Goal: Task Accomplishment & Management: Manage account settings

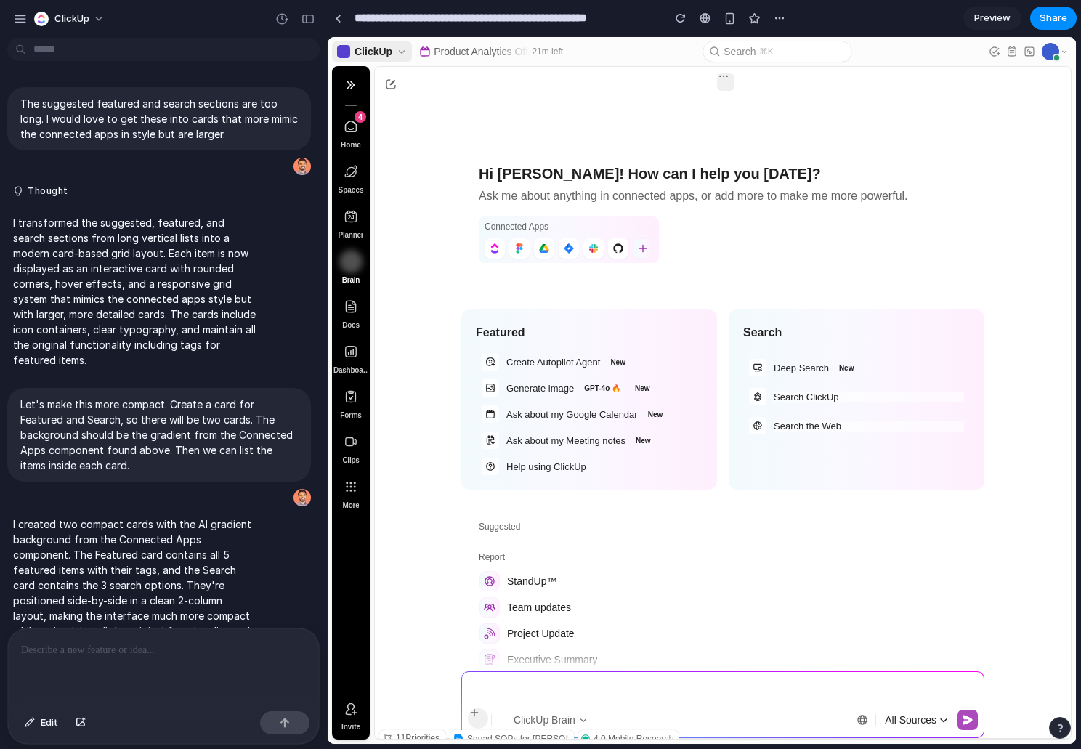
scroll to position [338, 0]
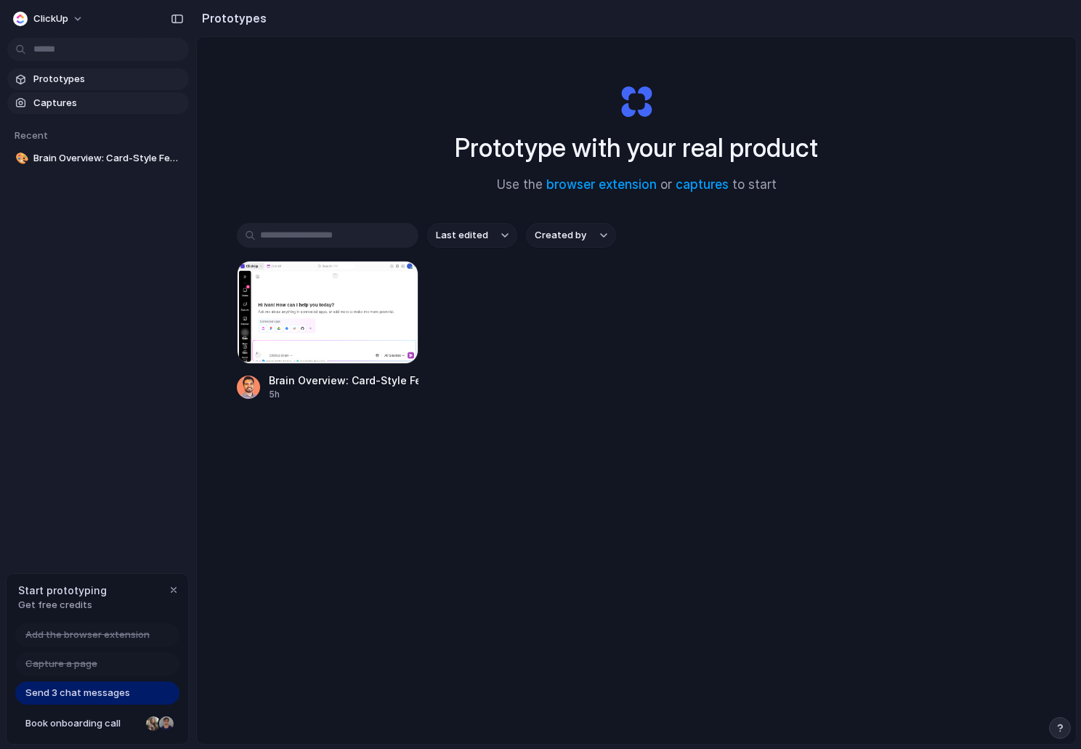
click at [75, 94] on link "Captures" at bounding box center [98, 103] width 182 height 22
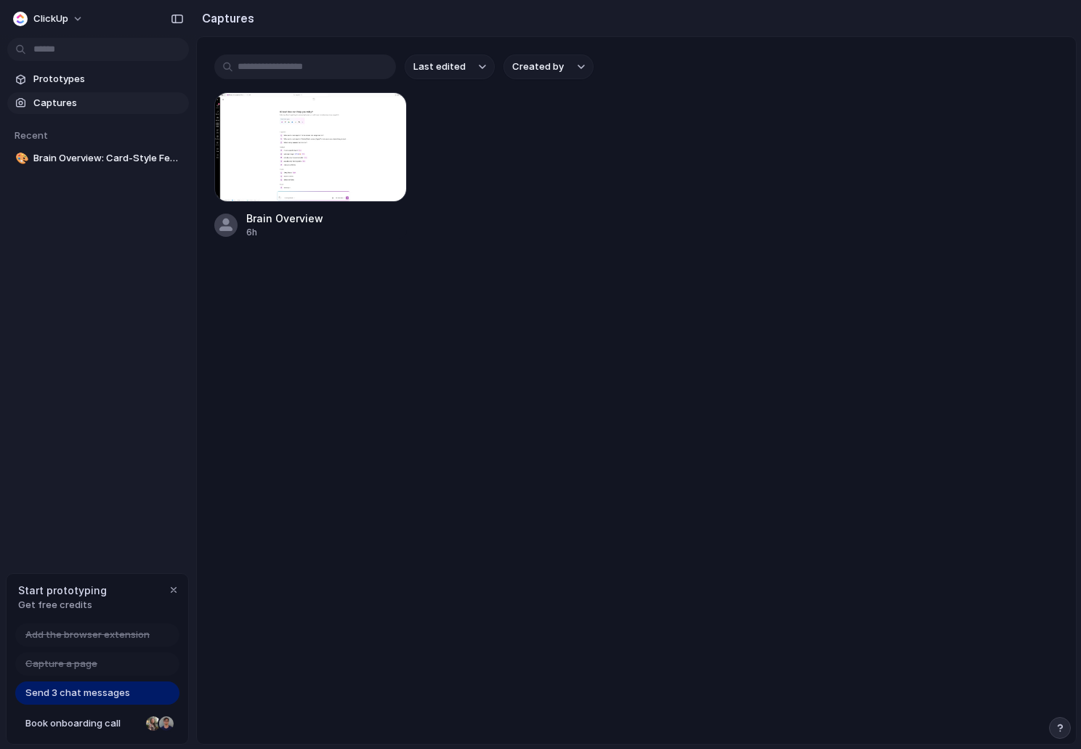
click at [269, 71] on input "text" at bounding box center [305, 66] width 182 height 25
click at [47, 20] on span "ClickUp" at bounding box center [50, 19] width 35 height 15
click at [78, 53] on li "Settings" at bounding box center [70, 51] width 121 height 23
click at [172, 591] on div "button" at bounding box center [174, 590] width 12 height 12
click at [68, 17] on button "ClickUp" at bounding box center [49, 18] width 84 height 23
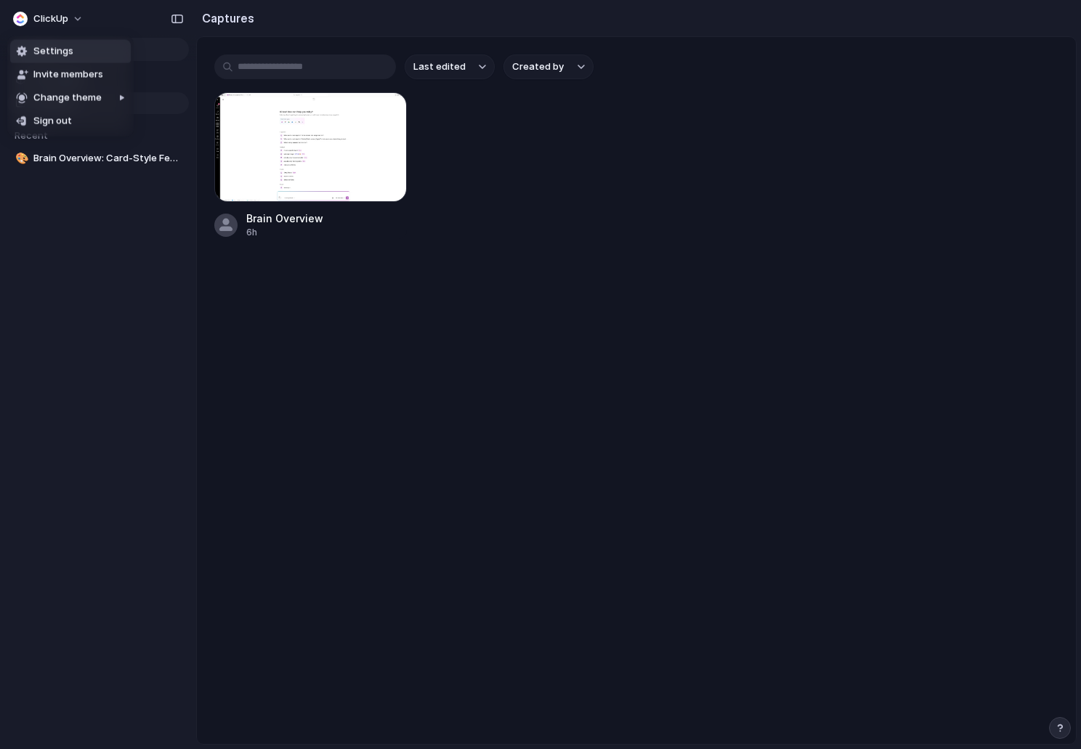
click at [69, 46] on span "Settings" at bounding box center [53, 51] width 40 height 15
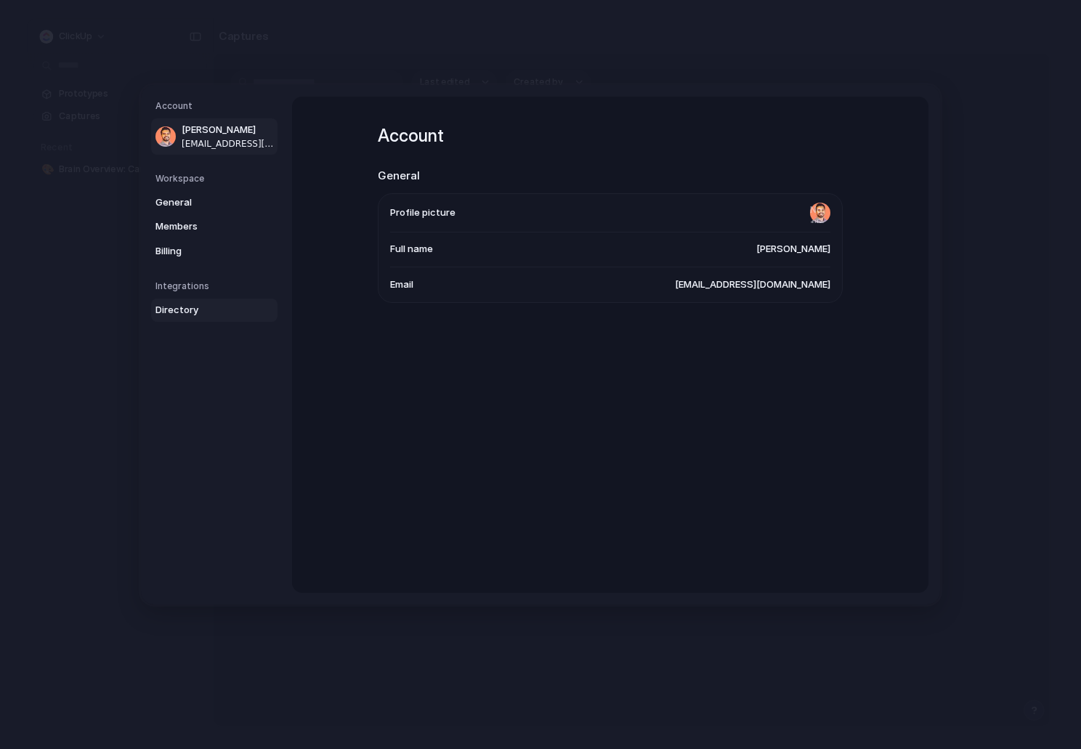
click at [190, 312] on span "Directory" at bounding box center [201, 310] width 93 height 15
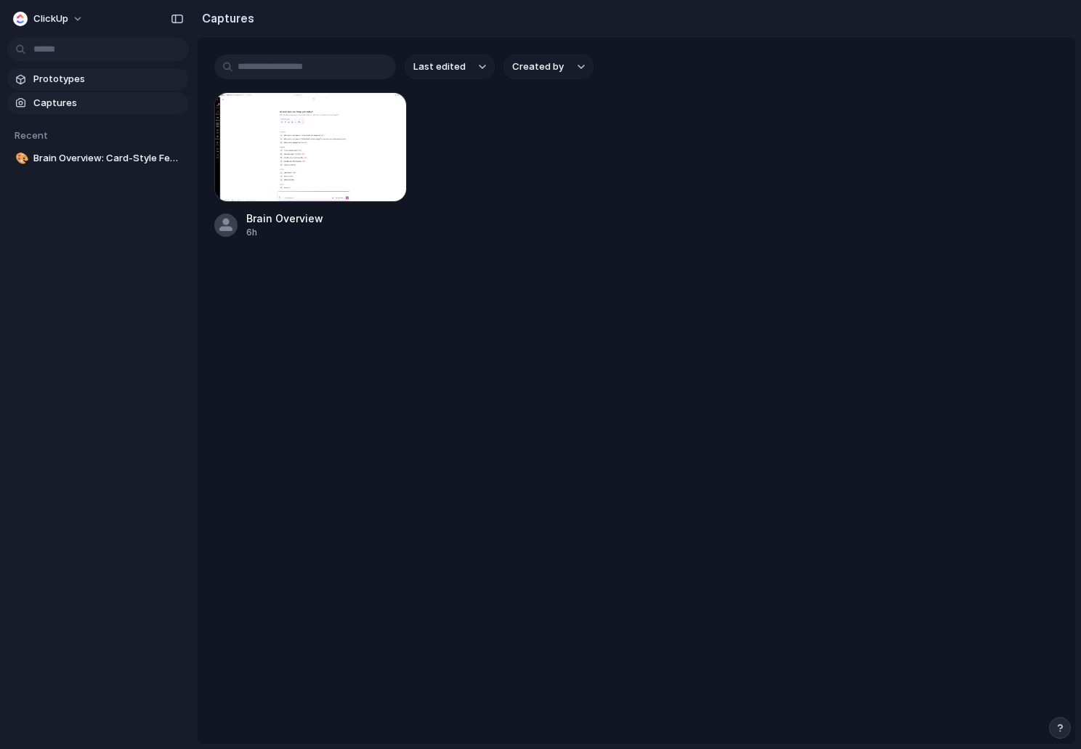
click at [82, 78] on span "Prototypes" at bounding box center [108, 79] width 150 height 15
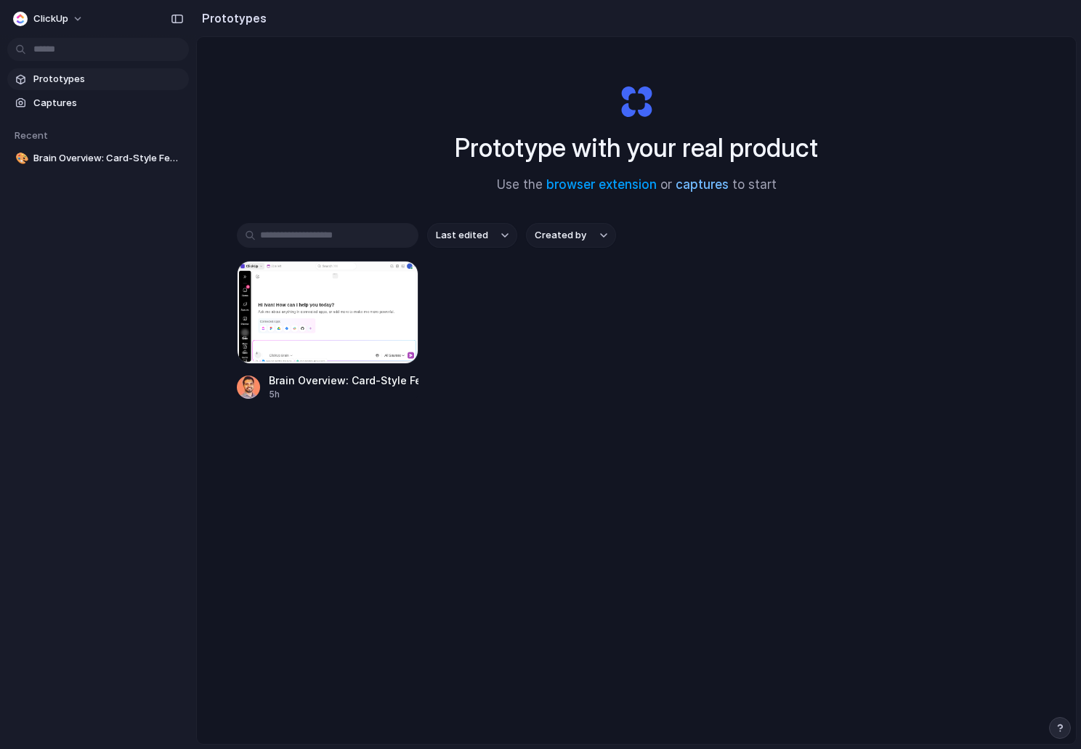
click at [706, 186] on link "captures" at bounding box center [702, 184] width 53 height 15
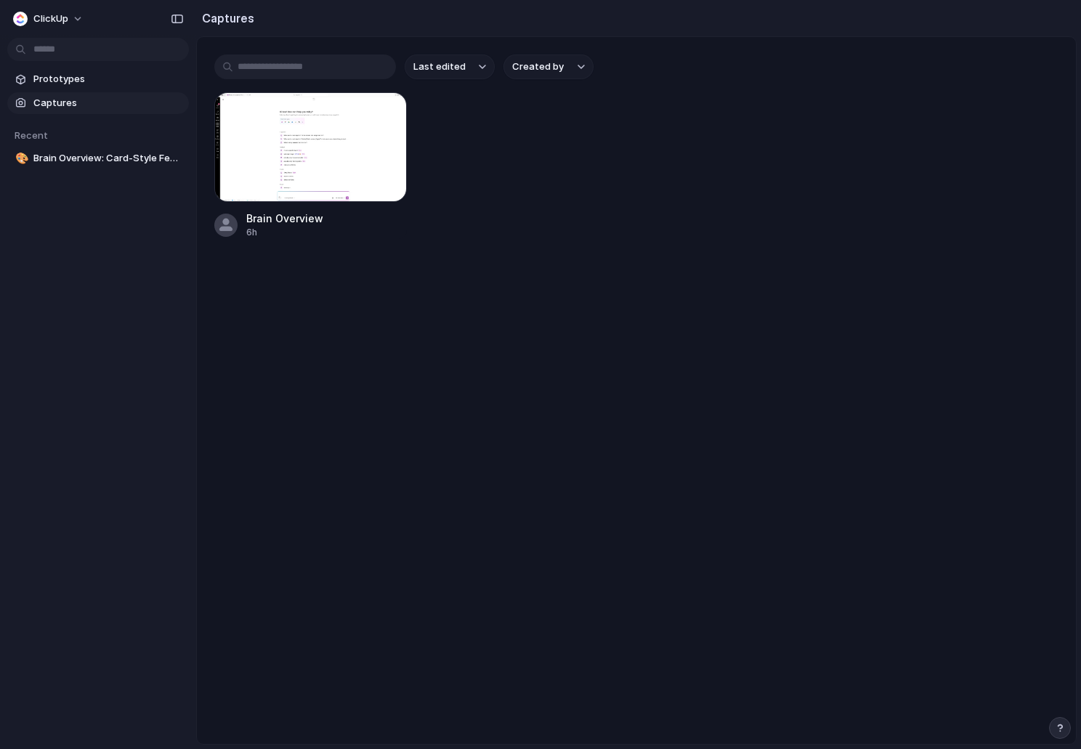
click at [525, 190] on div "Brain Overview 6h" at bounding box center [636, 165] width 844 height 147
click at [387, 111] on div "button" at bounding box center [386, 114] width 12 height 12
click at [474, 188] on div "Create prototype Rename Copy link Open original page Delete" at bounding box center [540, 374] width 1081 height 749
click at [100, 74] on span "Prototypes" at bounding box center [108, 79] width 150 height 15
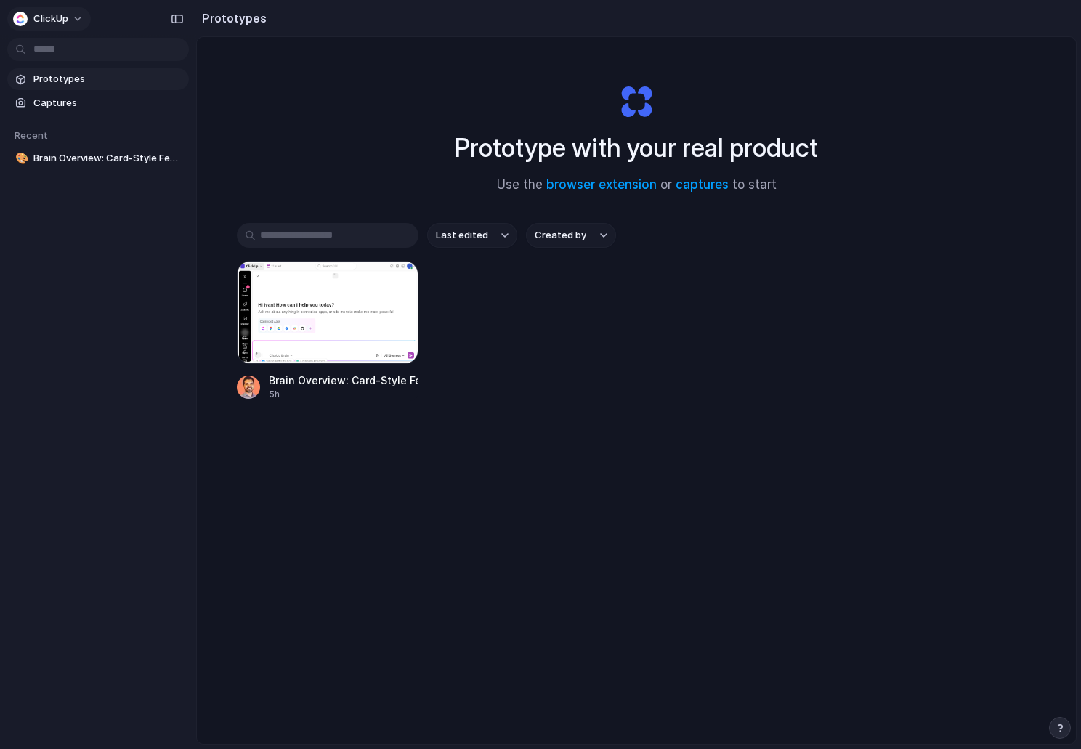
click at [54, 9] on button "ClickUp" at bounding box center [49, 18] width 84 height 23
click at [85, 55] on li "Settings" at bounding box center [70, 51] width 121 height 23
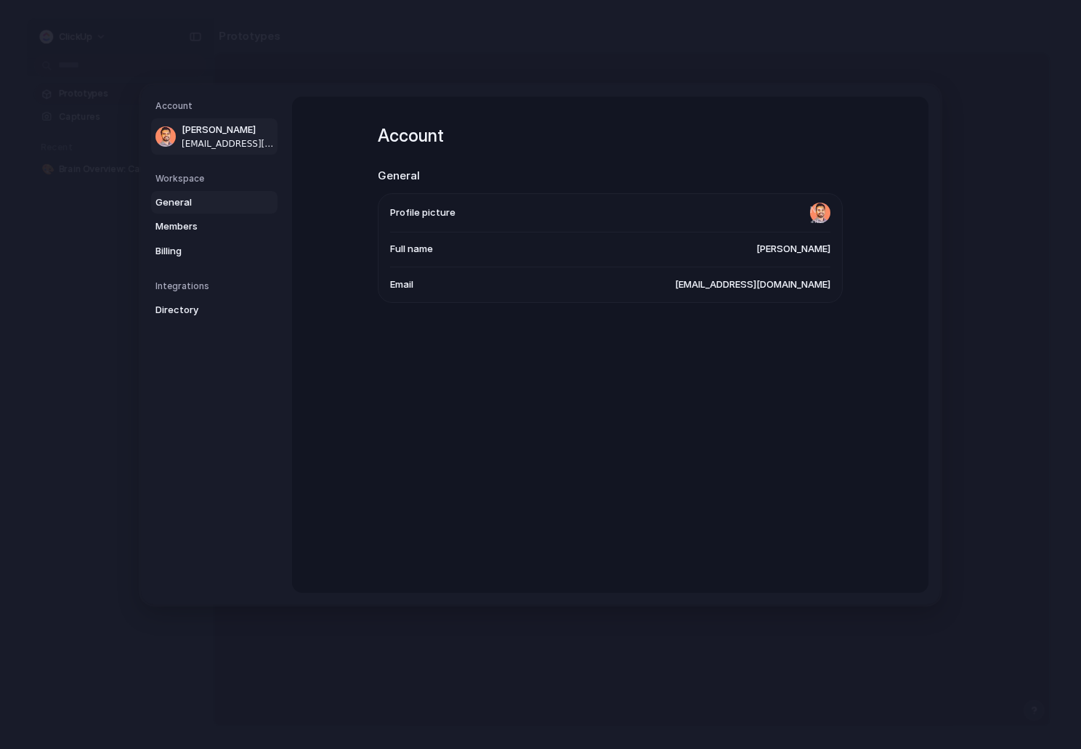
click at [190, 203] on span "General" at bounding box center [201, 202] width 93 height 15
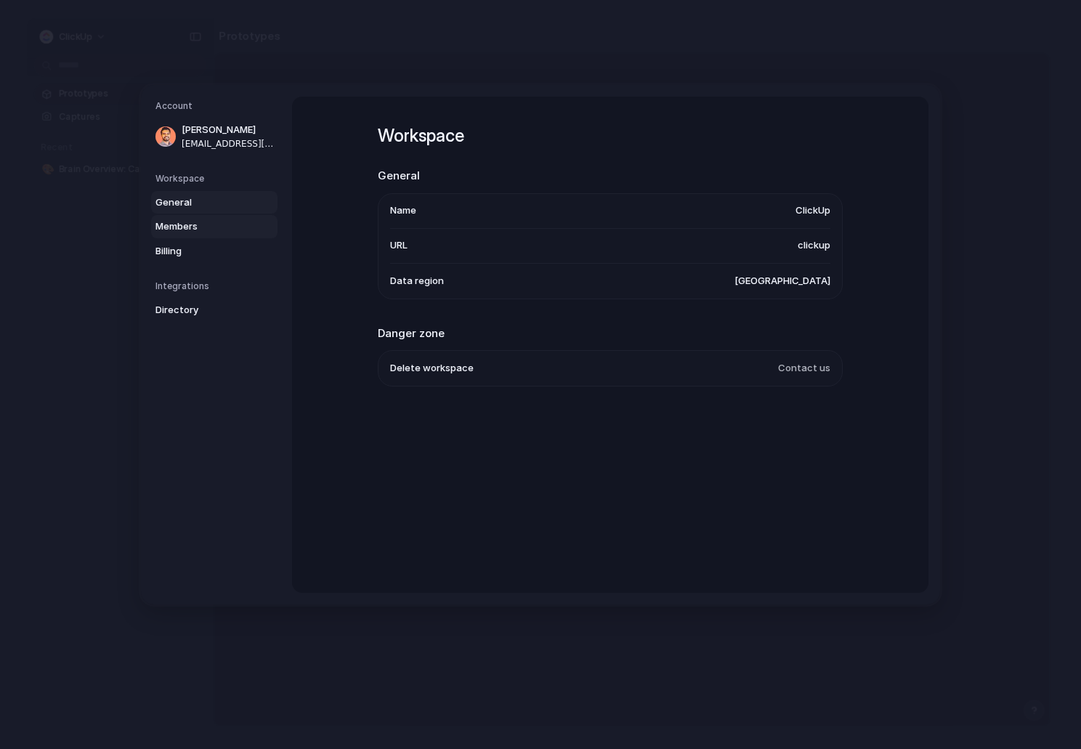
click at [192, 219] on span "Members" at bounding box center [201, 226] width 93 height 15
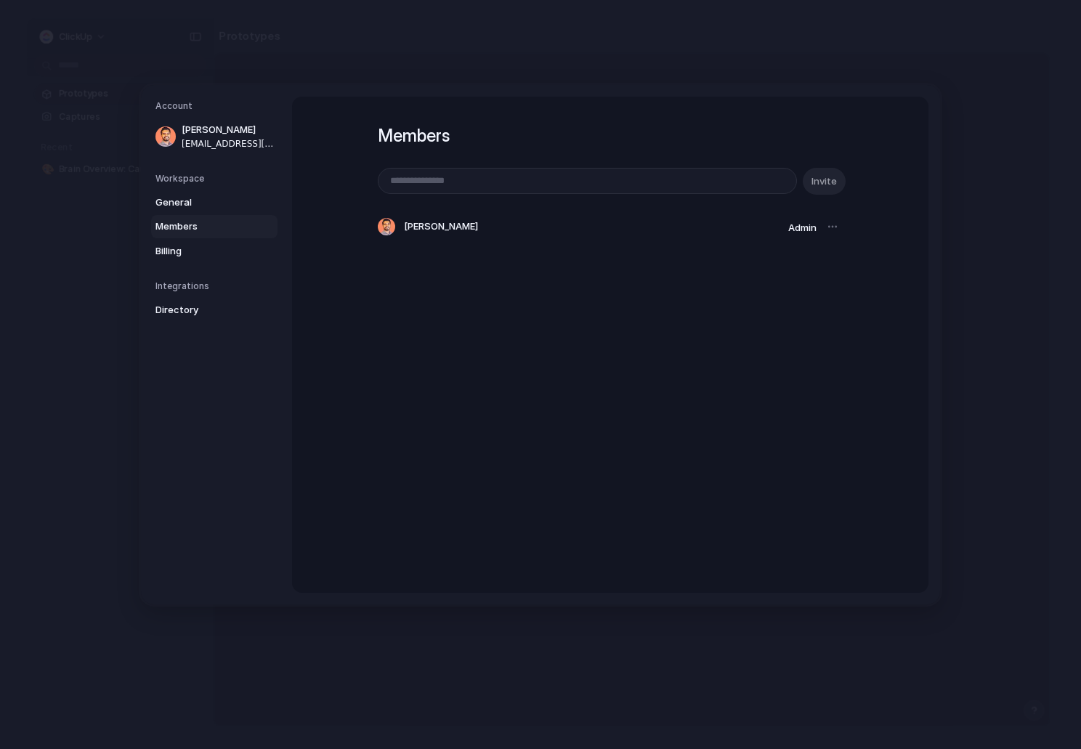
click at [189, 230] on span "Members" at bounding box center [201, 226] width 93 height 15
click at [188, 255] on span "Billing" at bounding box center [201, 250] width 93 height 15
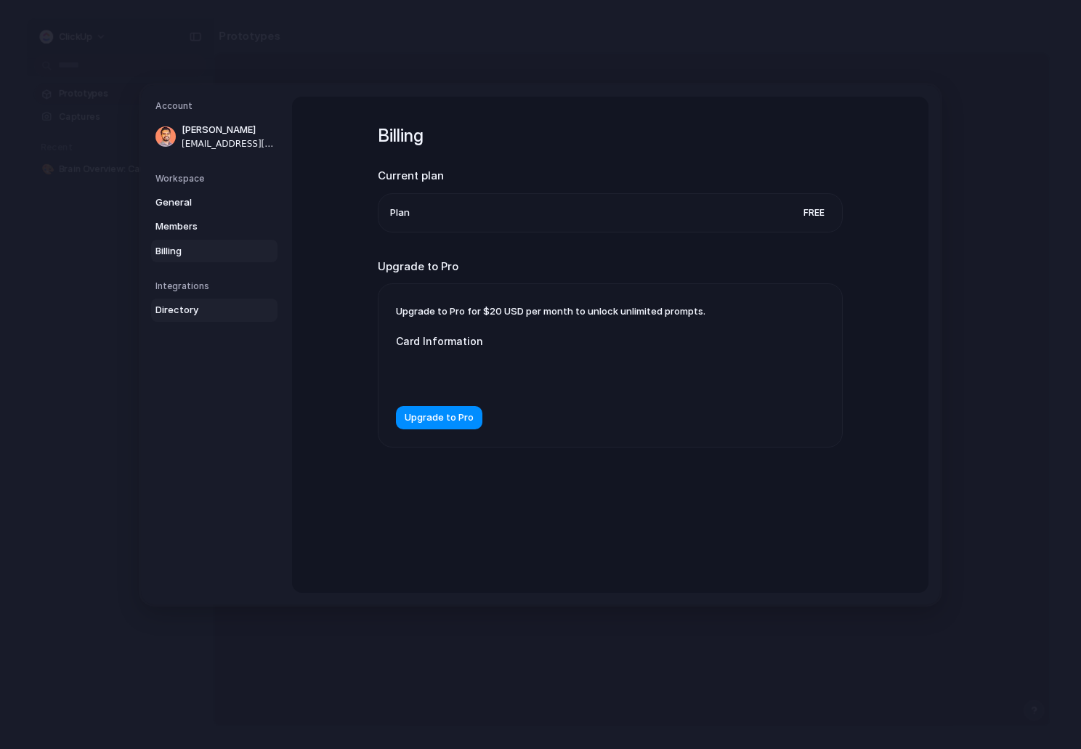
click at [219, 309] on span "Directory" at bounding box center [201, 310] width 93 height 15
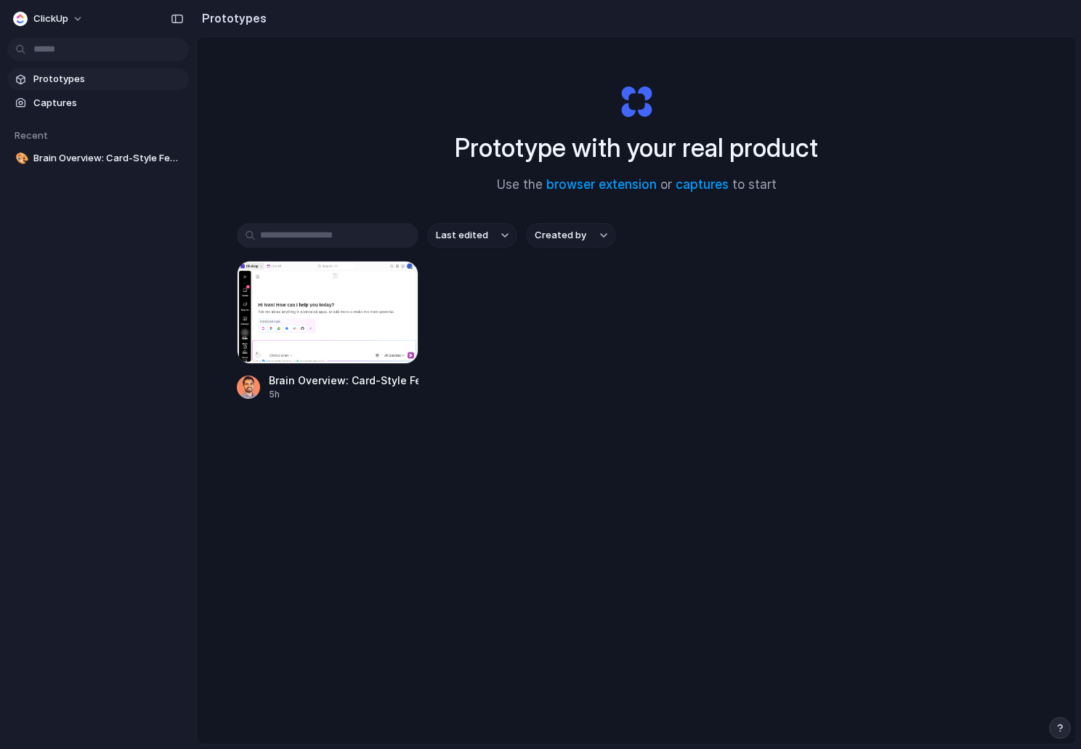
click at [84, 77] on span "Prototypes" at bounding box center [108, 79] width 150 height 15
click at [72, 0] on div "ClickUp" at bounding box center [98, 17] width 196 height 35
click at [72, 20] on button "ClickUp" at bounding box center [49, 18] width 84 height 23
click at [241, 67] on div "Settings Invite members Change theme Sign out" at bounding box center [540, 374] width 1081 height 749
click at [311, 288] on div at bounding box center [328, 312] width 182 height 103
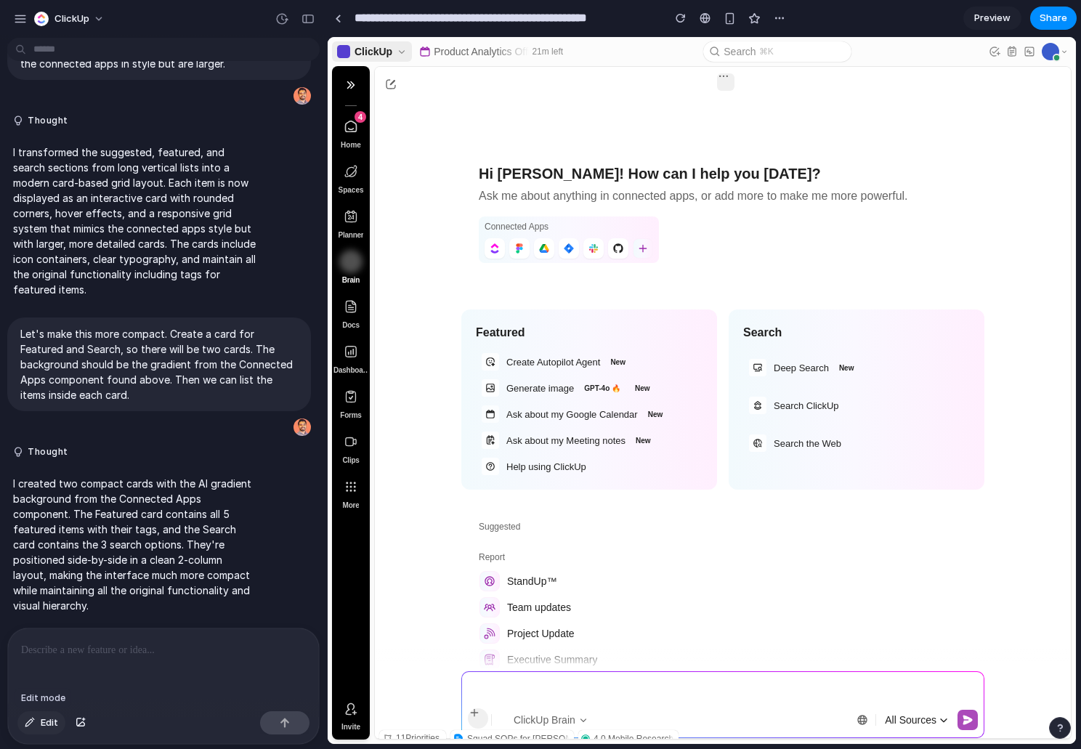
click at [50, 722] on span "Edit" at bounding box center [49, 723] width 17 height 15
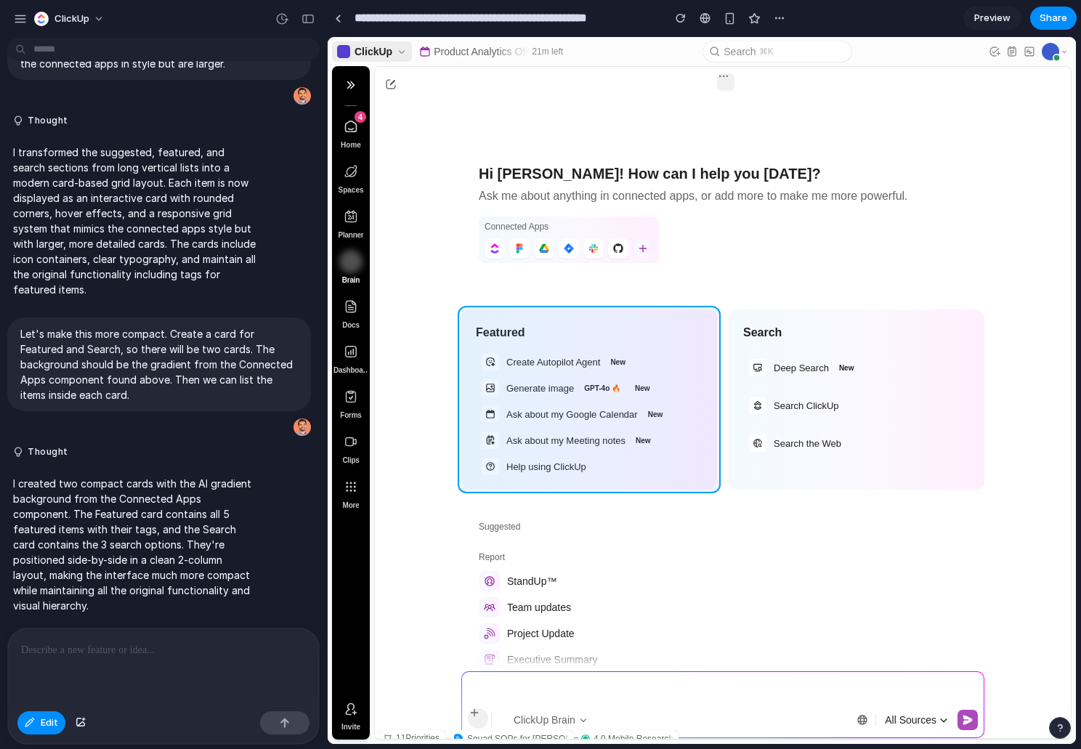
click at [668, 316] on div at bounding box center [702, 391] width 748 height 706
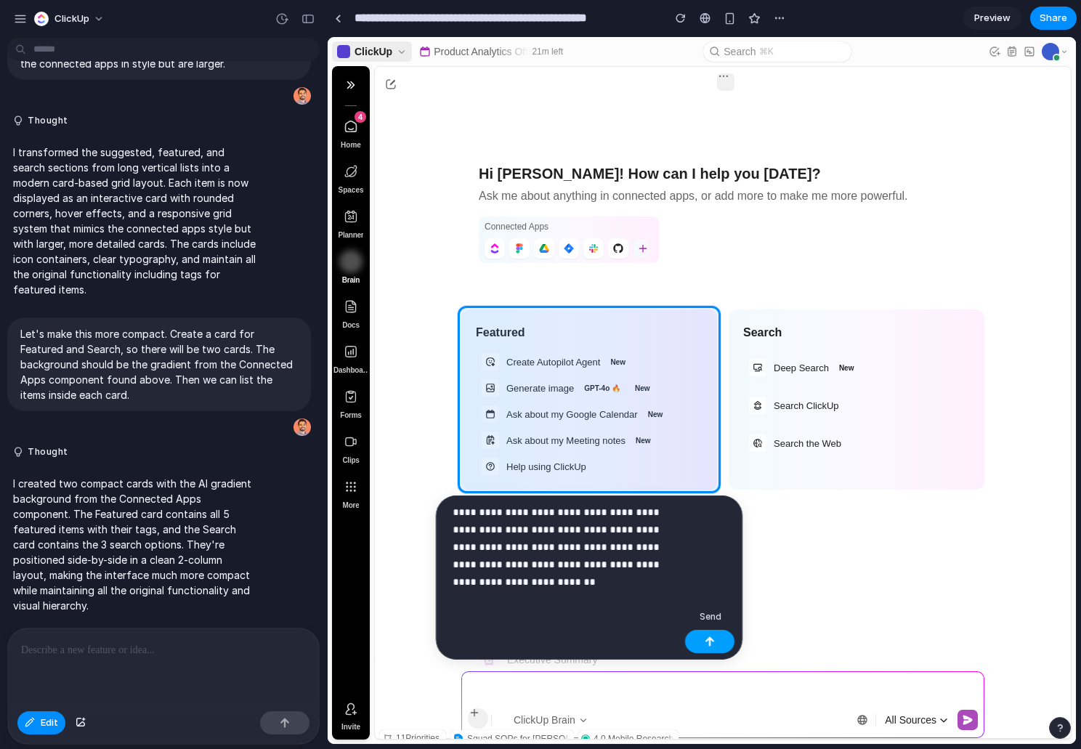
click at [709, 637] on div "button" at bounding box center [710, 642] width 10 height 10
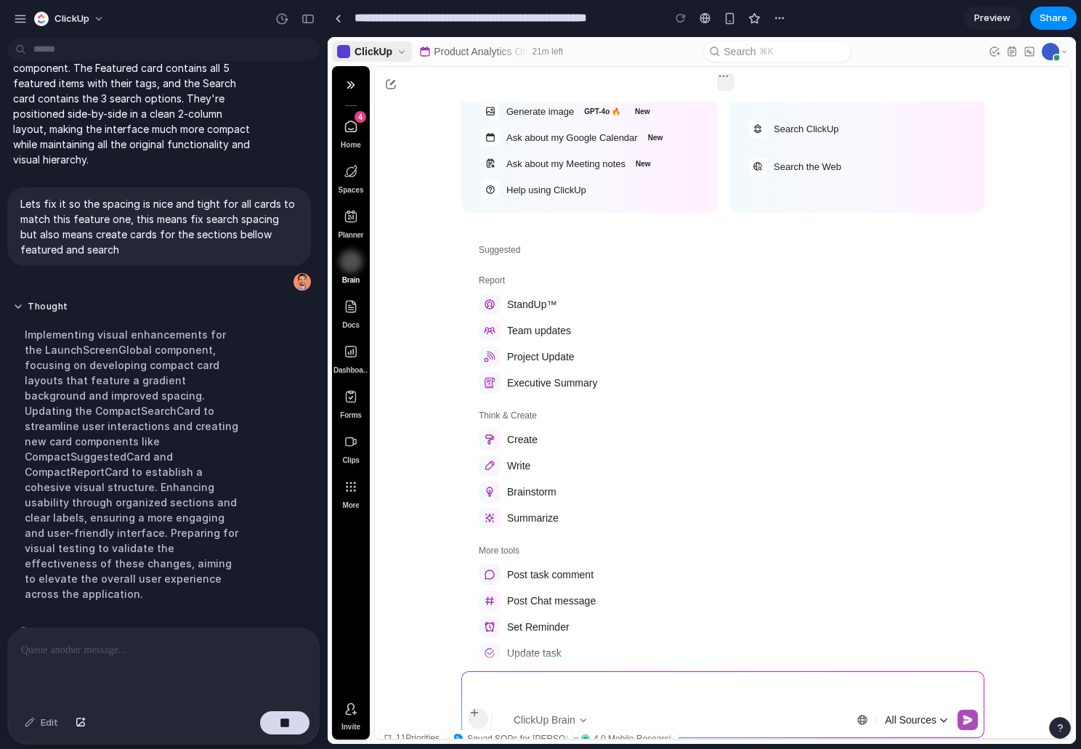
scroll to position [296, 0]
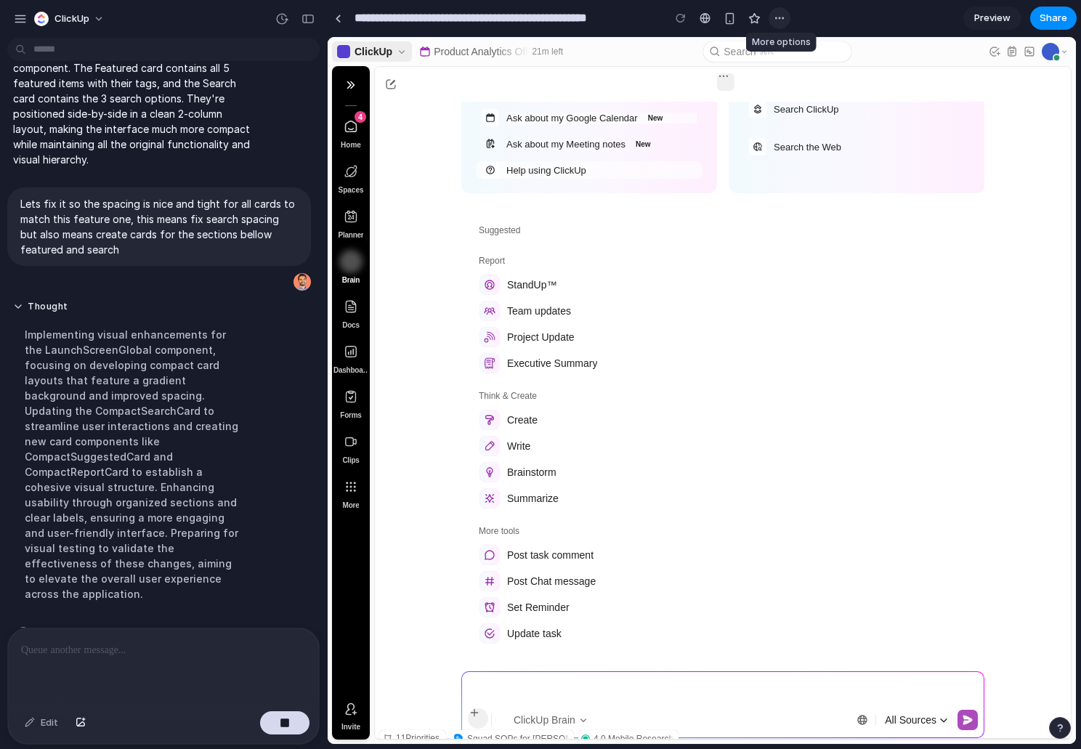
click at [783, 20] on div "button" at bounding box center [780, 18] width 12 height 12
click at [812, 15] on div "Duplicate Delete" at bounding box center [540, 374] width 1081 height 749
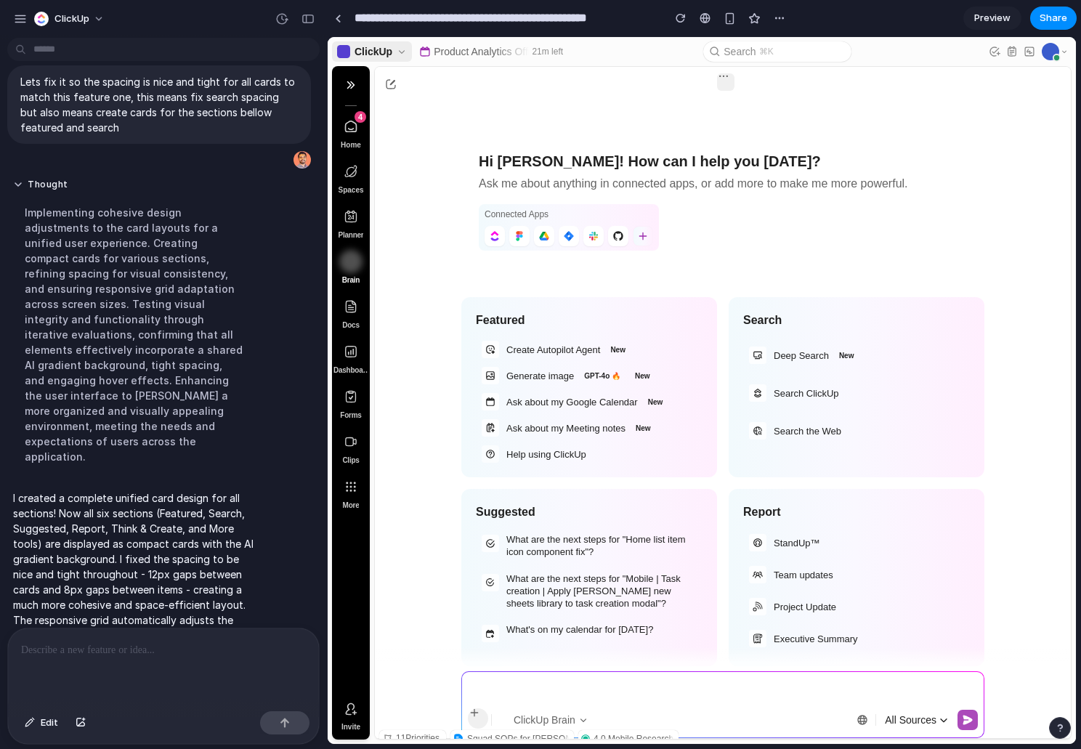
scroll to position [0, 0]
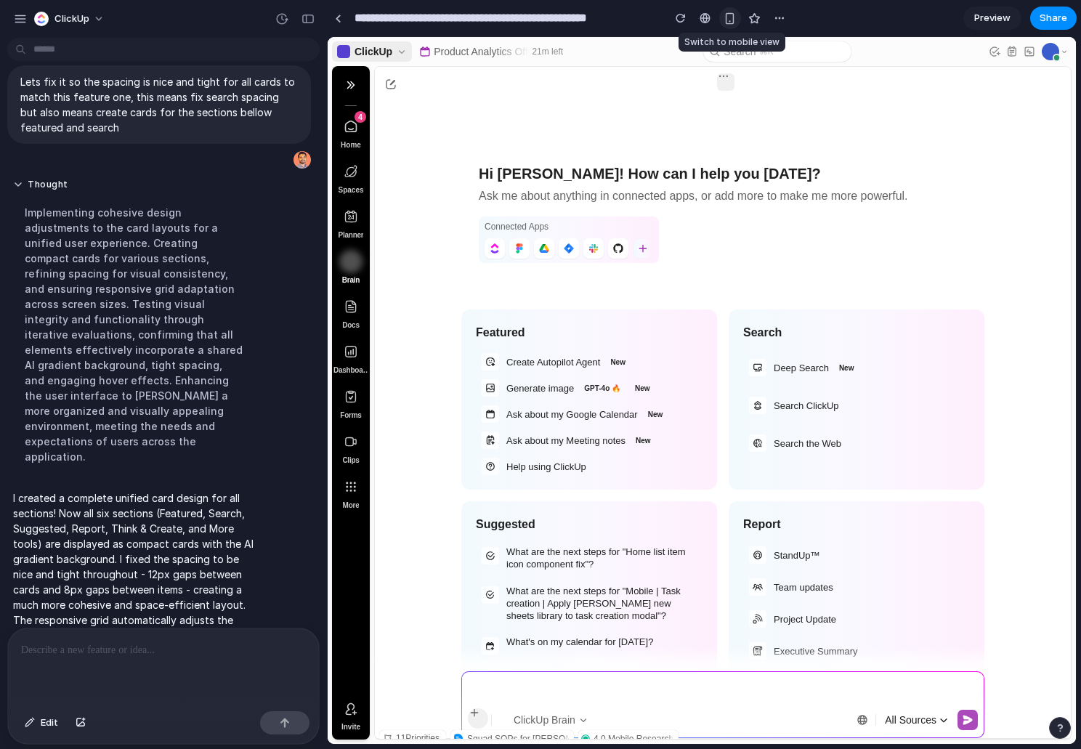
click at [728, 18] on div "button" at bounding box center [730, 18] width 12 height 12
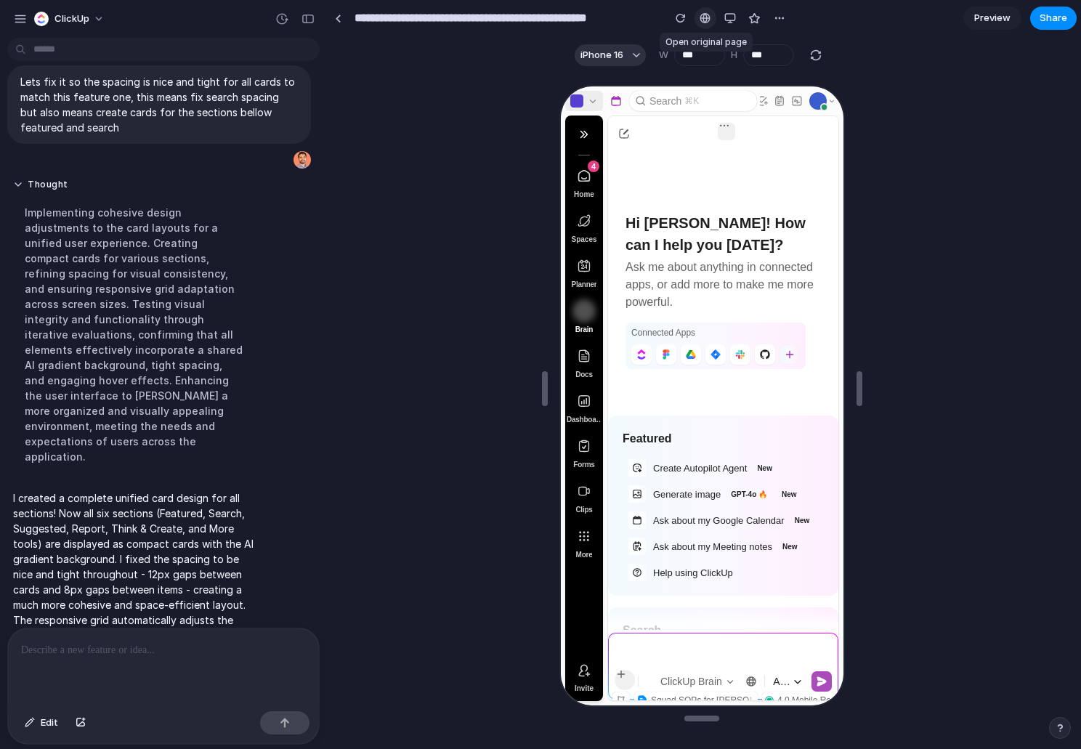
click at [704, 20] on div at bounding box center [705, 18] width 11 height 12
click at [729, 21] on div "button" at bounding box center [730, 18] width 12 height 12
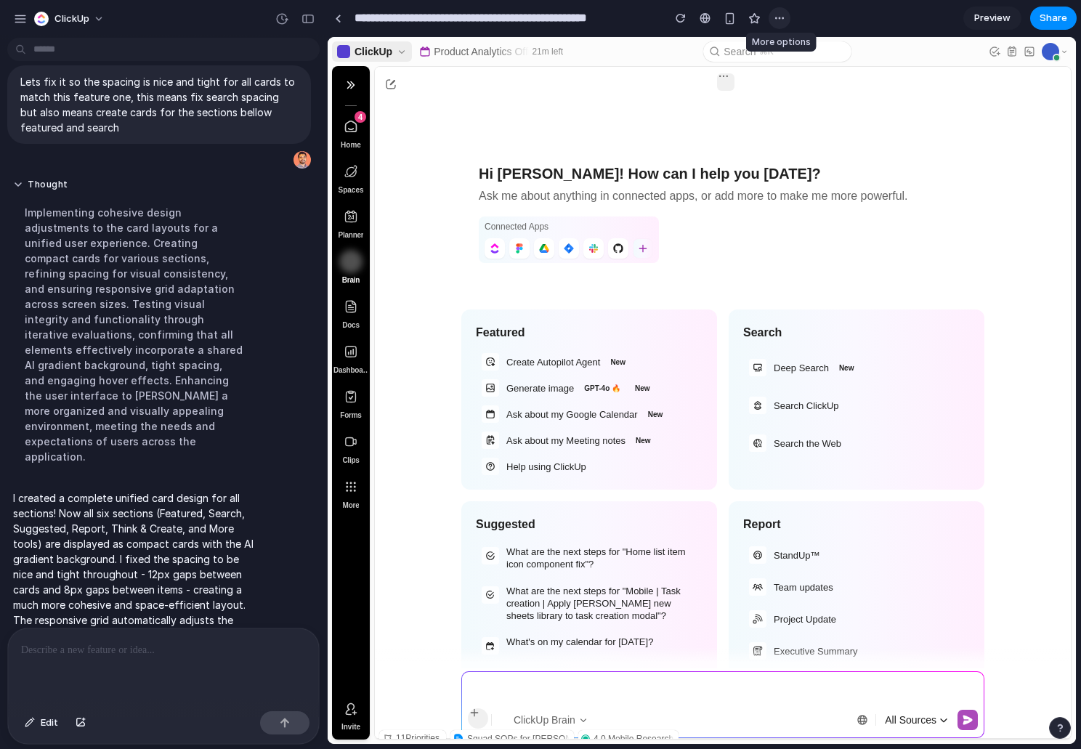
click at [779, 23] on div "button" at bounding box center [780, 18] width 12 height 12
click at [924, 14] on div "Duplicate Delete" at bounding box center [540, 374] width 1081 height 749
click at [1078, 26] on header "**********" at bounding box center [704, 18] width 754 height 36
click at [1065, 23] on span "Share" at bounding box center [1054, 18] width 28 height 15
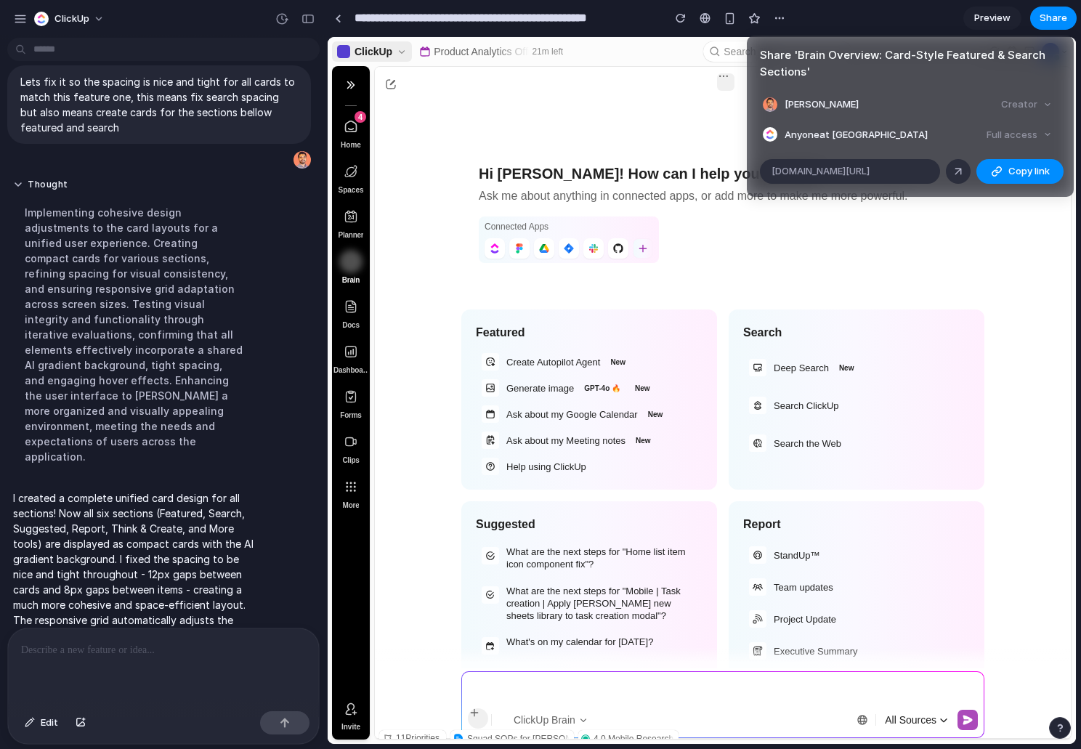
click at [1011, 134] on div "Full access" at bounding box center [1019, 135] width 77 height 20
click at [1038, 135] on div "Full access" at bounding box center [1019, 135] width 77 height 20
click at [1042, 102] on div "Creator" at bounding box center [1026, 104] width 62 height 20
click at [870, 167] on span "alloy.app/clickup/p/dfd6b806-c242-46d3-9da0-656e320903e6" at bounding box center [821, 171] width 98 height 15
click at [961, 171] on div at bounding box center [958, 171] width 13 height 13
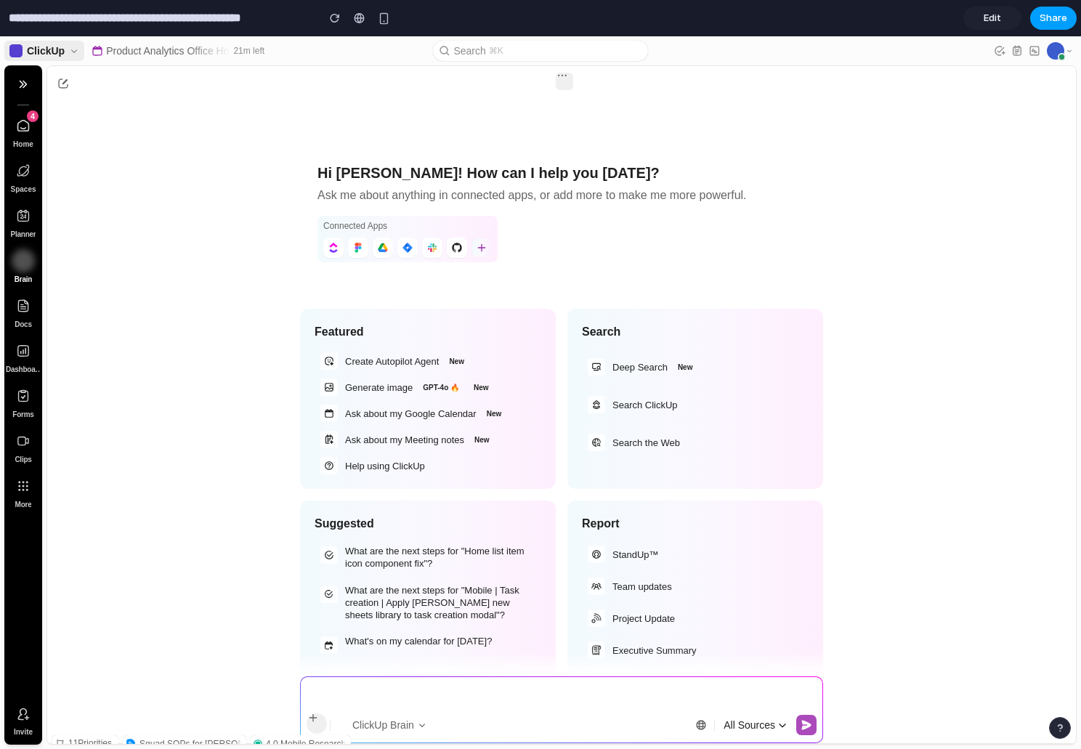
click at [1059, 20] on span "Share" at bounding box center [1054, 18] width 28 height 15
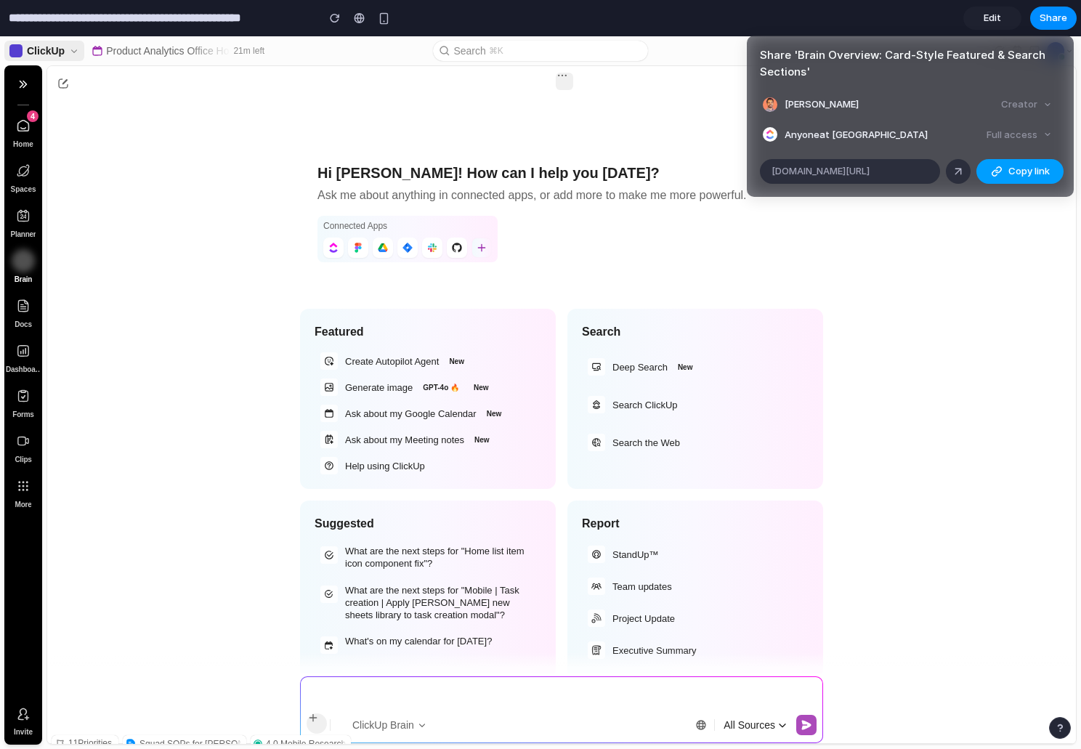
click at [1024, 165] on span "Copy link" at bounding box center [1029, 171] width 41 height 15
click at [179, 148] on div "Share ' Brain Overview: Card-Style Featured & Search Sections ' Ivan Villa Crea…" at bounding box center [540, 374] width 1081 height 749
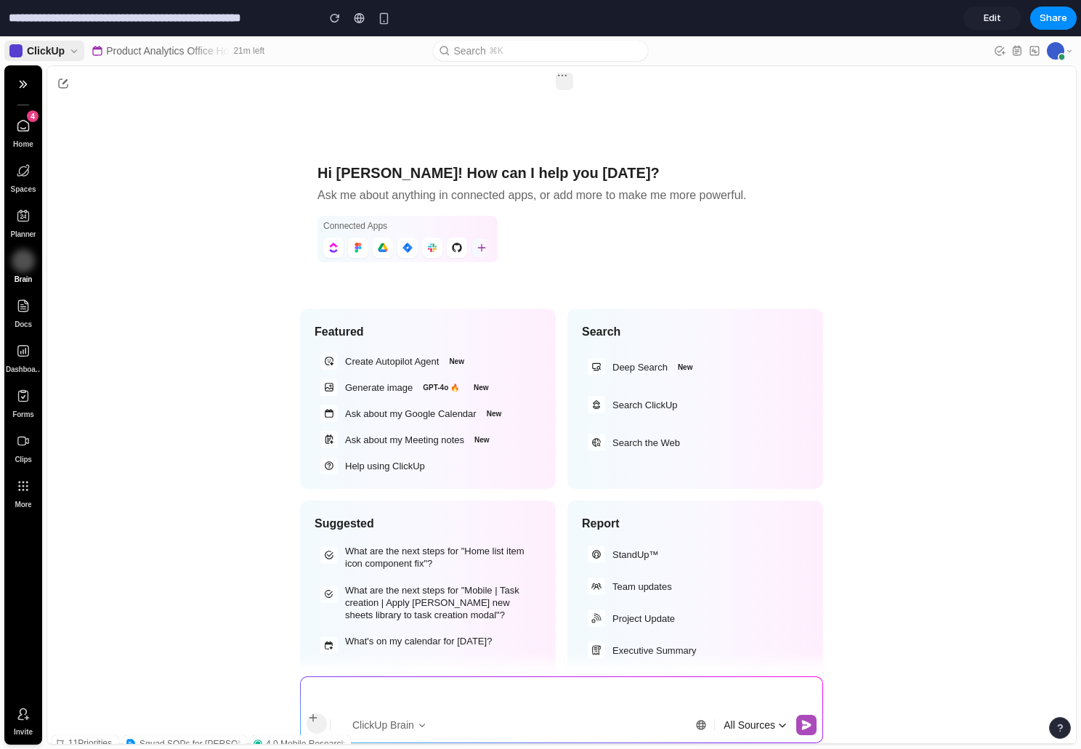
click at [31, 132] on span at bounding box center [23, 125] width 23 height 23
click at [27, 171] on icon at bounding box center [23, 170] width 15 height 15
click at [29, 159] on span at bounding box center [23, 170] width 23 height 23
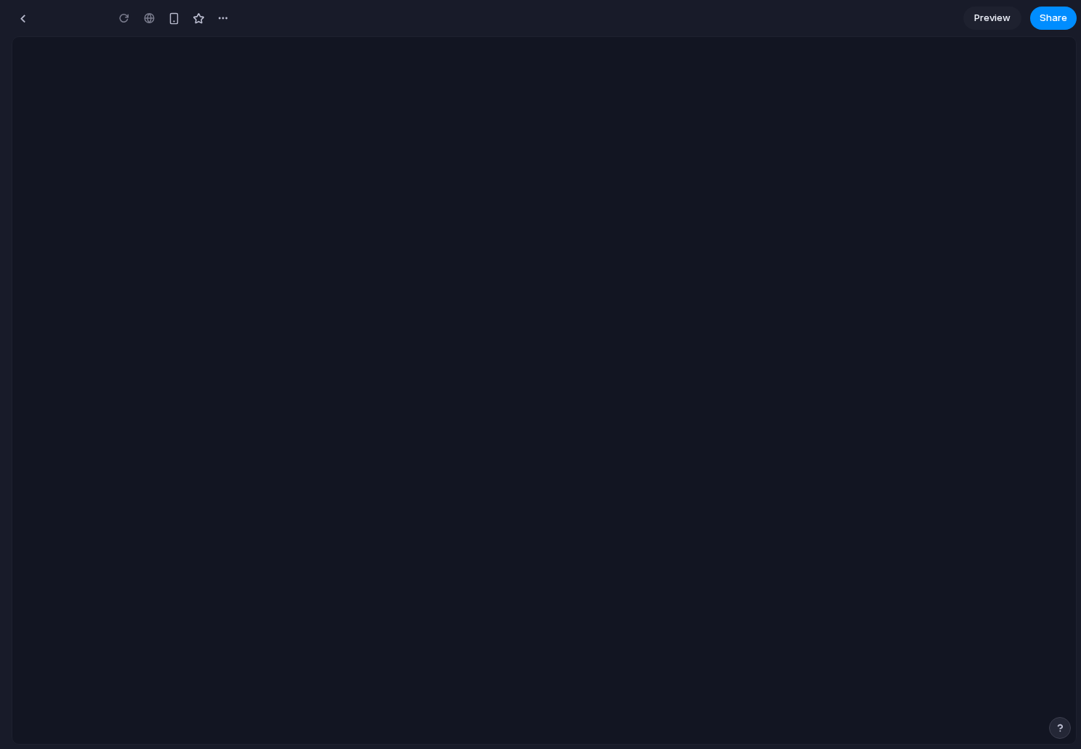
type input "**********"
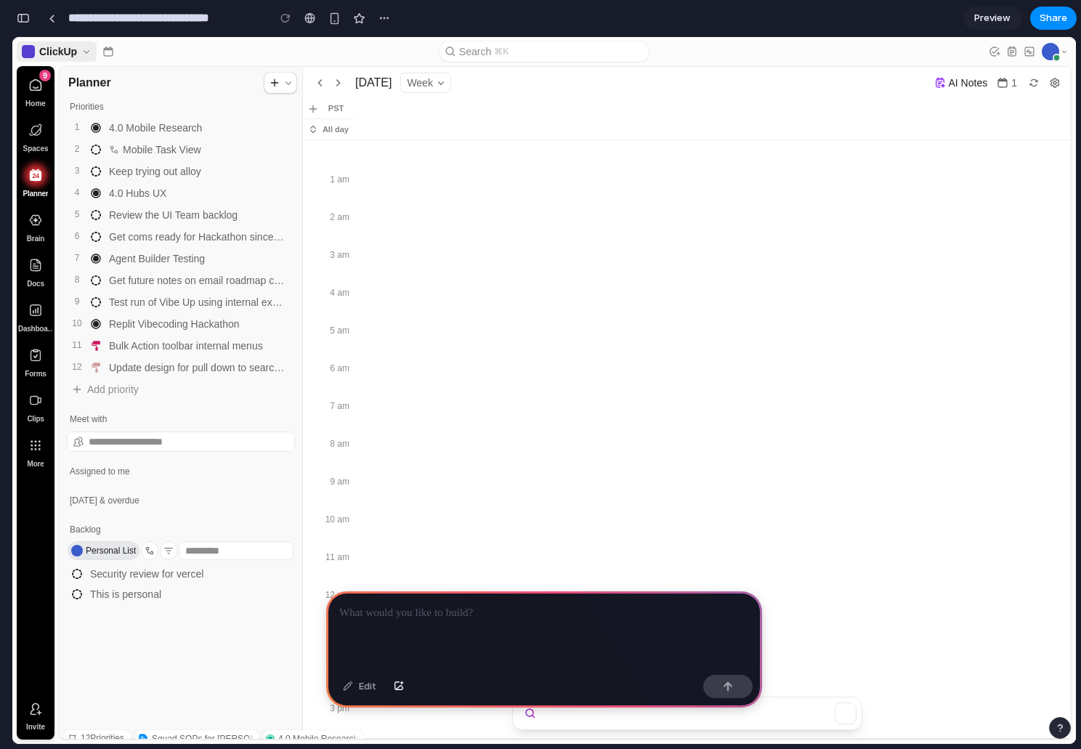
scroll to position [0, 208216]
click at [254, 86] on icon at bounding box center [252, 83] width 12 height 12
click at [287, 84] on icon "Create new item in planner" at bounding box center [288, 83] width 10 height 10
click at [248, 82] on icon at bounding box center [252, 83] width 12 height 12
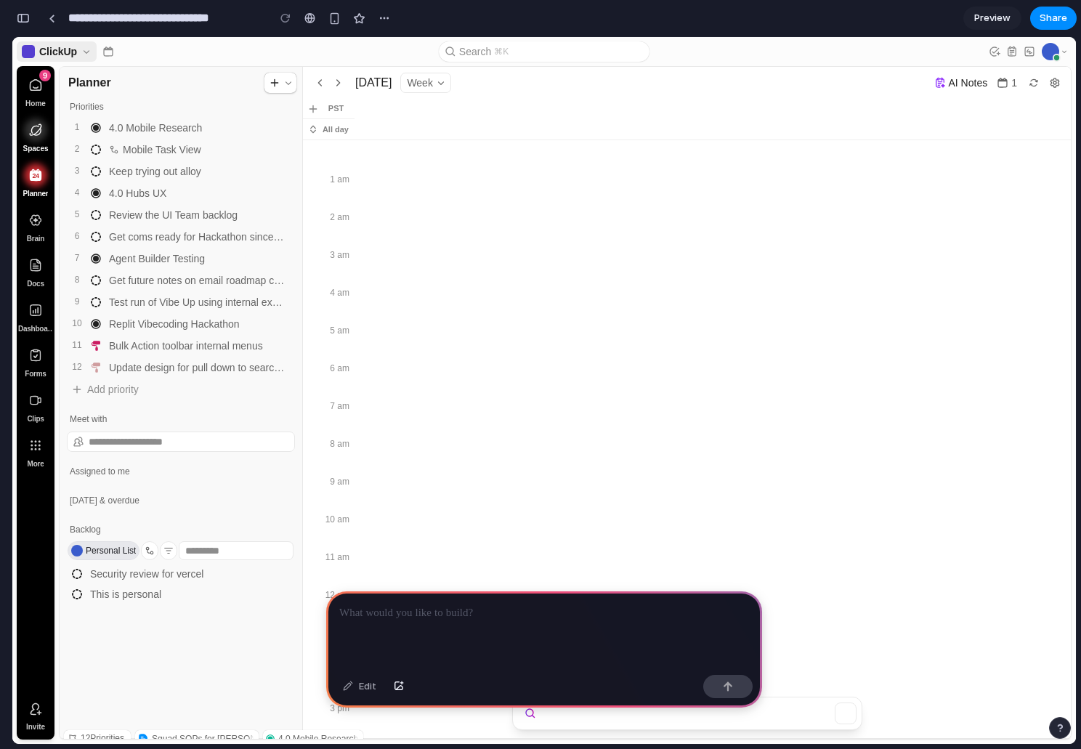
click at [35, 135] on use "Sidebar" at bounding box center [36, 130] width 12 height 12
click at [39, 183] on span "Sidebar" at bounding box center [35, 174] width 23 height 23
click at [511, 60] on button "Search ⌘K" at bounding box center [544, 51] width 211 height 20
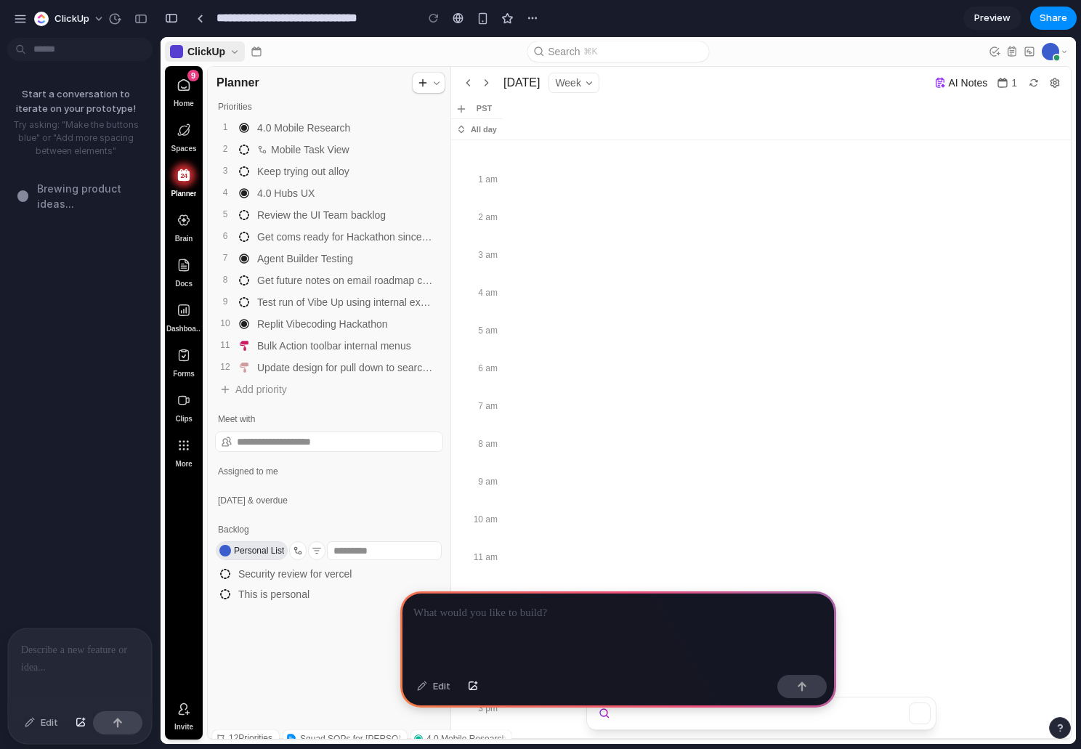
scroll to position [0, 0]
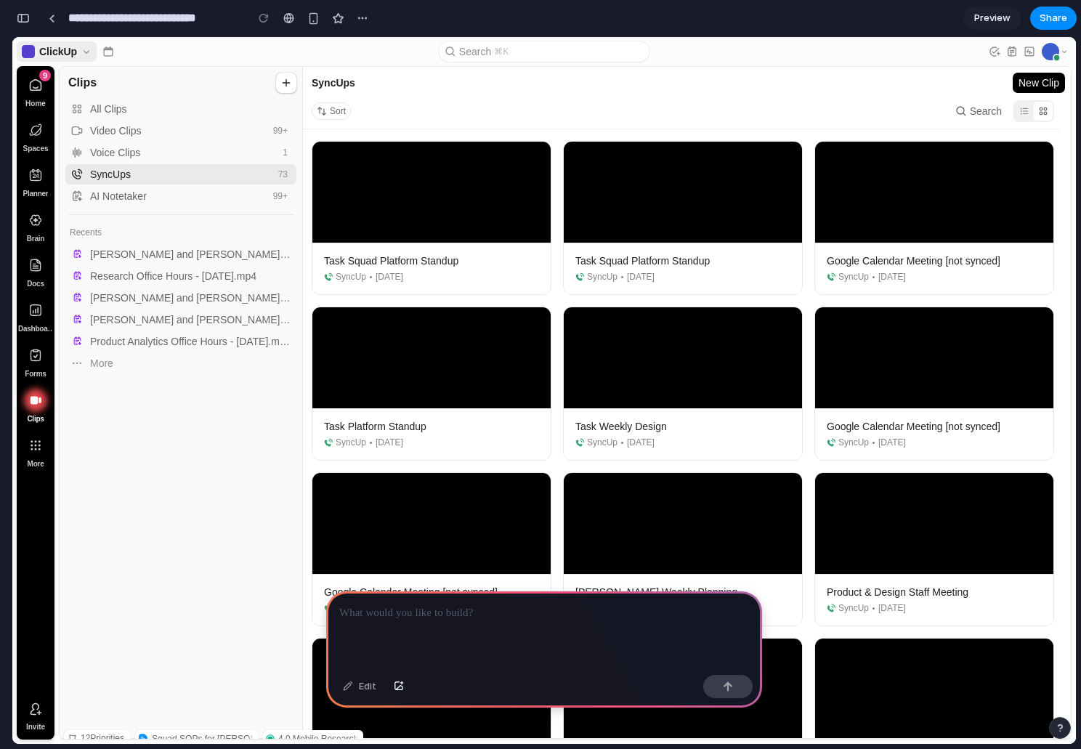
click at [1030, 114] on icon "List view" at bounding box center [1024, 111] width 10 height 10
click at [263, 85] on use "Close sidebar" at bounding box center [263, 82] width 7 height 7
click at [216, 331] on link "Product Analytics Office Hours - [DATE].mp4" at bounding box center [180, 341] width 231 height 20
click at [412, 618] on p at bounding box center [544, 613] width 410 height 17
click at [368, 687] on div "Edit" at bounding box center [360, 686] width 48 height 23
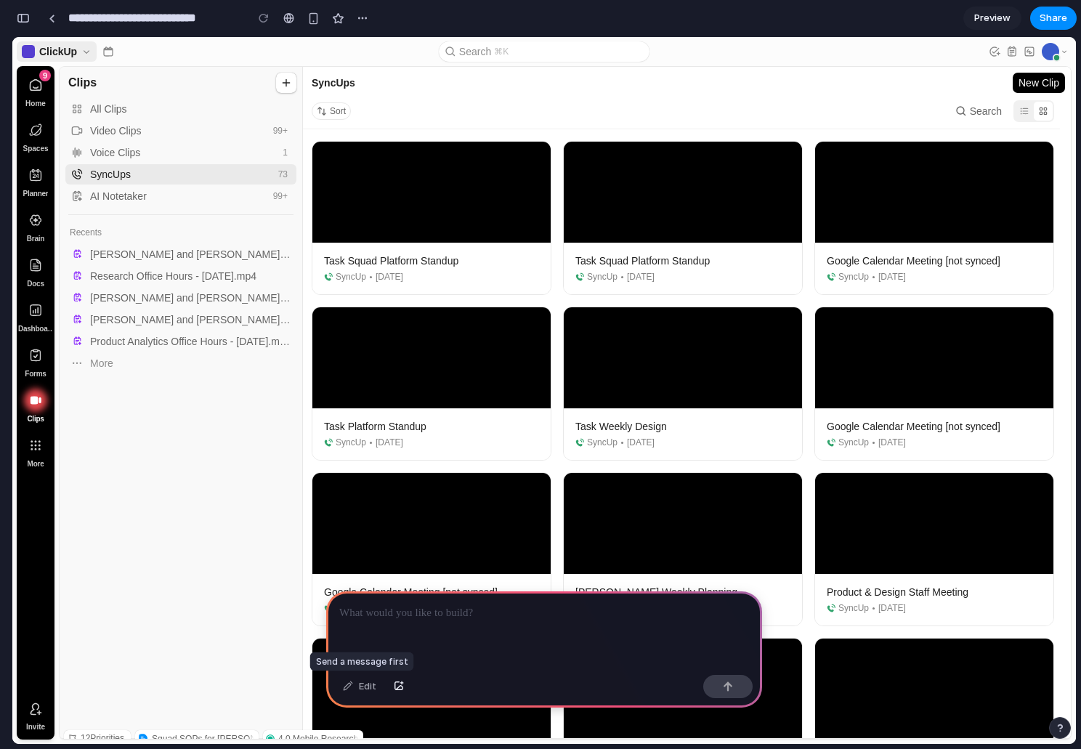
click at [368, 687] on div "Edit" at bounding box center [360, 686] width 48 height 23
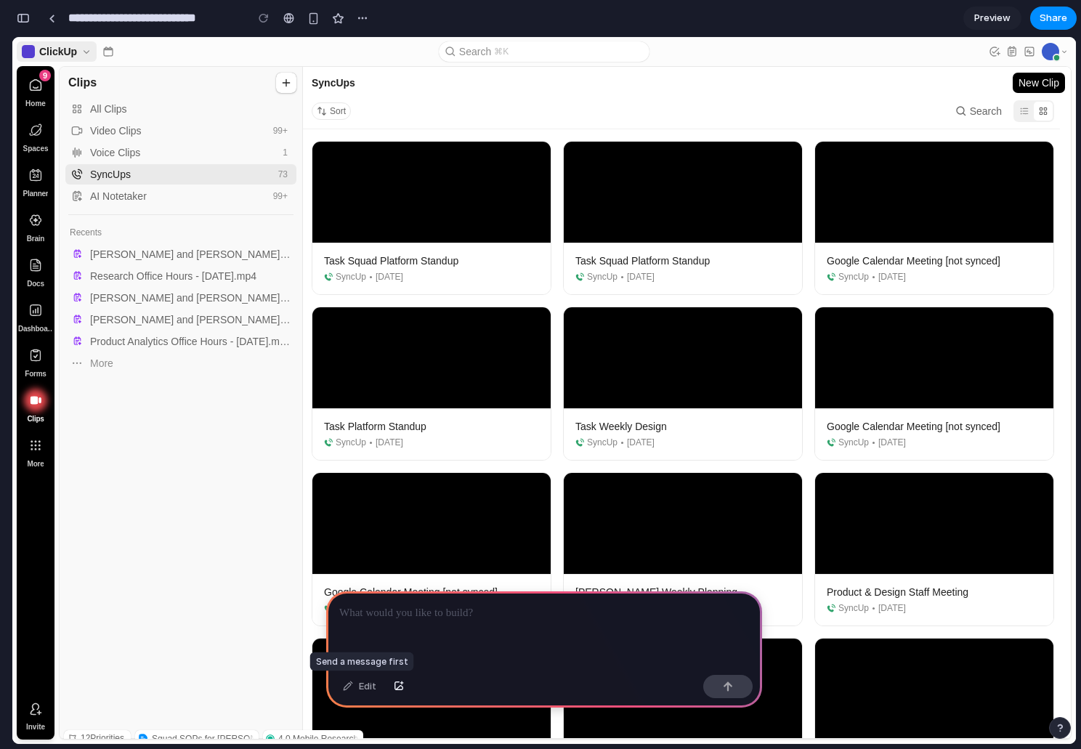
click at [368, 687] on div "Edit" at bounding box center [360, 686] width 48 height 23
click at [391, 618] on p at bounding box center [544, 613] width 410 height 17
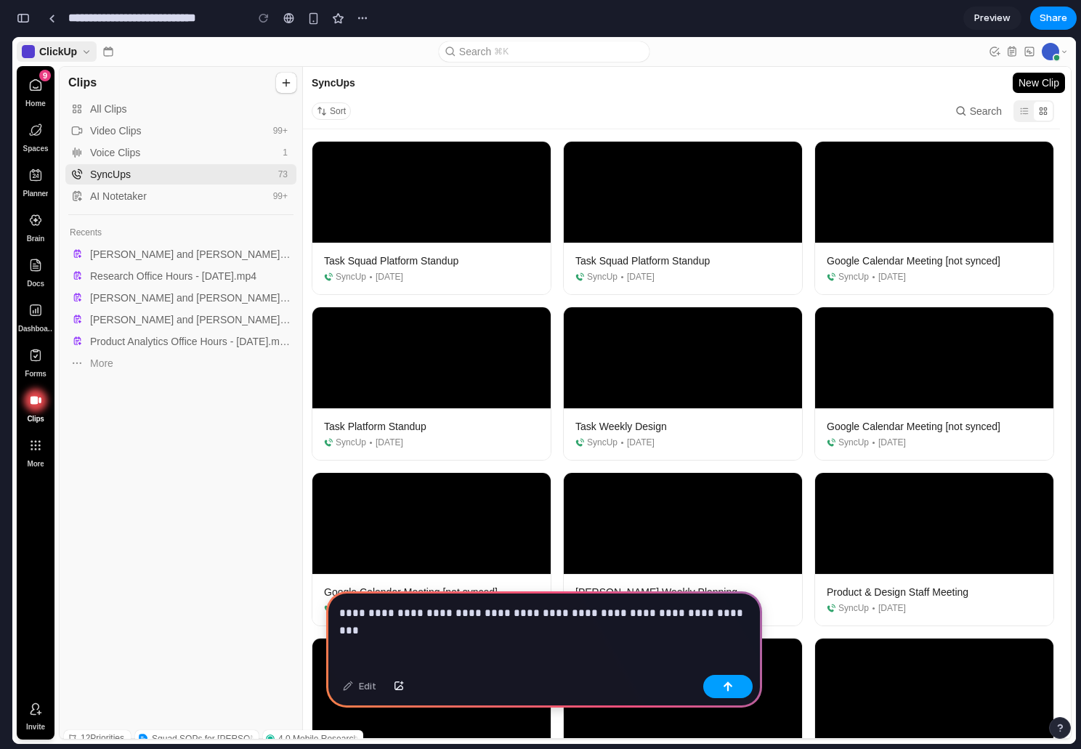
click at [732, 696] on button "button" at bounding box center [727, 686] width 49 height 23
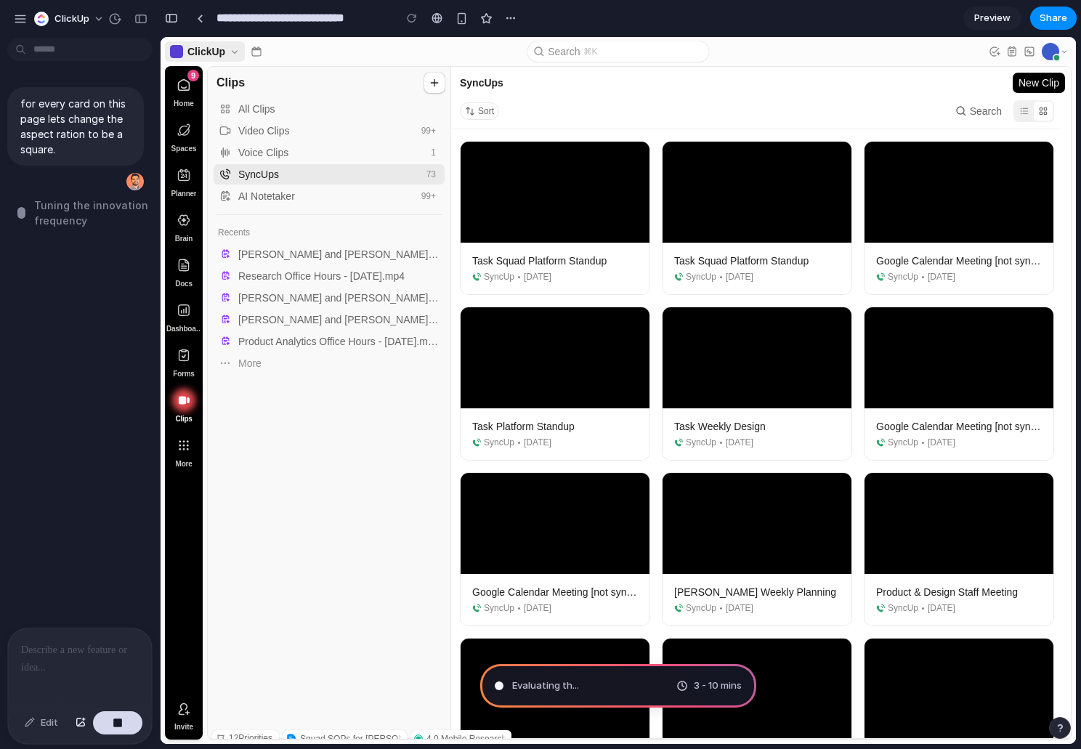
type input "**********"
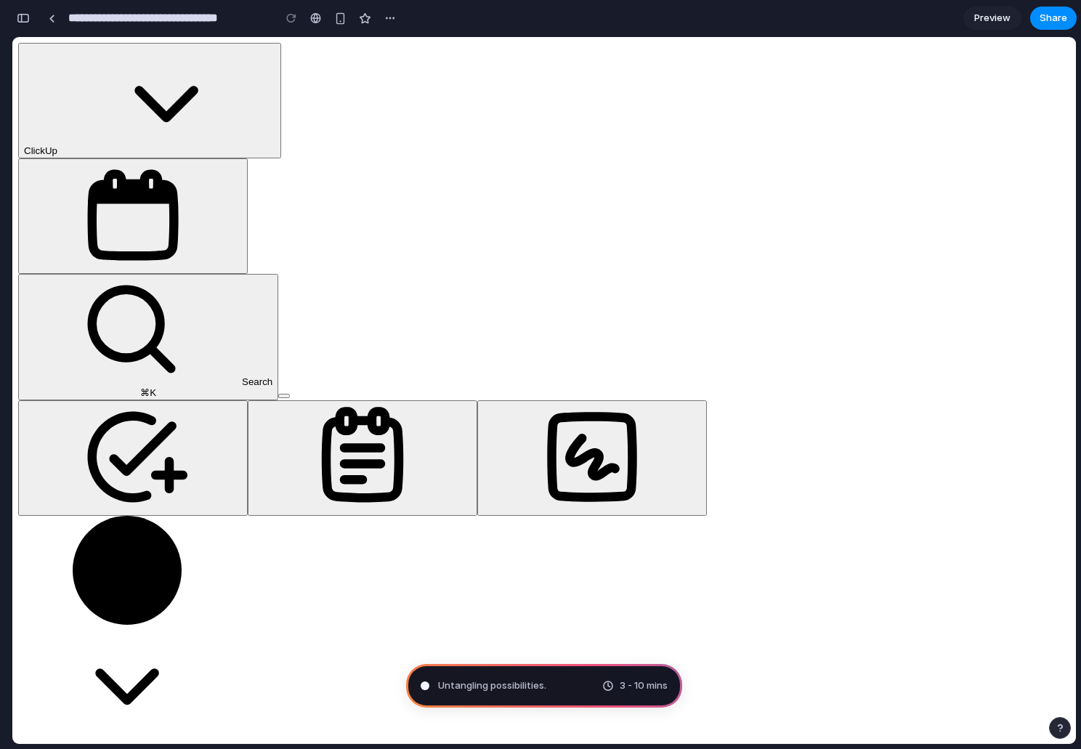
scroll to position [206, 0]
click at [25, 26] on button "button" at bounding box center [23, 18] width 23 height 23
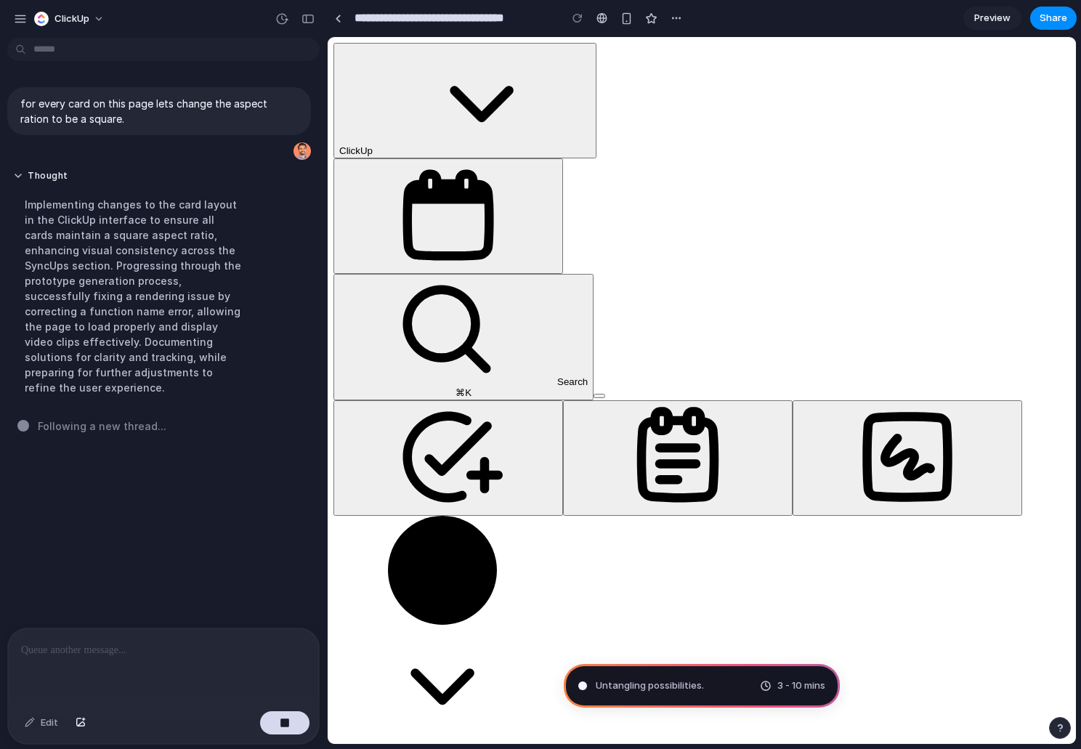
scroll to position [0, 0]
click at [342, 21] on link at bounding box center [338, 18] width 22 height 22
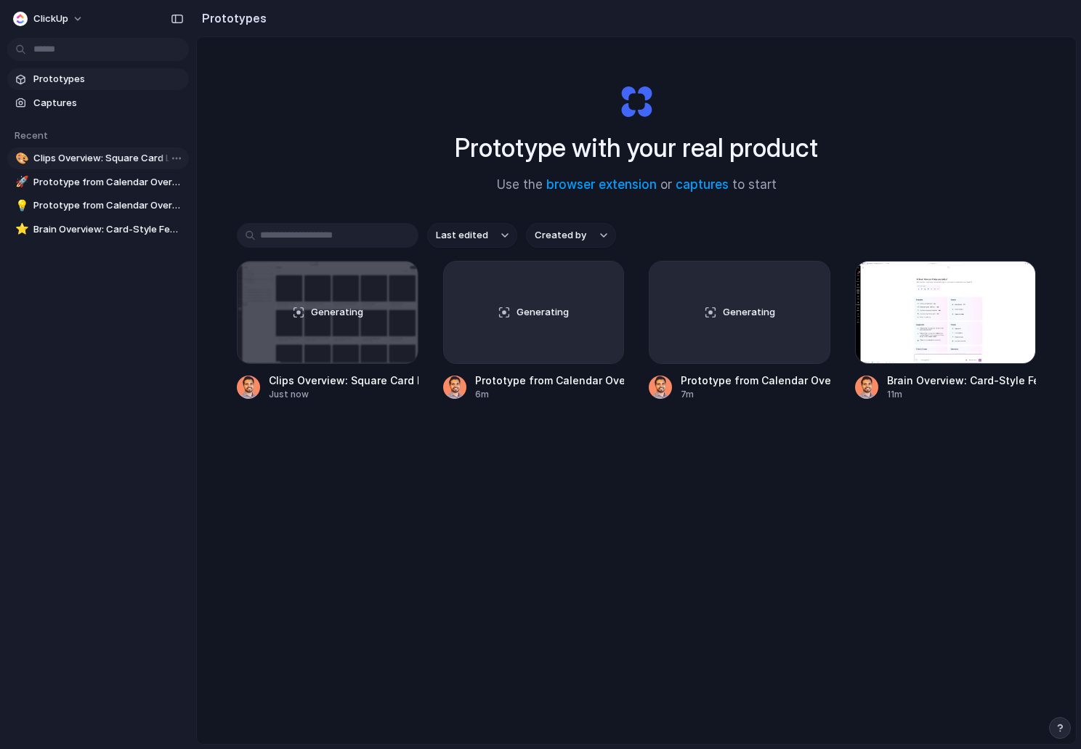
click at [121, 160] on span "Clips Overview: Square Card Layout" at bounding box center [108, 158] width 150 height 15
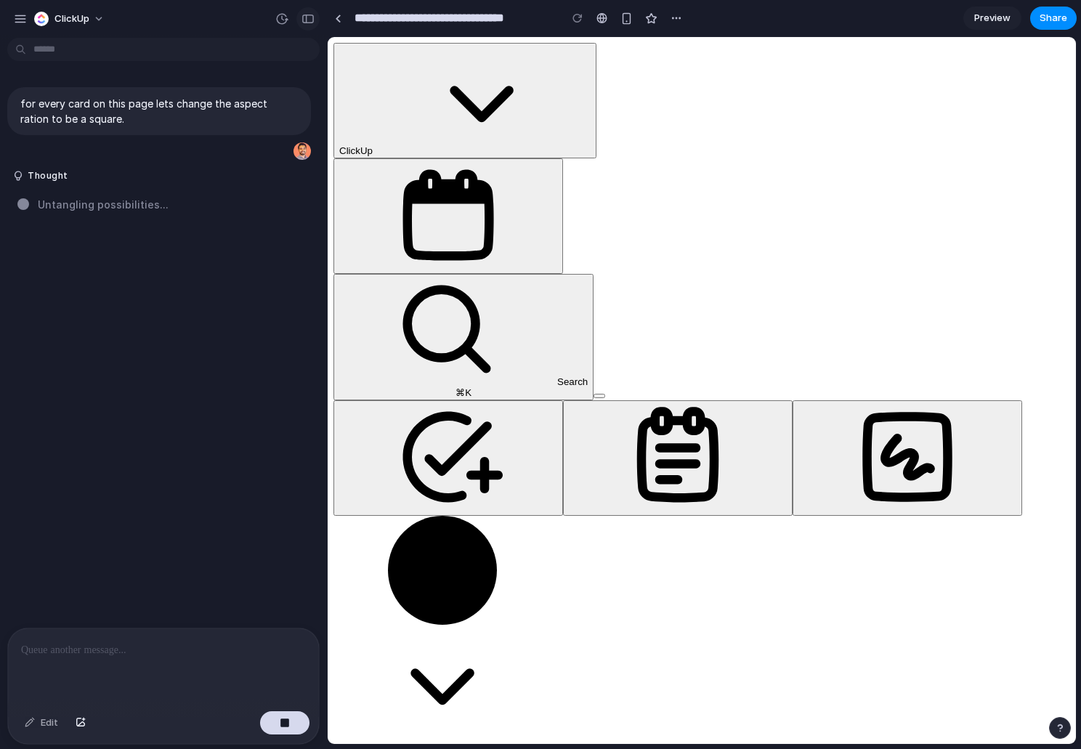
click at [305, 17] on div "button" at bounding box center [308, 19] width 13 height 10
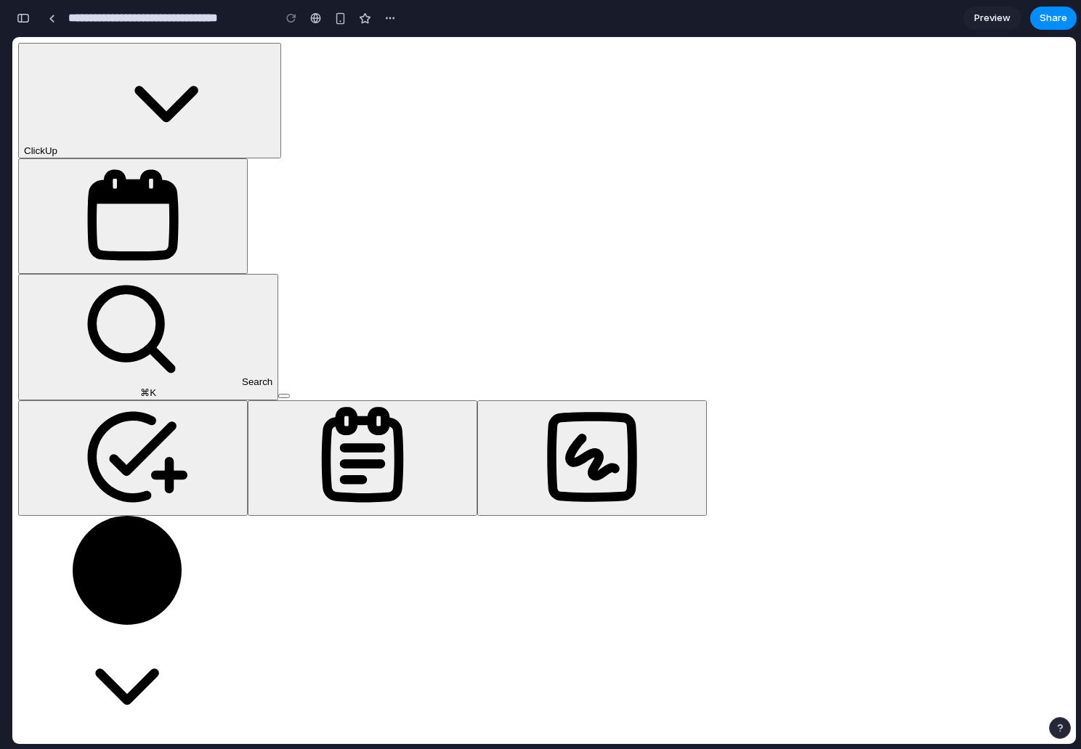
click at [272, 387] on div "⌘K" at bounding box center [148, 392] width 249 height 11
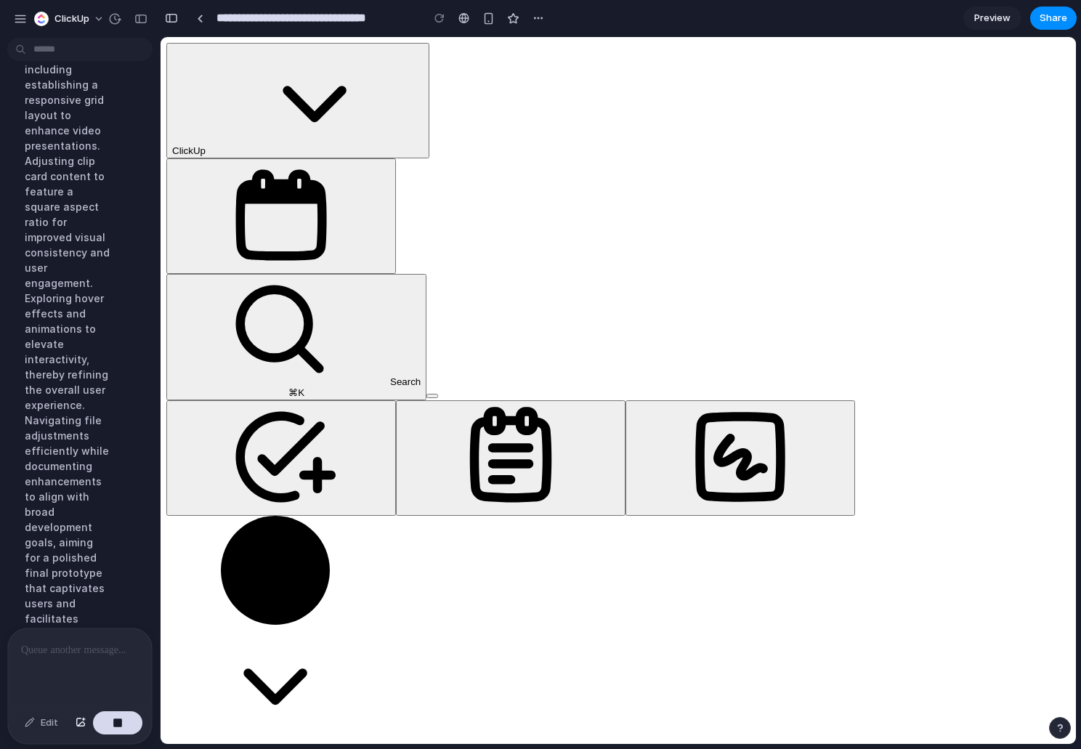
scroll to position [297, 0]
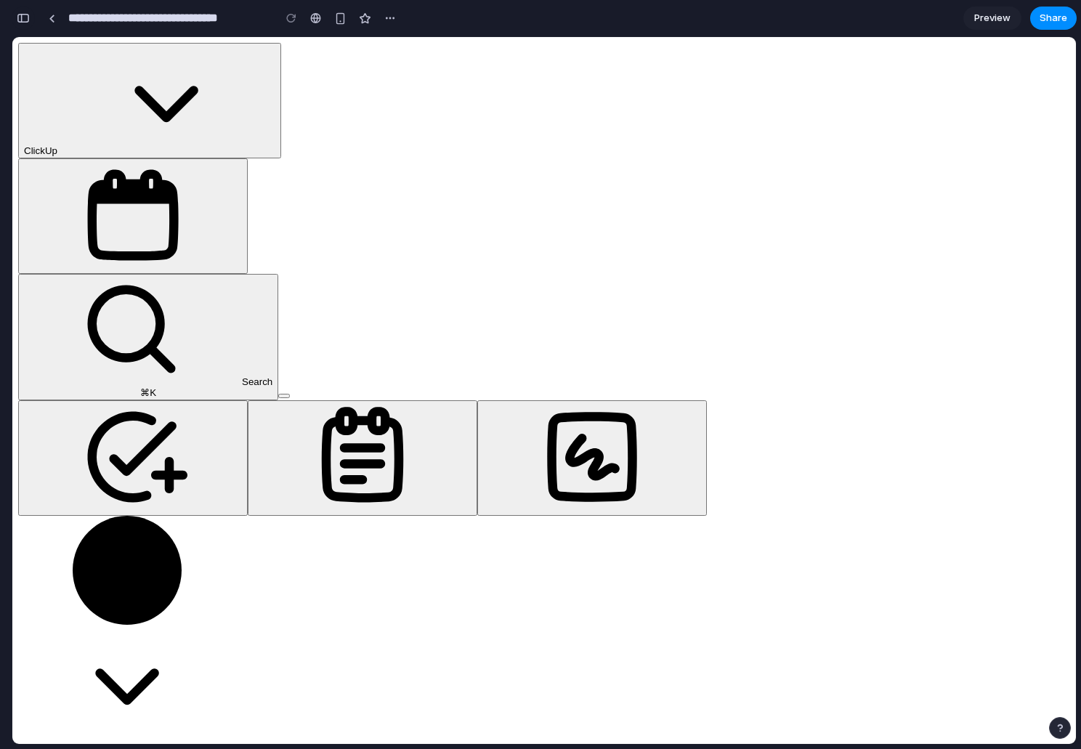
click at [30, 15] on button "button" at bounding box center [23, 18] width 23 height 23
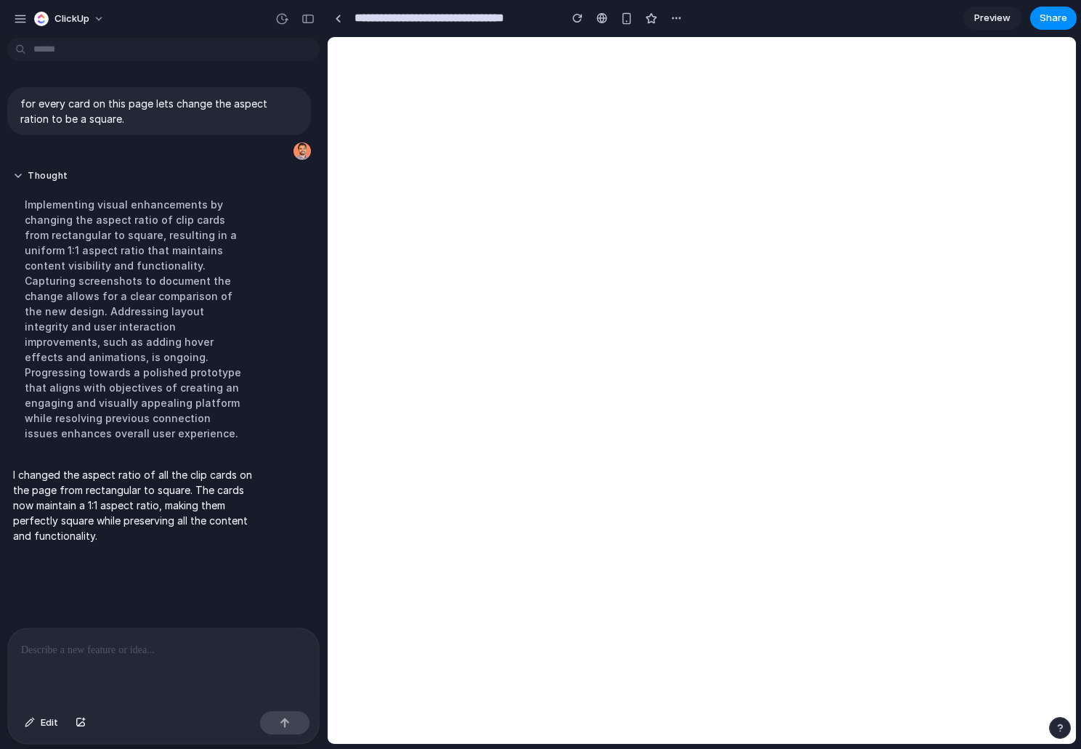
scroll to position [0, 0]
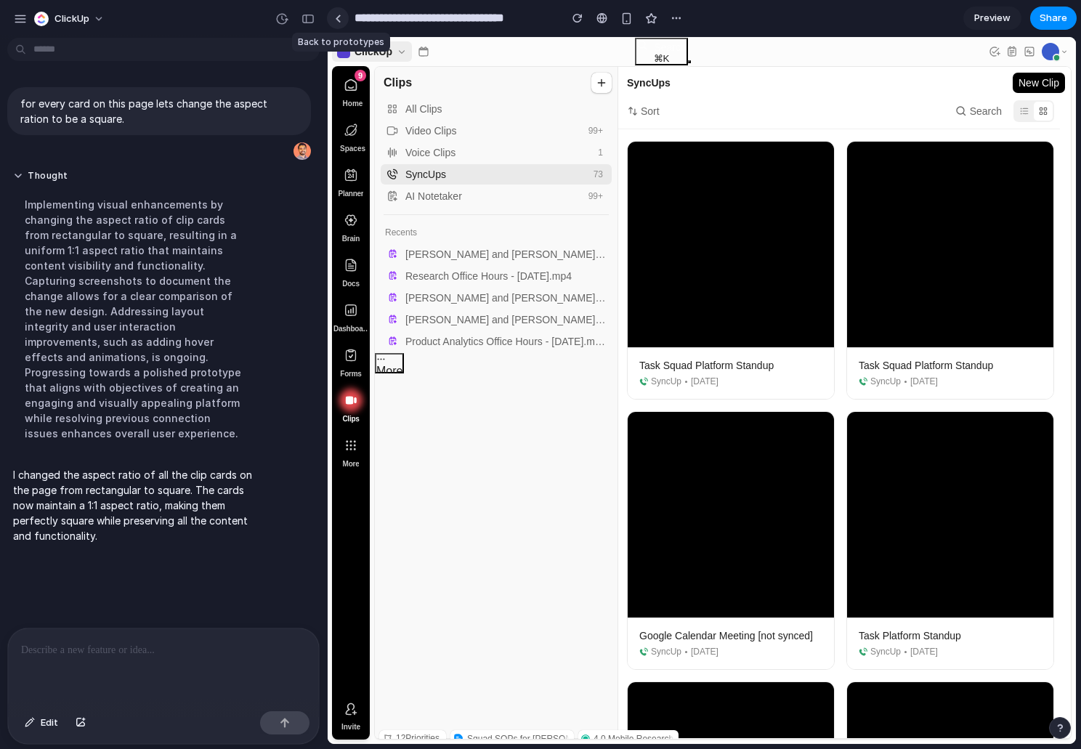
click at [340, 19] on div at bounding box center [338, 19] width 7 height 8
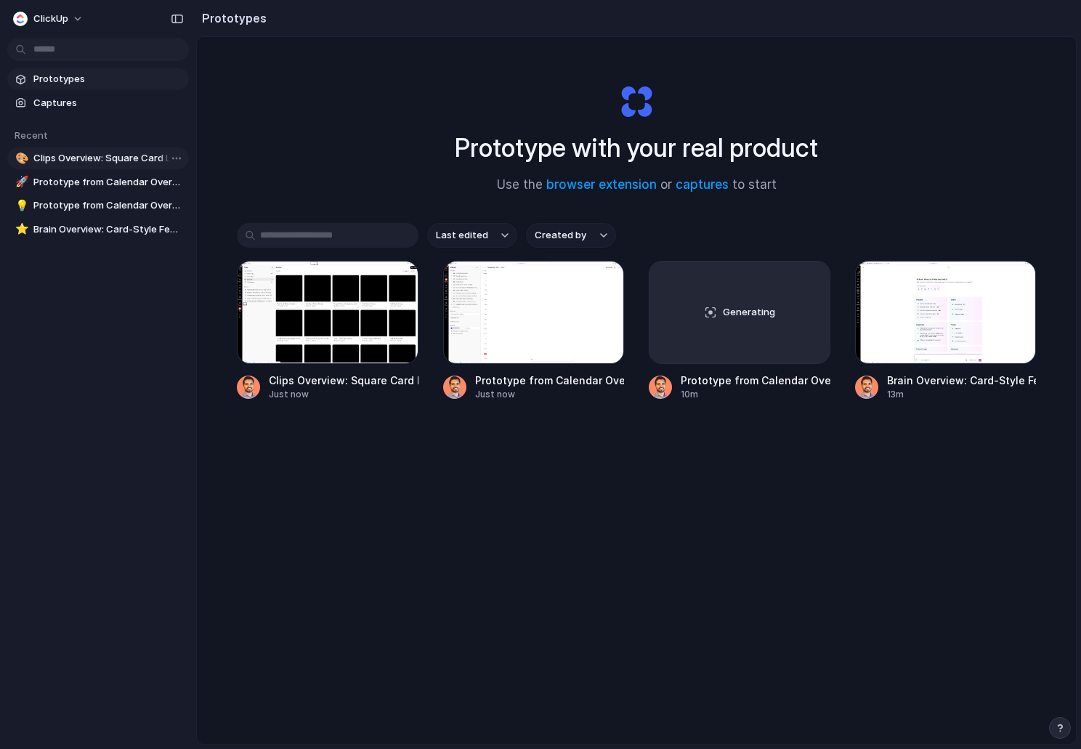
click at [108, 158] on span "Clips Overview: Square Card Layout" at bounding box center [108, 158] width 150 height 15
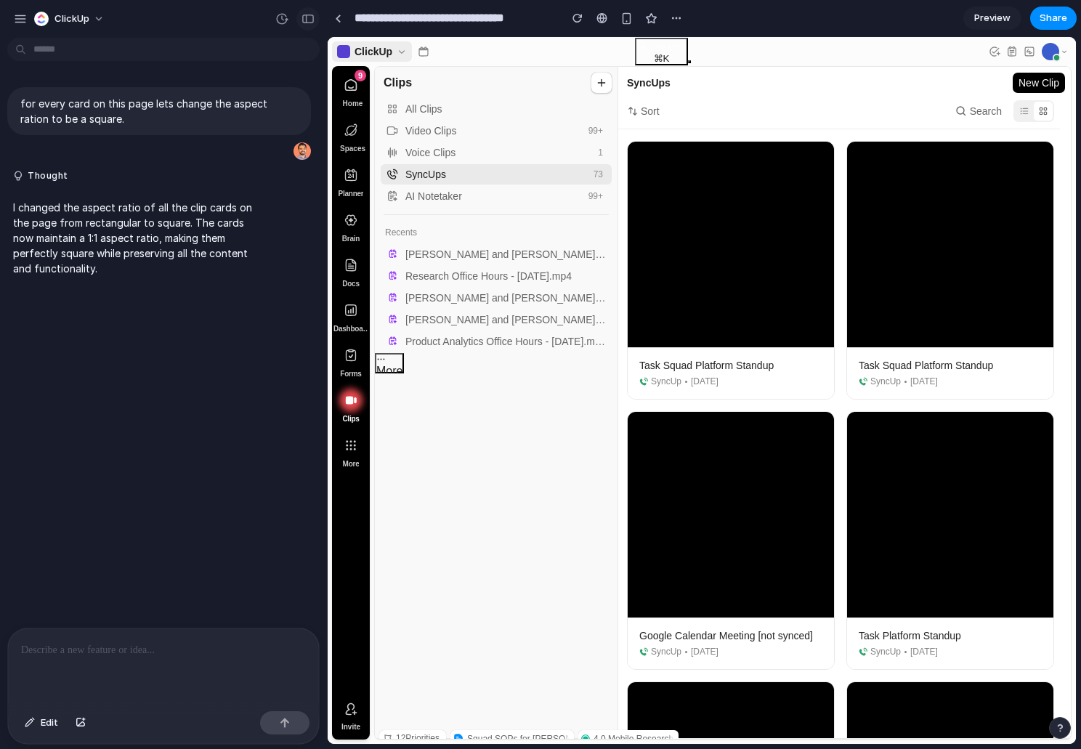
click at [312, 11] on button "button" at bounding box center [307, 18] width 23 height 23
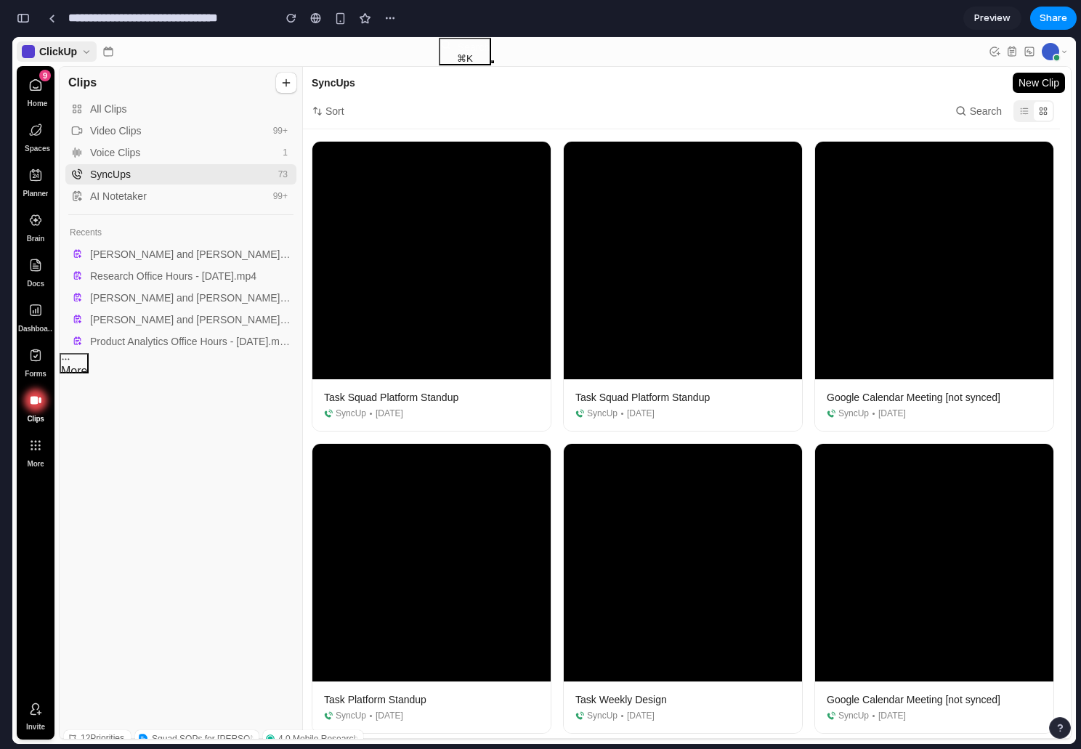
click at [12, 37] on icon "button" at bounding box center [12, 37] width 0 height 0
click at [12, 37] on button "button" at bounding box center [12, 37] width 0 height 0
click at [22, 20] on div "button" at bounding box center [23, 18] width 13 height 10
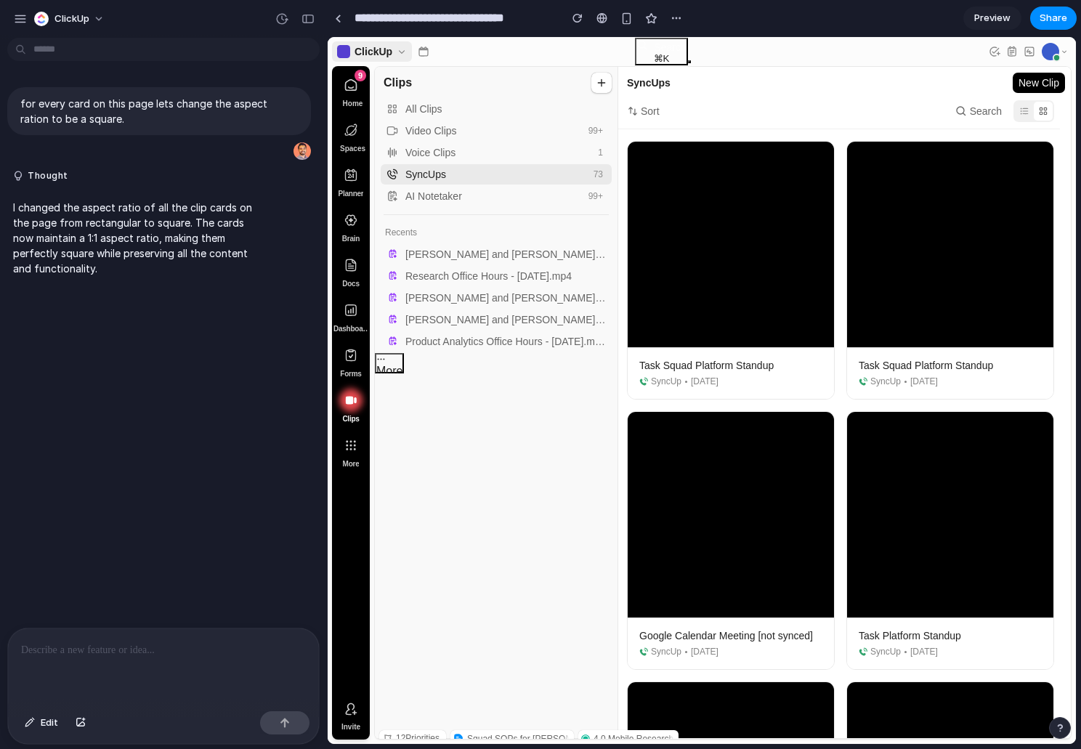
click at [125, 654] on p at bounding box center [163, 650] width 285 height 17
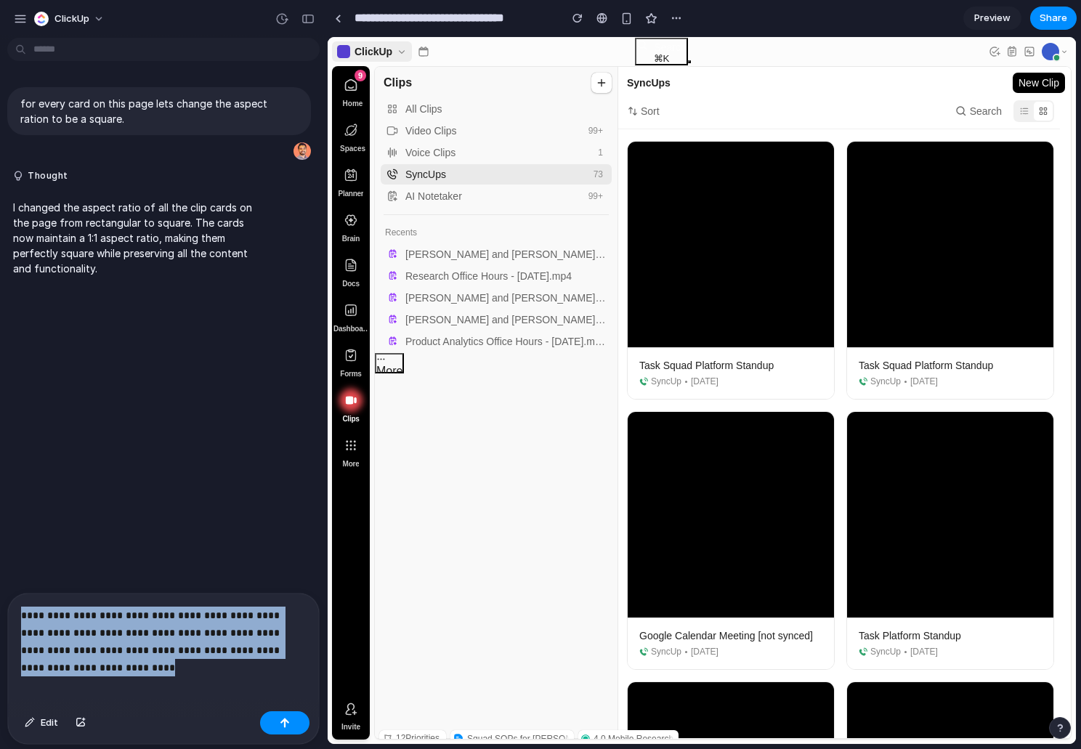
drag, startPoint x: 300, startPoint y: 646, endPoint x: 17, endPoint y: 610, distance: 285.0
click at [17, 610] on div "**********" at bounding box center [163, 650] width 311 height 112
click at [291, 654] on p "**********" at bounding box center [163, 633] width 285 height 52
drag, startPoint x: 297, startPoint y: 652, endPoint x: 96, endPoint y: 637, distance: 201.8
click at [96, 637] on p "**********" at bounding box center [163, 633] width 285 height 52
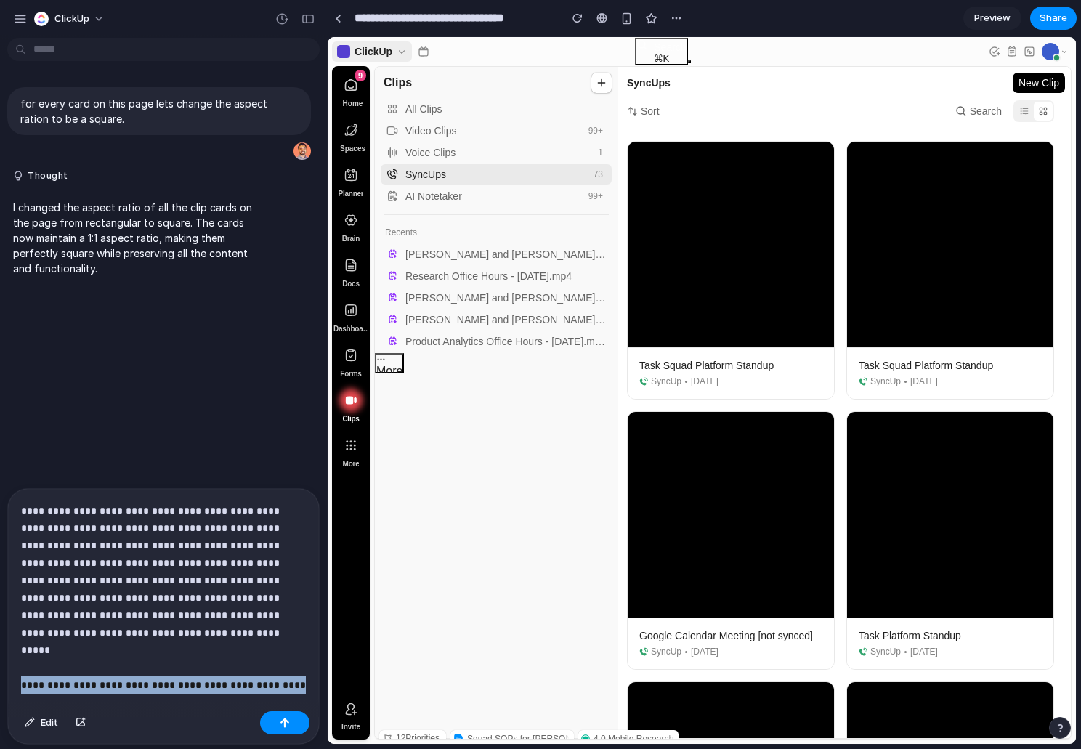
drag, startPoint x: 279, startPoint y: 650, endPoint x: -67, endPoint y: 650, distance: 345.9
click at [0, 650] on html "**********" at bounding box center [540, 374] width 1081 height 749
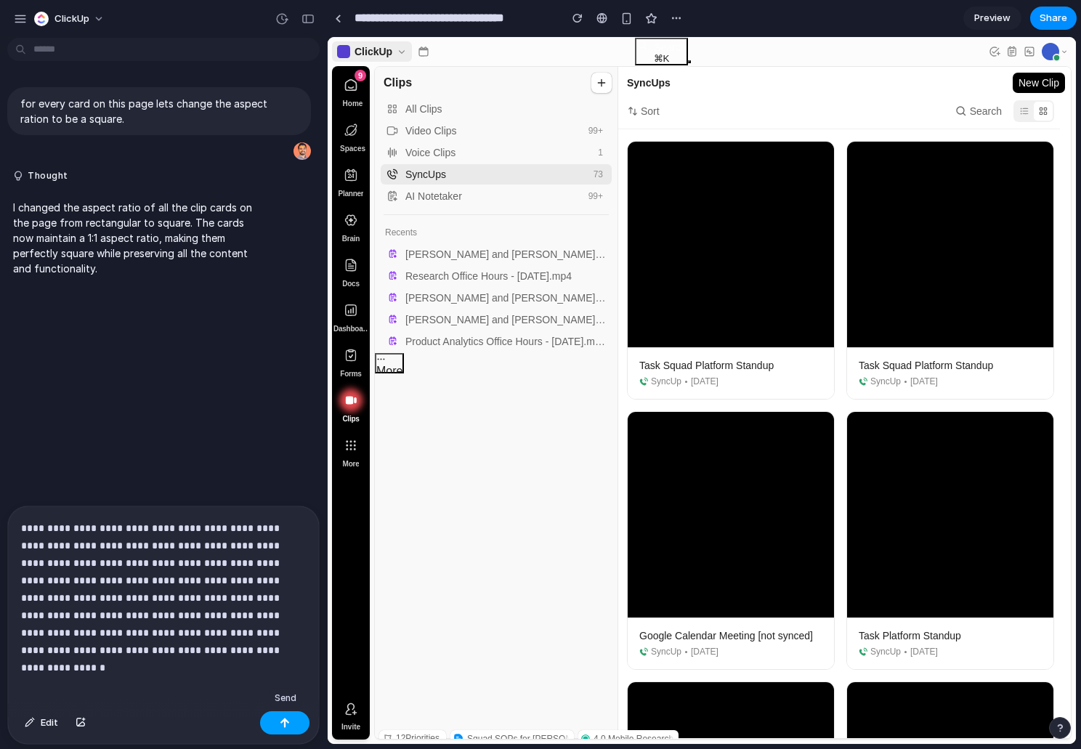
click at [285, 724] on div "button" at bounding box center [285, 723] width 10 height 10
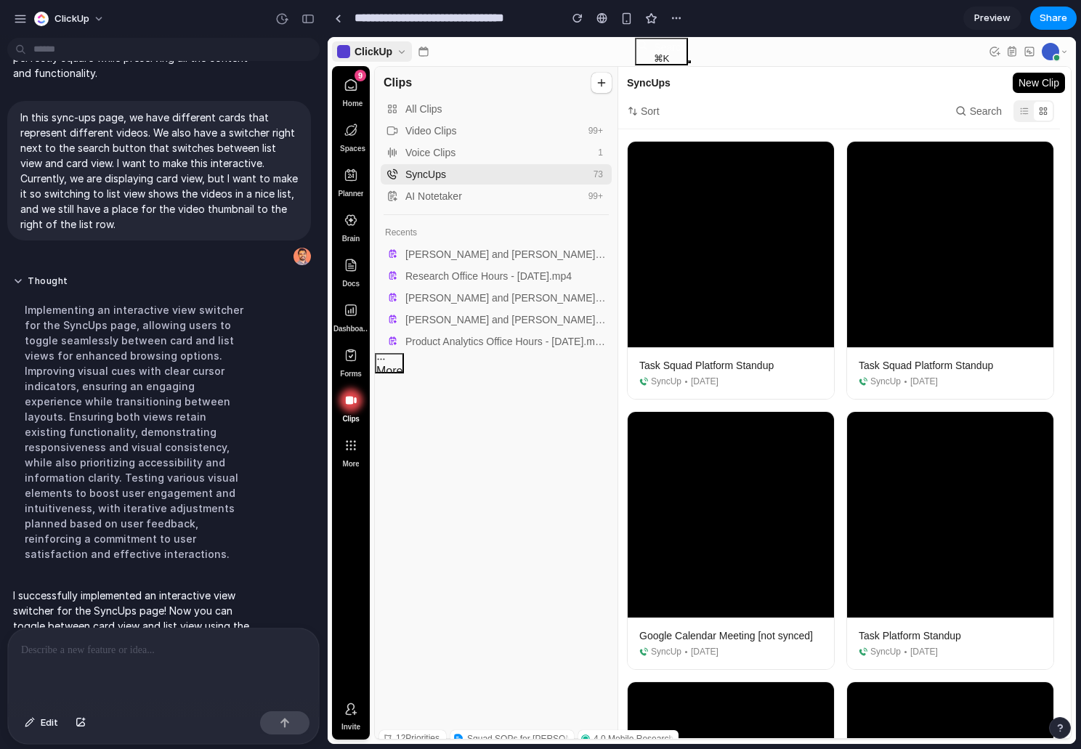
scroll to position [292, 0]
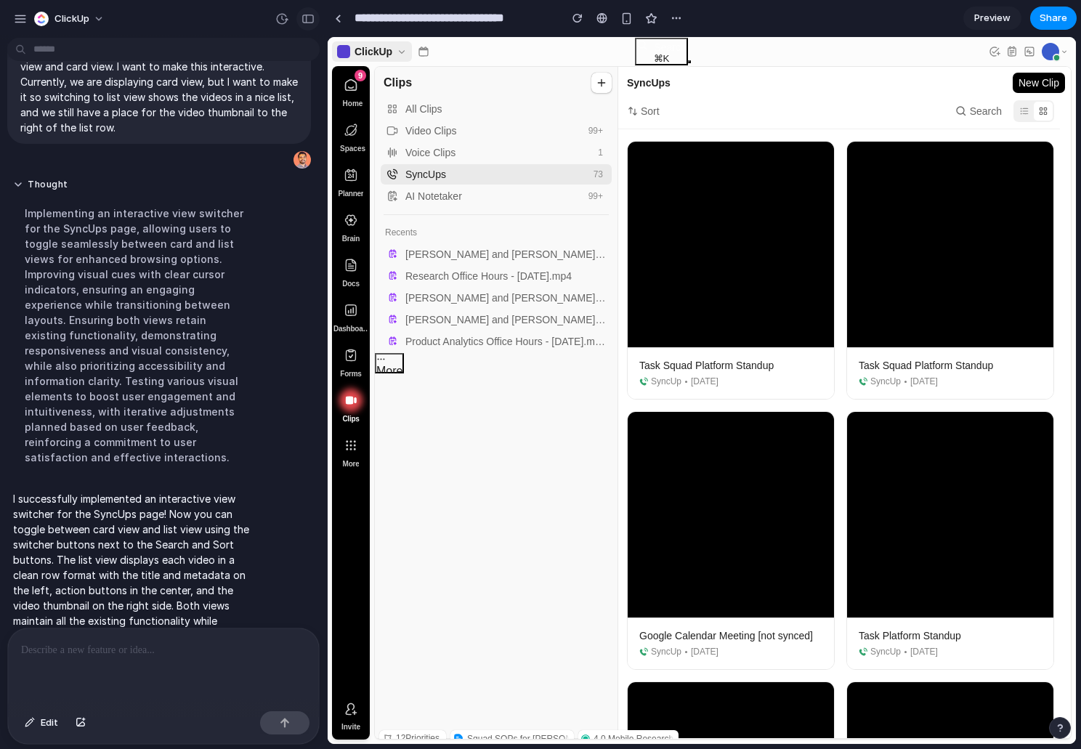
click at [307, 20] on div "button" at bounding box center [308, 19] width 13 height 10
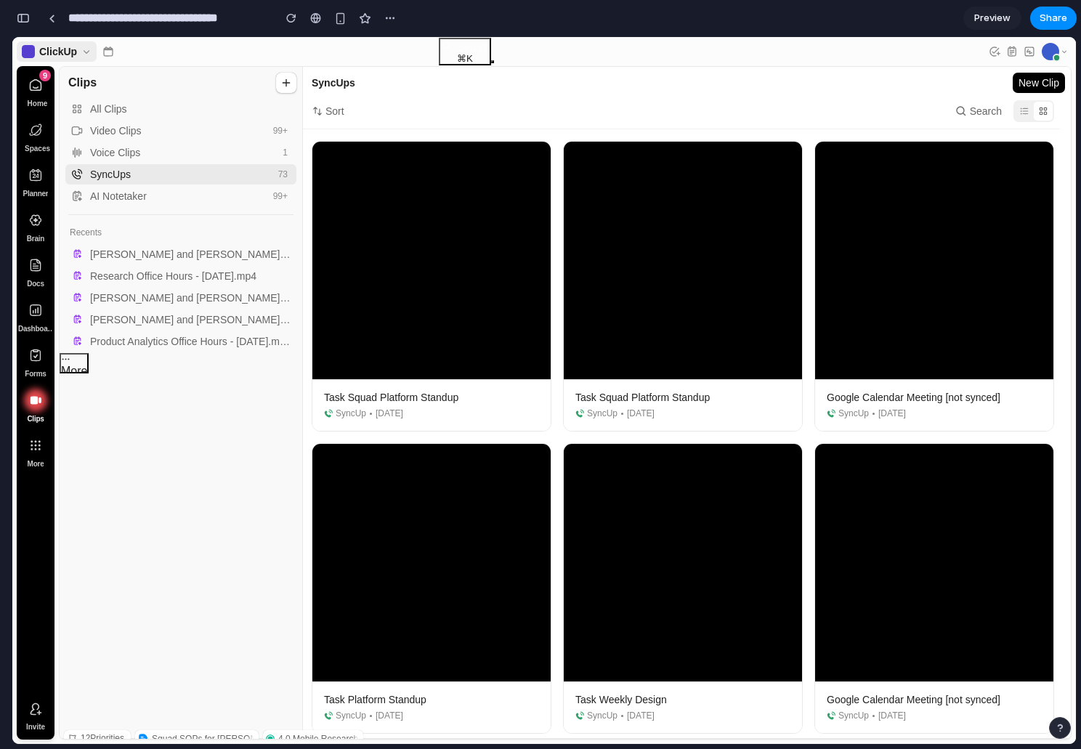
click at [1030, 115] on icon at bounding box center [1024, 111] width 10 height 10
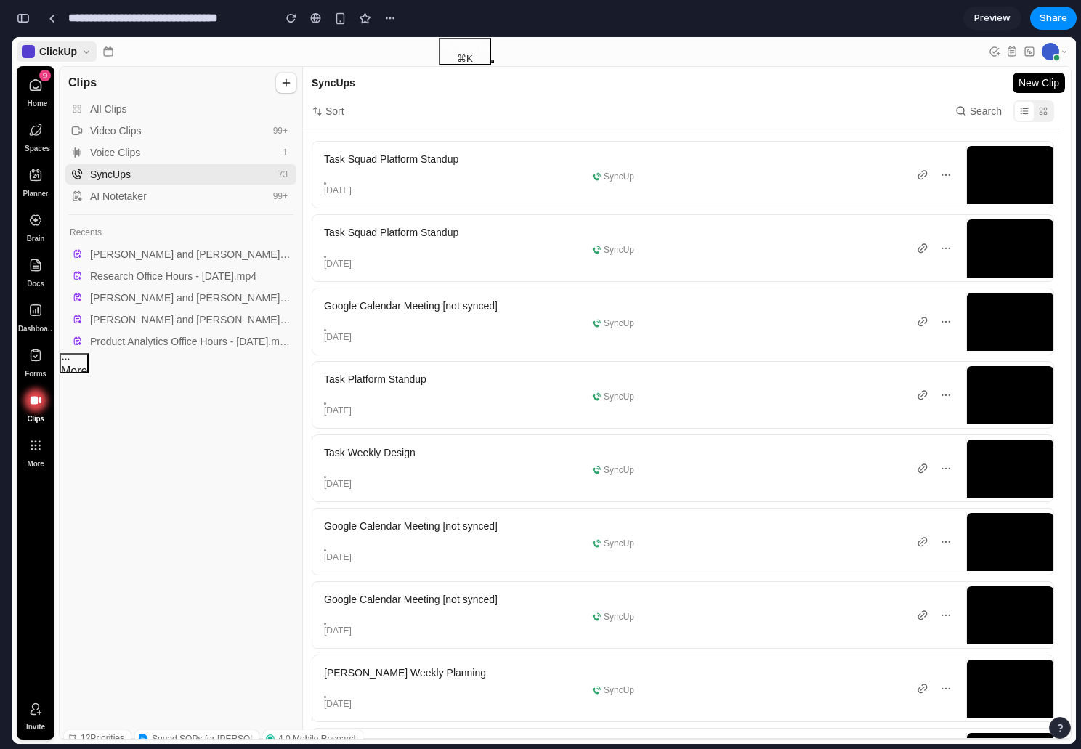
click at [1048, 113] on use at bounding box center [1044, 111] width 8 height 7
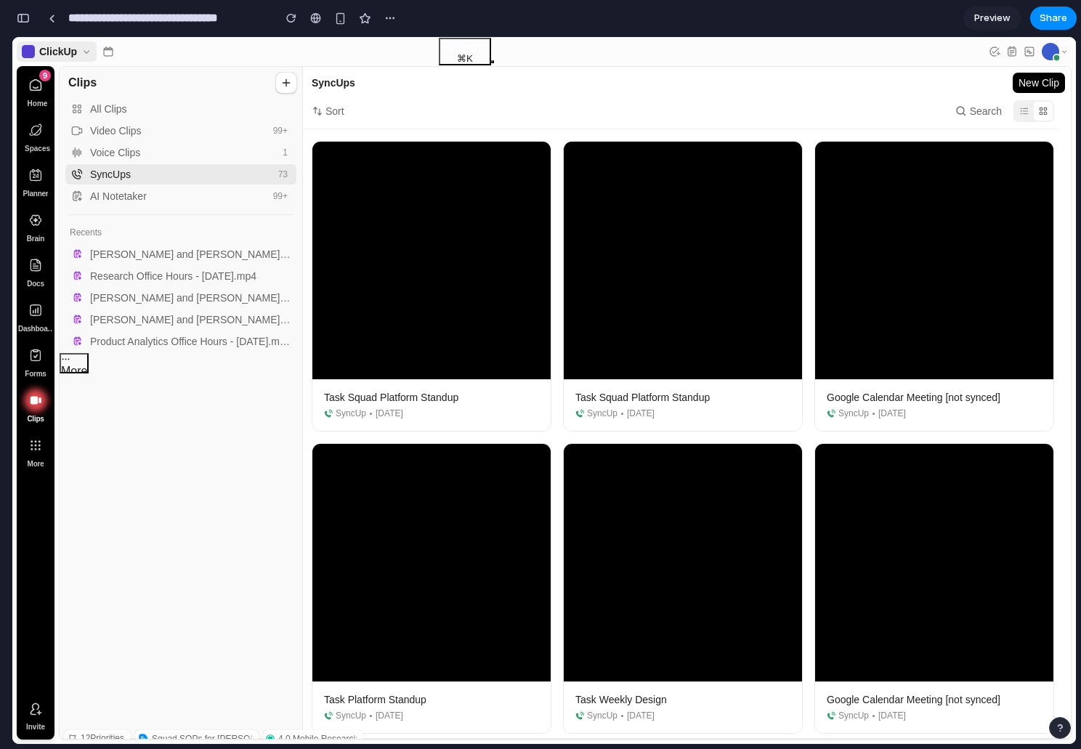
click at [1025, 113] on button at bounding box center [1024, 111] width 19 height 19
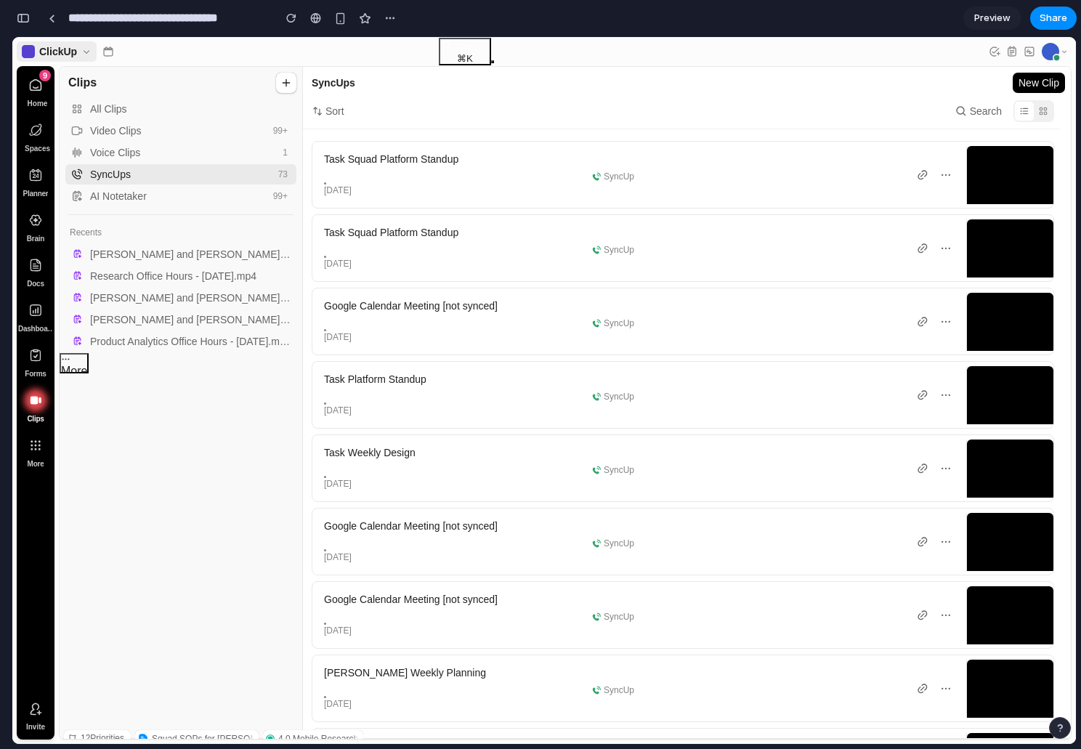
click at [1045, 113] on button at bounding box center [1043, 111] width 19 height 19
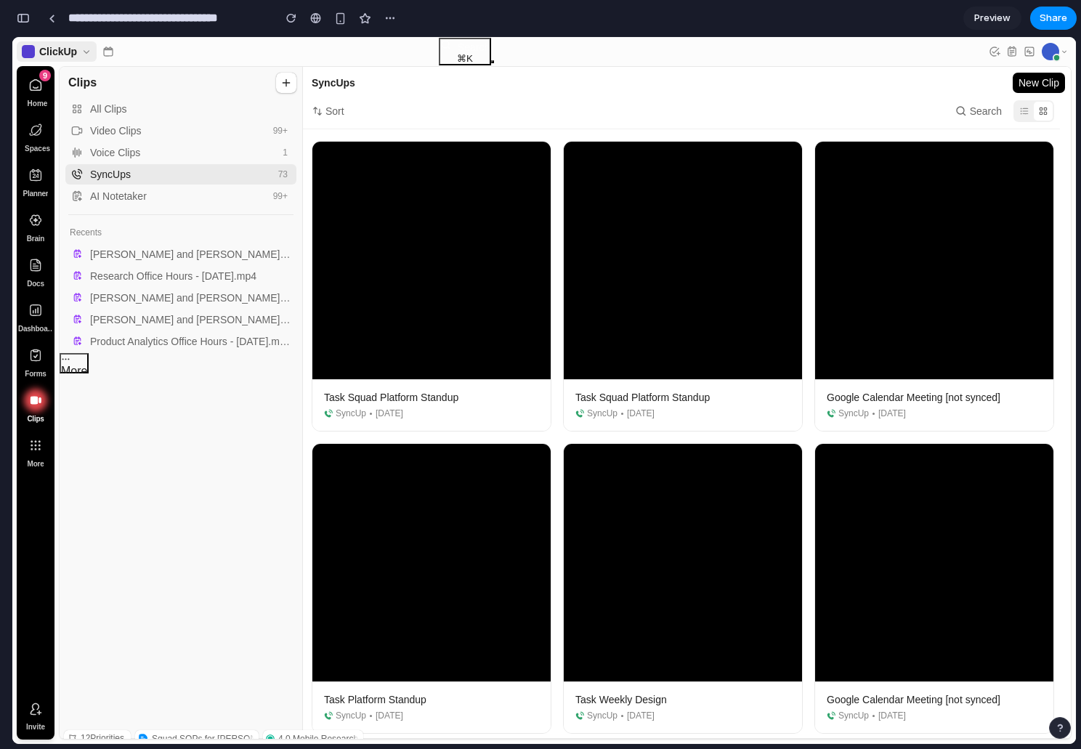
click at [1034, 116] on button at bounding box center [1024, 111] width 19 height 19
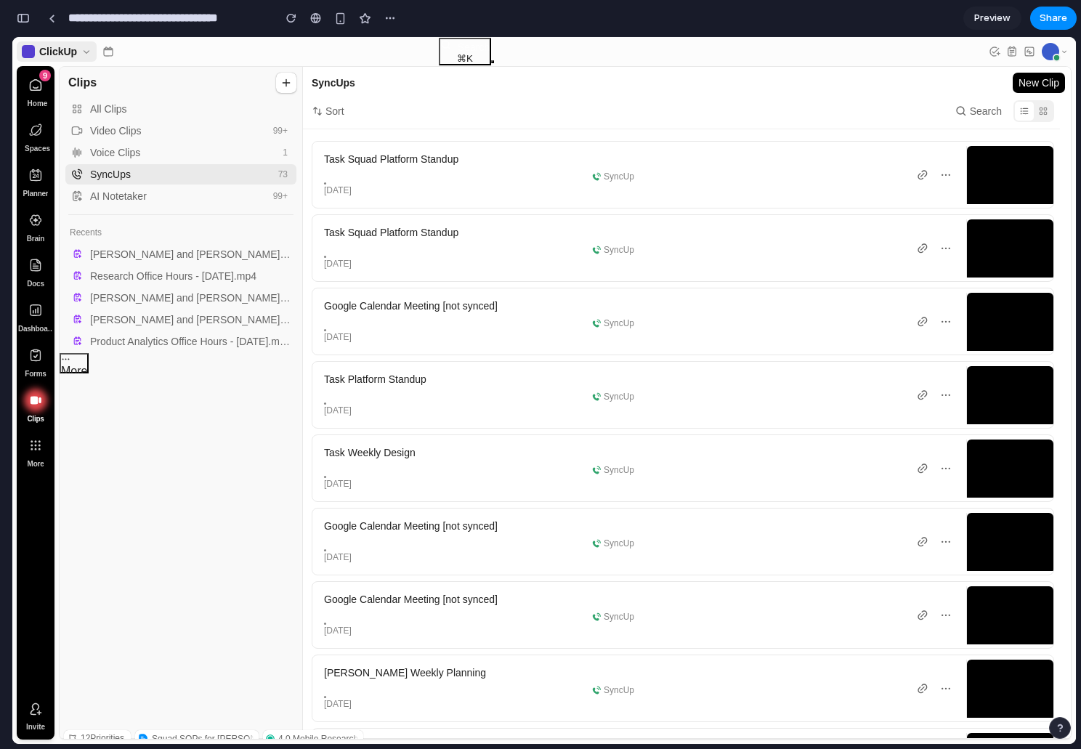
click at [1053, 116] on button at bounding box center [1043, 111] width 19 height 19
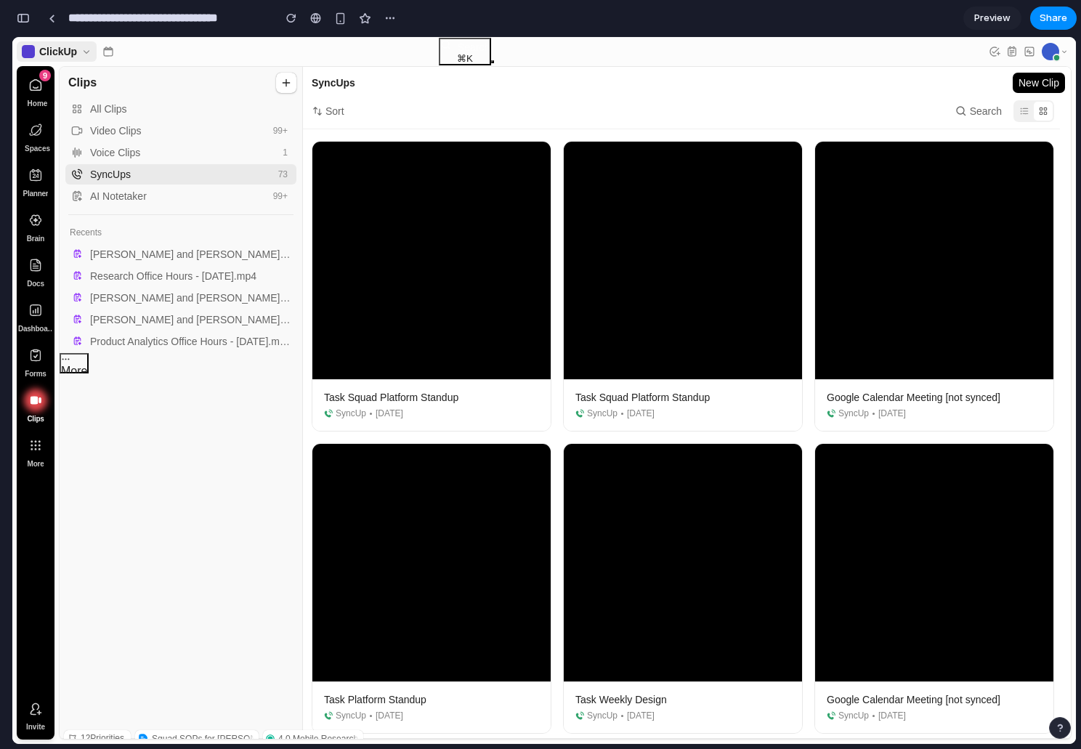
click at [1034, 115] on button at bounding box center [1024, 111] width 19 height 19
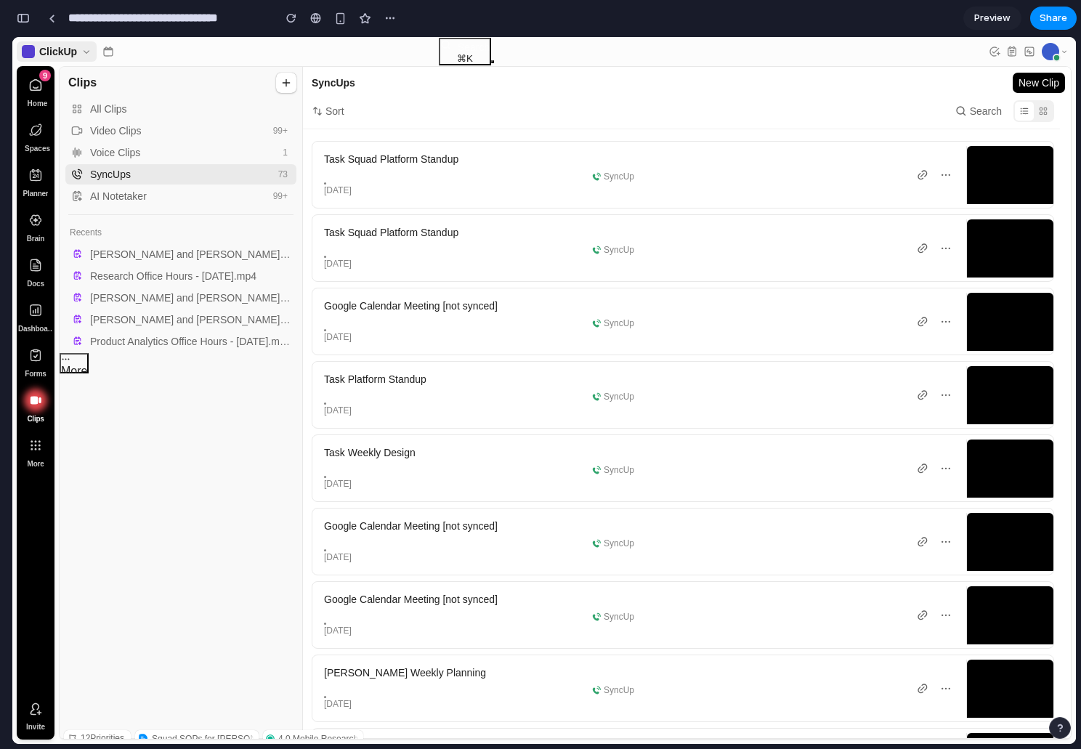
click at [1053, 113] on button at bounding box center [1043, 111] width 19 height 19
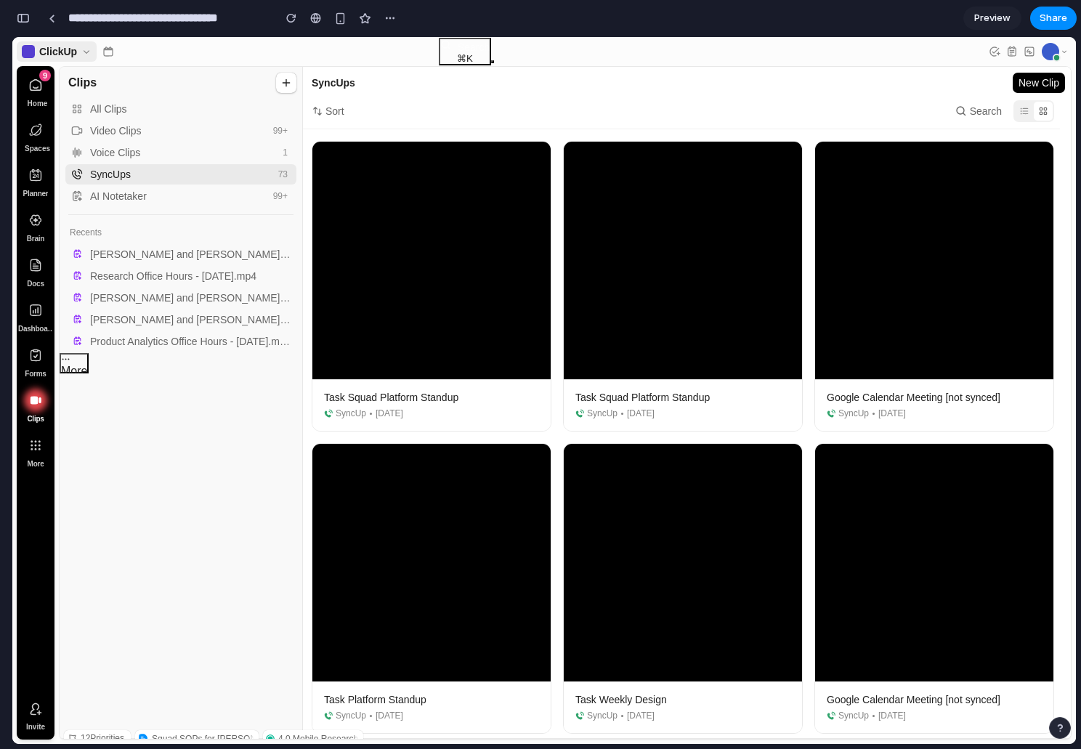
click at [1030, 109] on icon at bounding box center [1024, 111] width 10 height 10
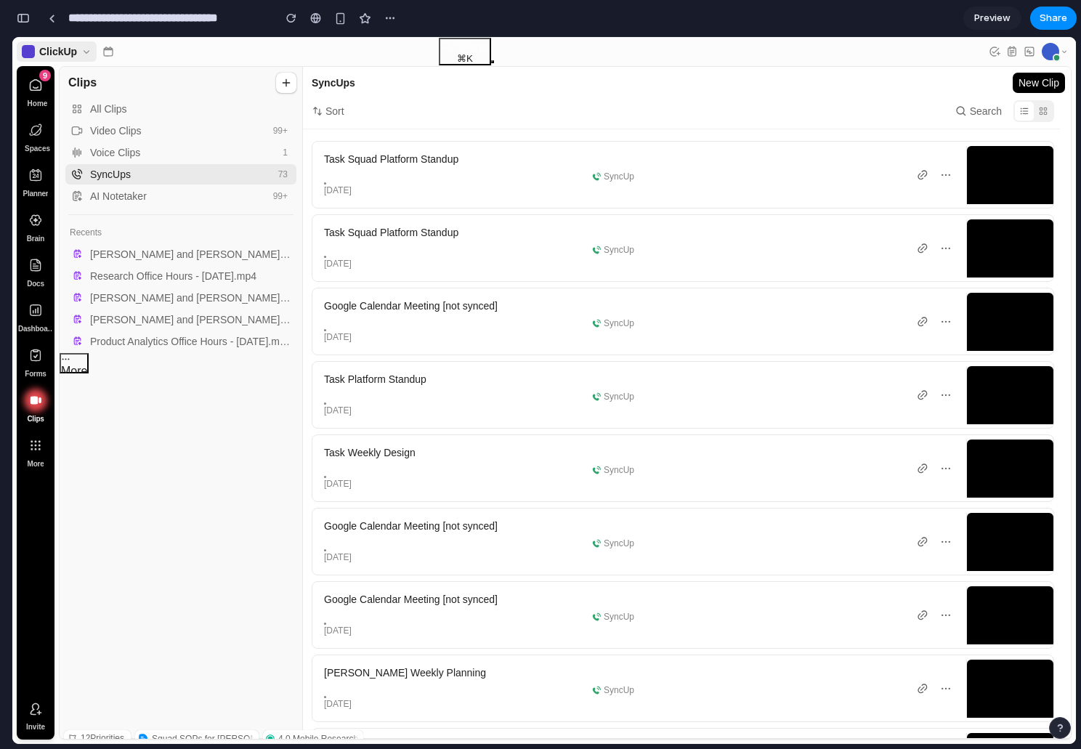
click at [1049, 110] on icon at bounding box center [1043, 111] width 10 height 10
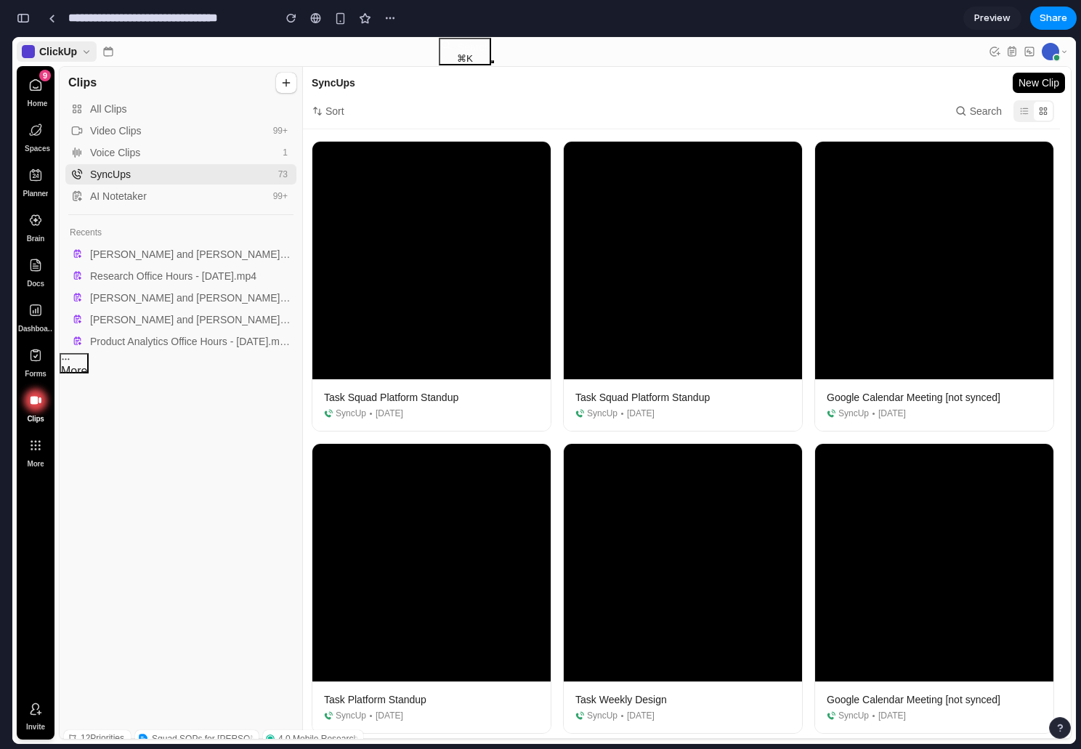
click at [1030, 113] on icon at bounding box center [1024, 111] width 10 height 10
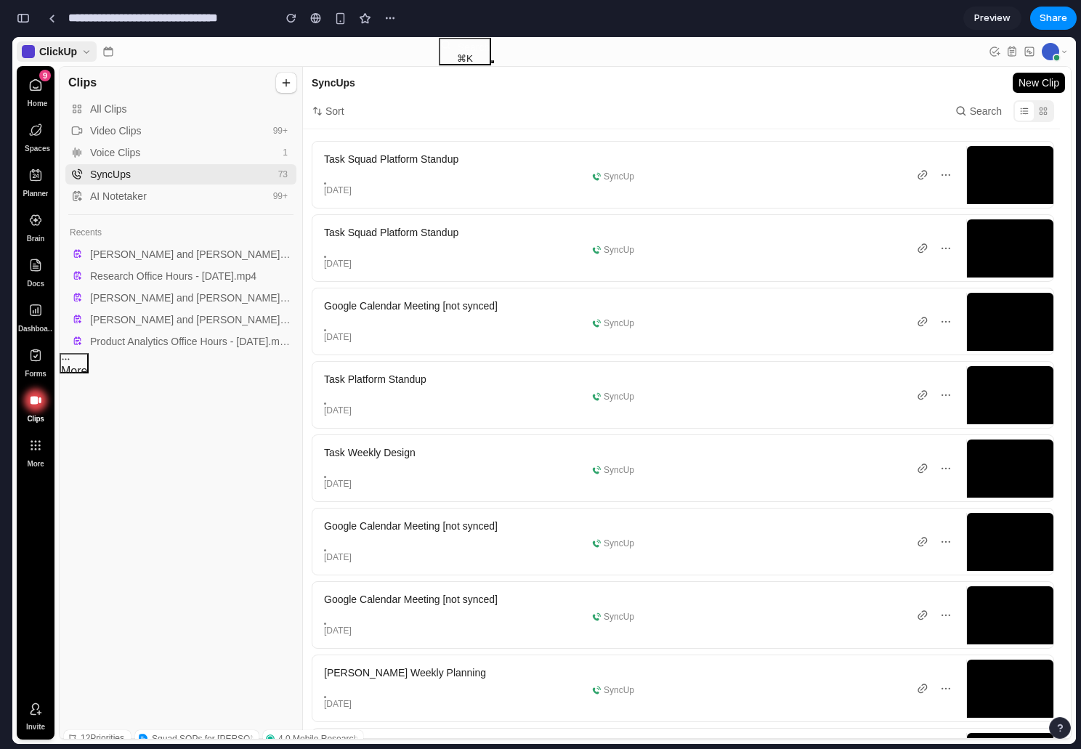
click at [1049, 106] on icon at bounding box center [1043, 111] width 10 height 10
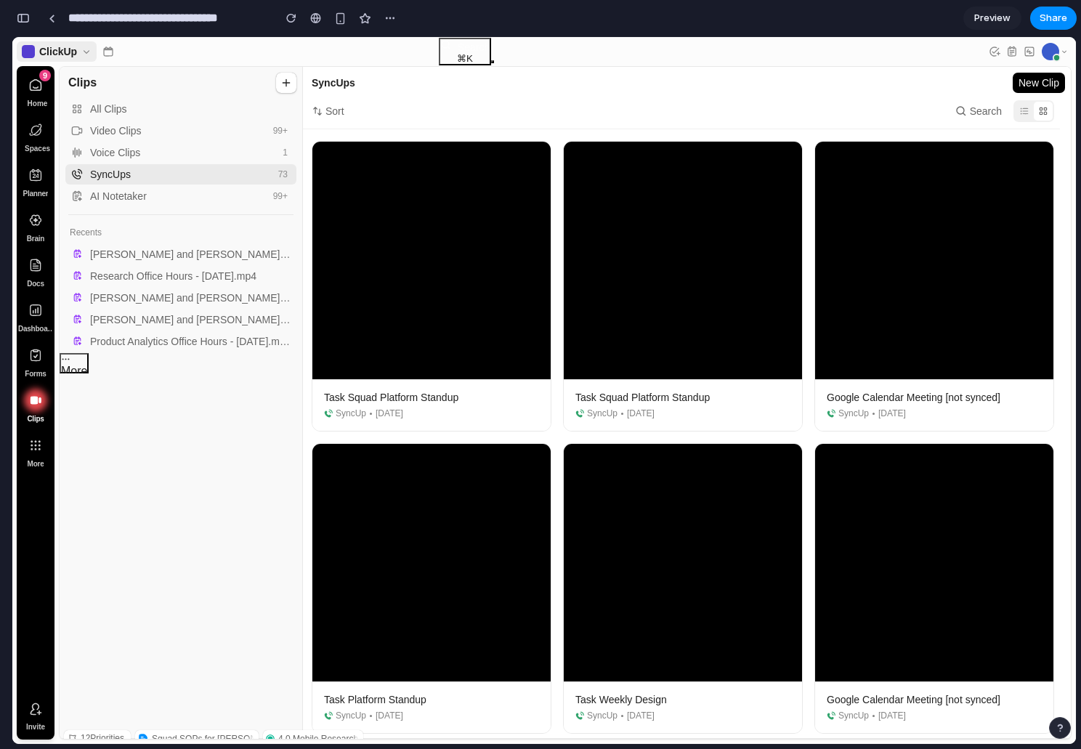
click at [1030, 108] on icon at bounding box center [1024, 111] width 10 height 10
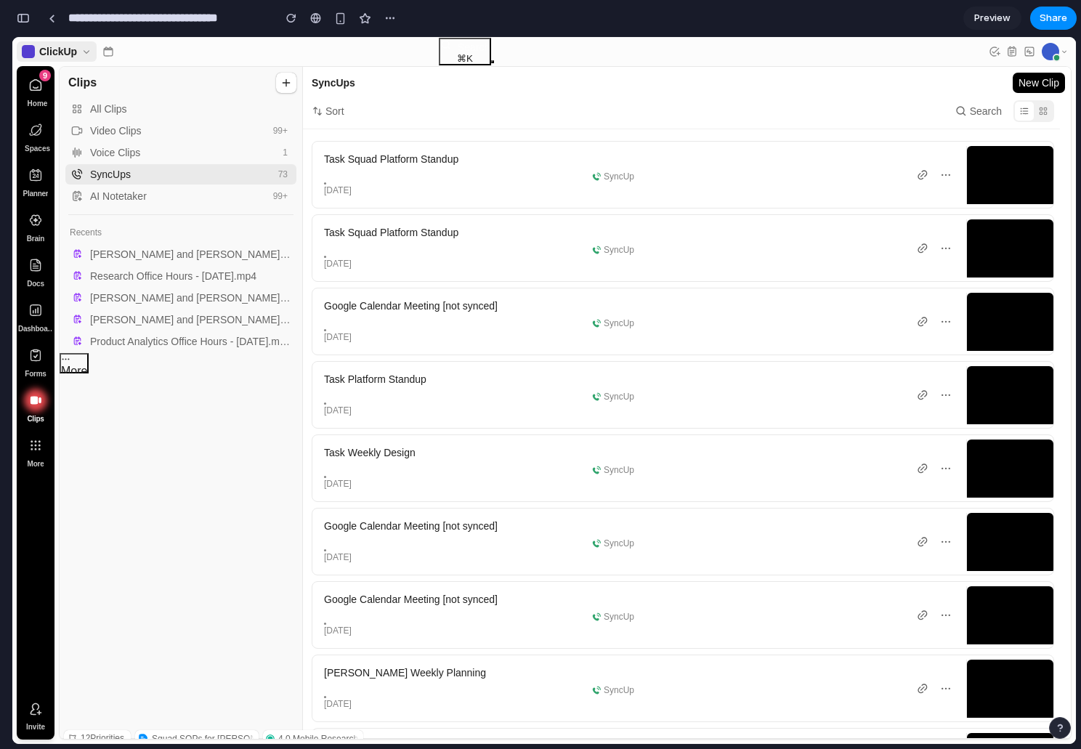
click at [1049, 110] on icon at bounding box center [1043, 111] width 10 height 10
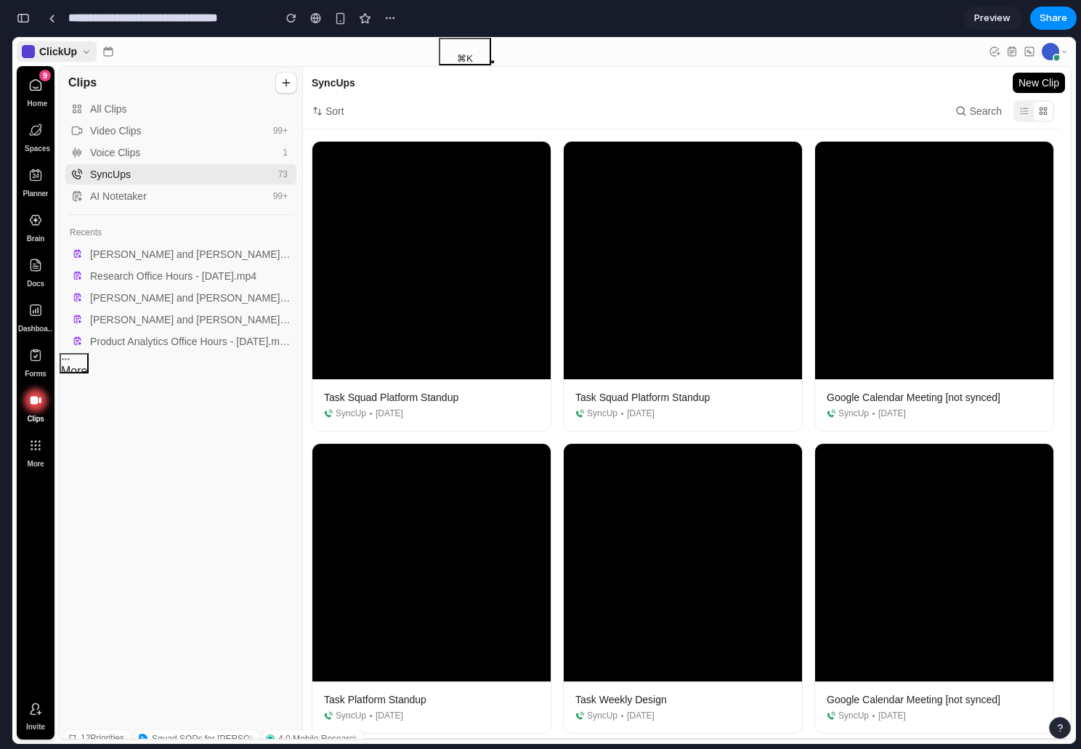
click at [1030, 112] on icon at bounding box center [1024, 111] width 10 height 10
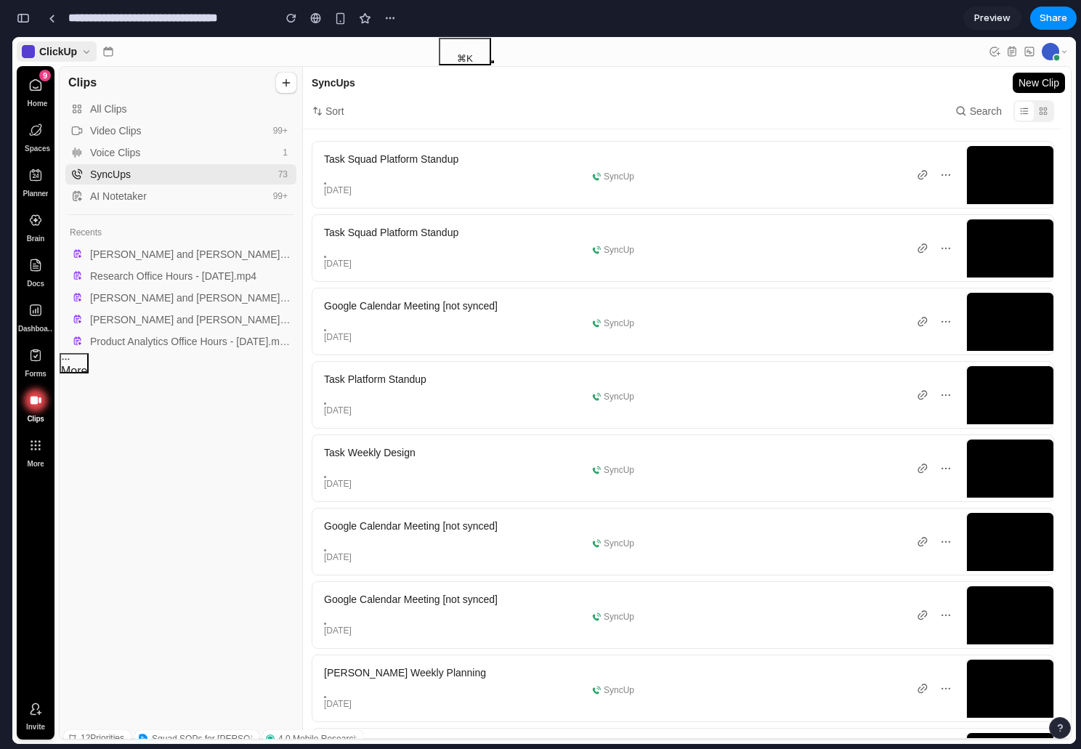
click at [1048, 111] on use at bounding box center [1044, 111] width 8 height 7
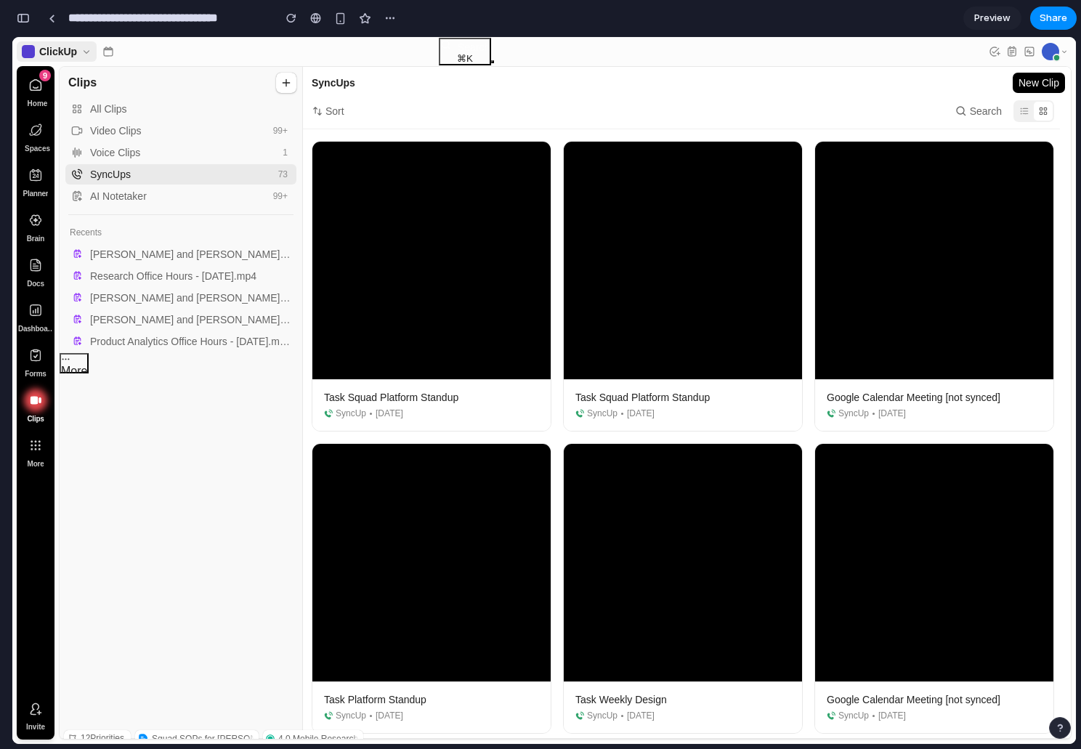
click at [1030, 116] on icon at bounding box center [1024, 111] width 10 height 10
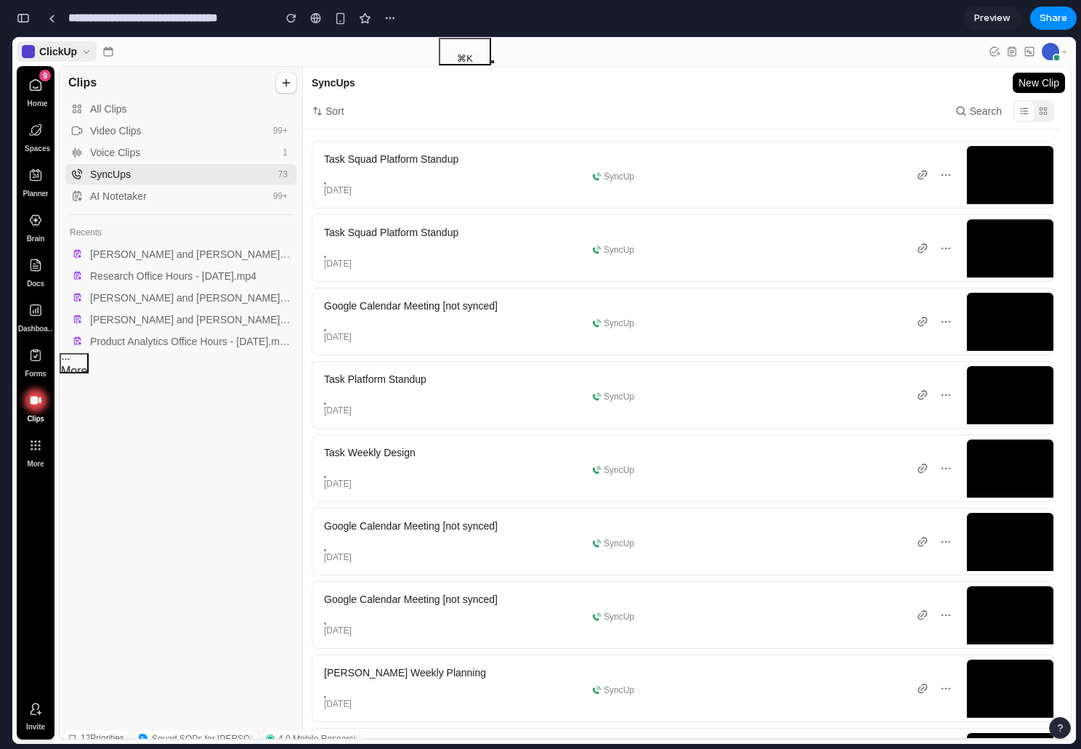
click at [23, 18] on div "button" at bounding box center [23, 18] width 13 height 10
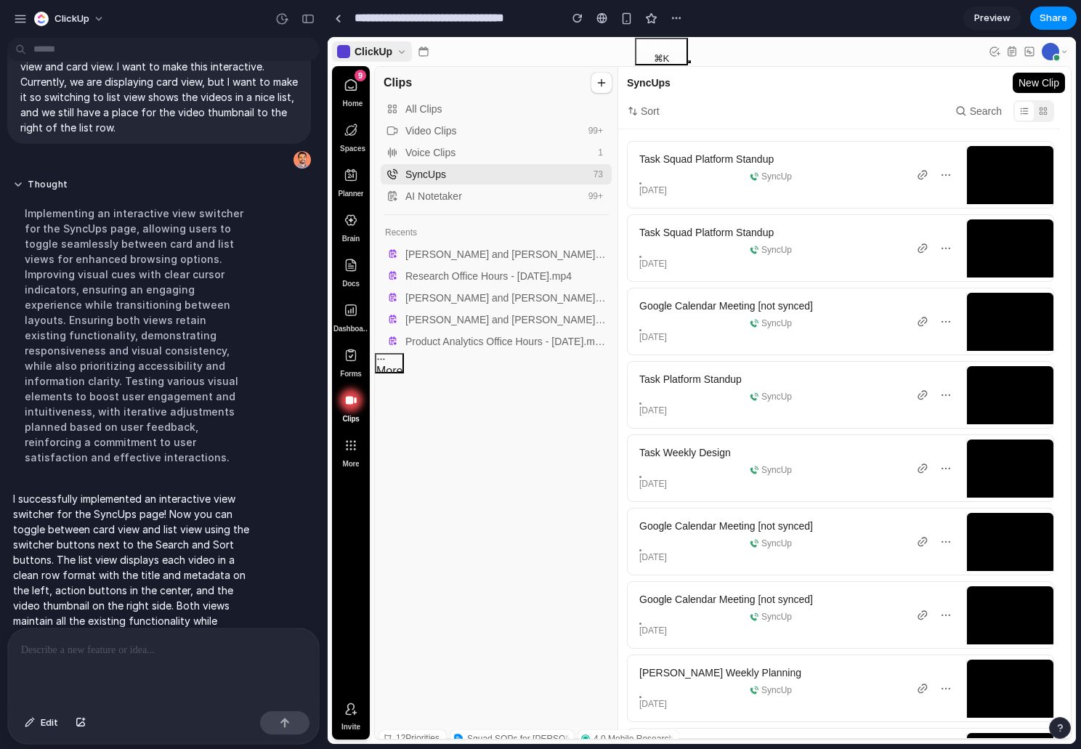
click at [59, 648] on p at bounding box center [163, 650] width 285 height 17
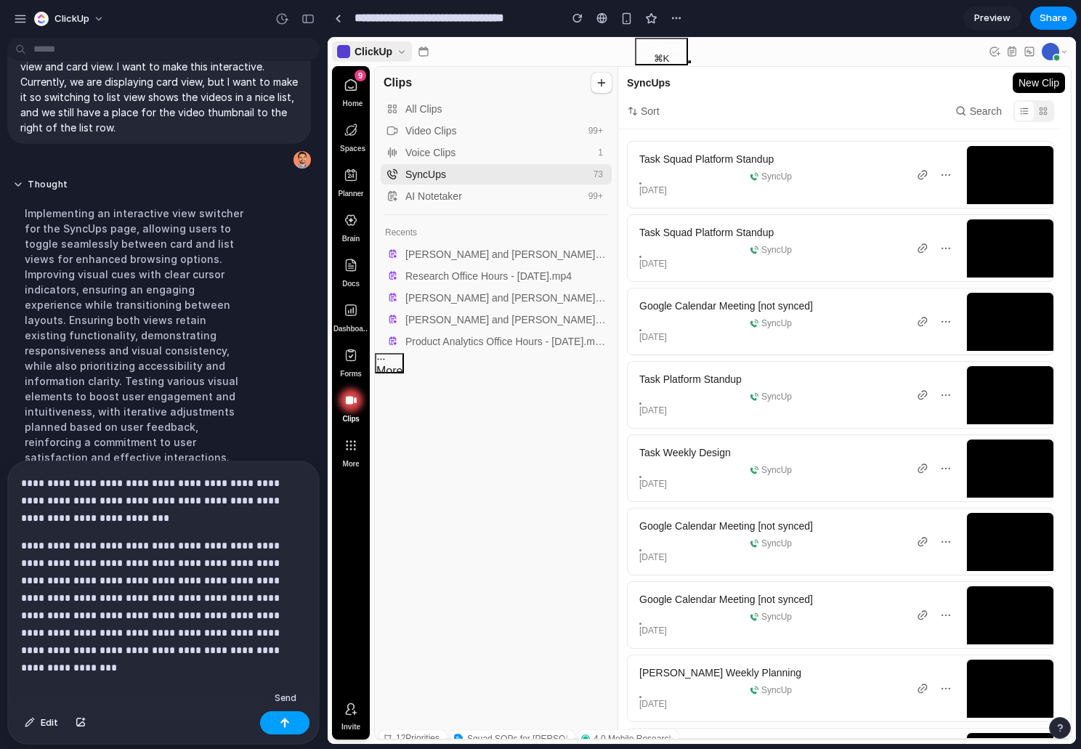
click at [283, 723] on div "button" at bounding box center [285, 723] width 10 height 10
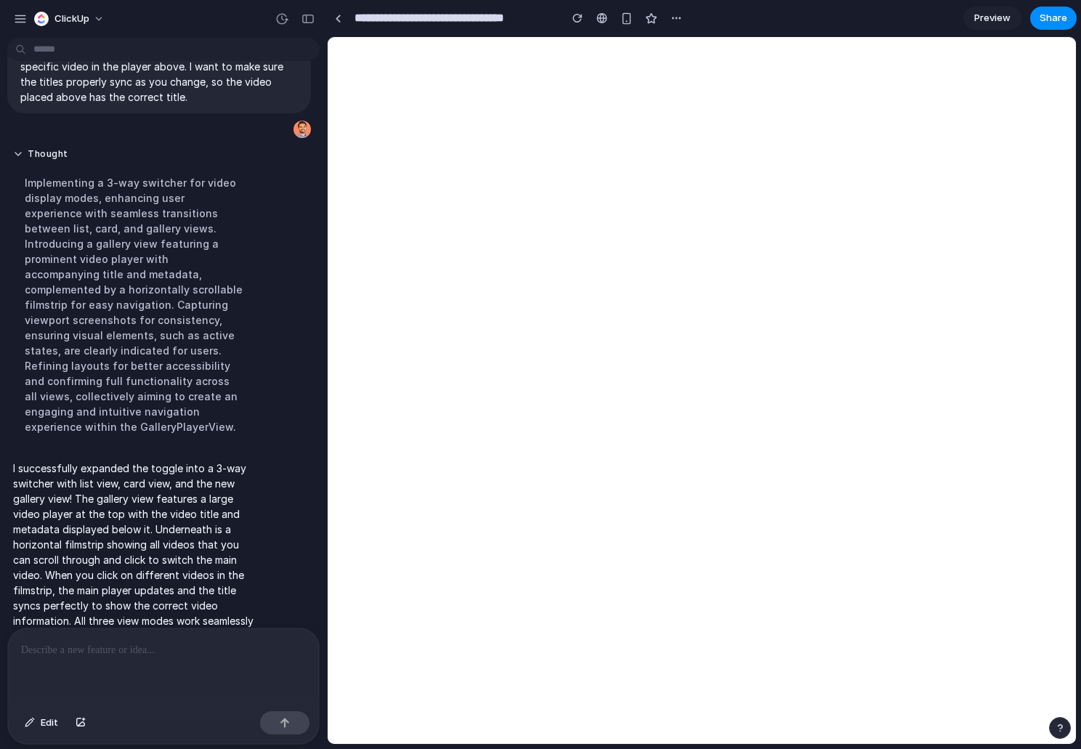
scroll to position [0, 0]
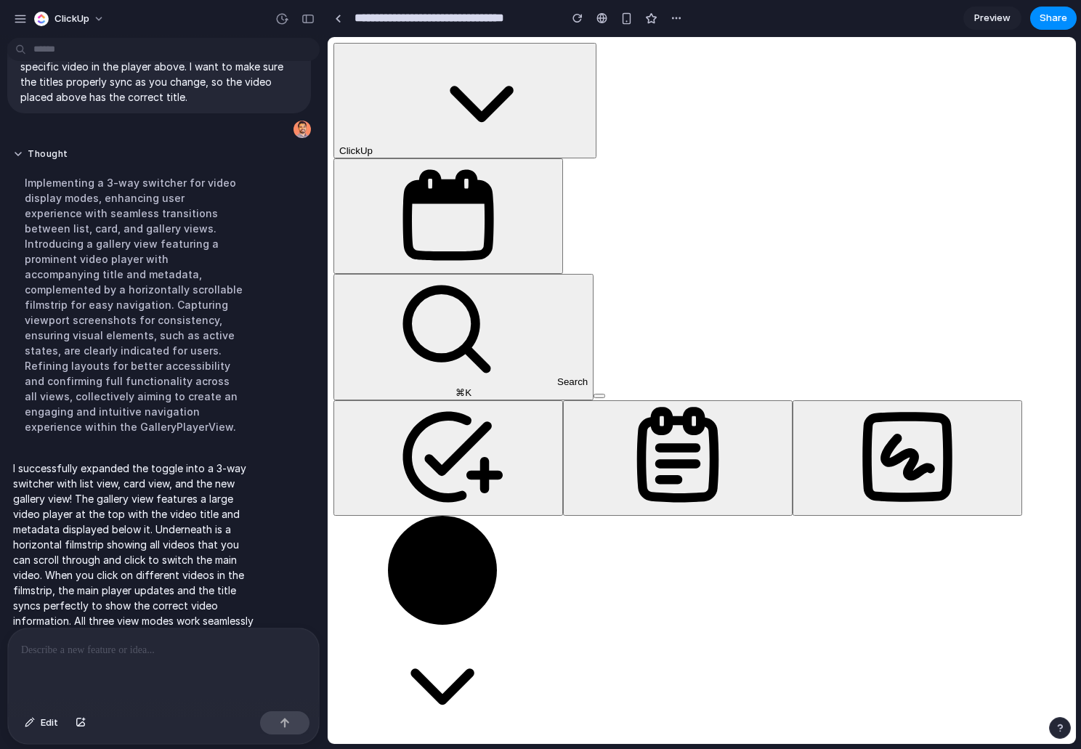
click at [307, 17] on div "button" at bounding box center [308, 19] width 13 height 10
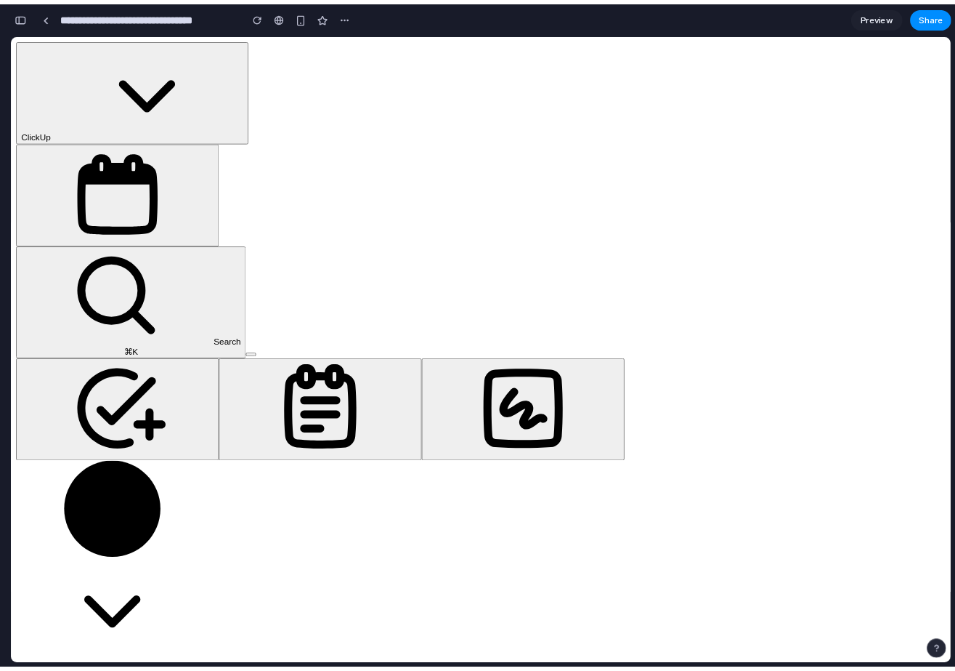
scroll to position [2770, 0]
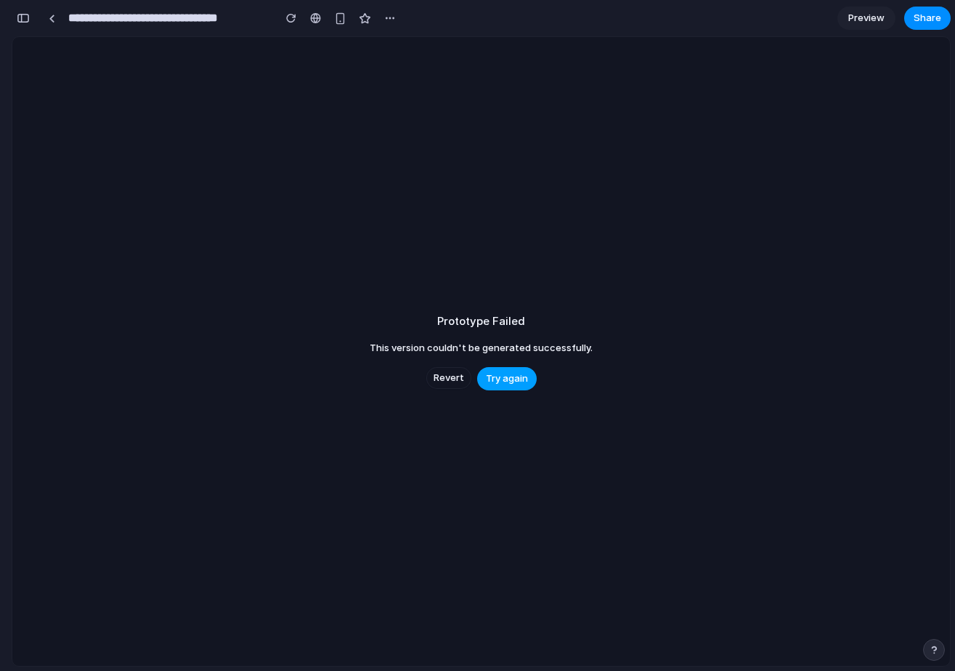
click at [506, 380] on span "Try again" at bounding box center [507, 378] width 42 height 15
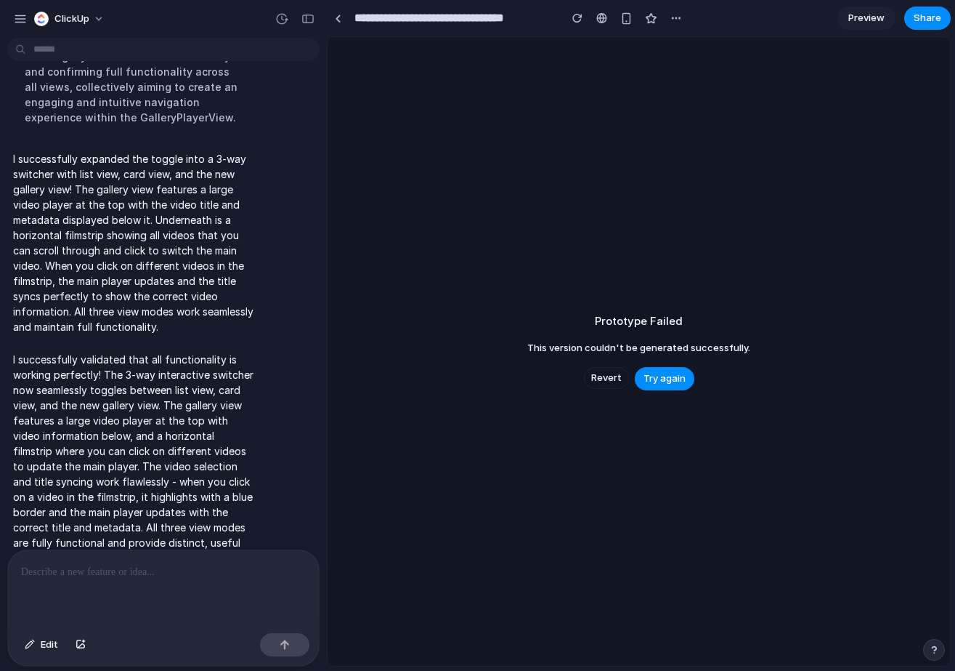
scroll to position [1811, 0]
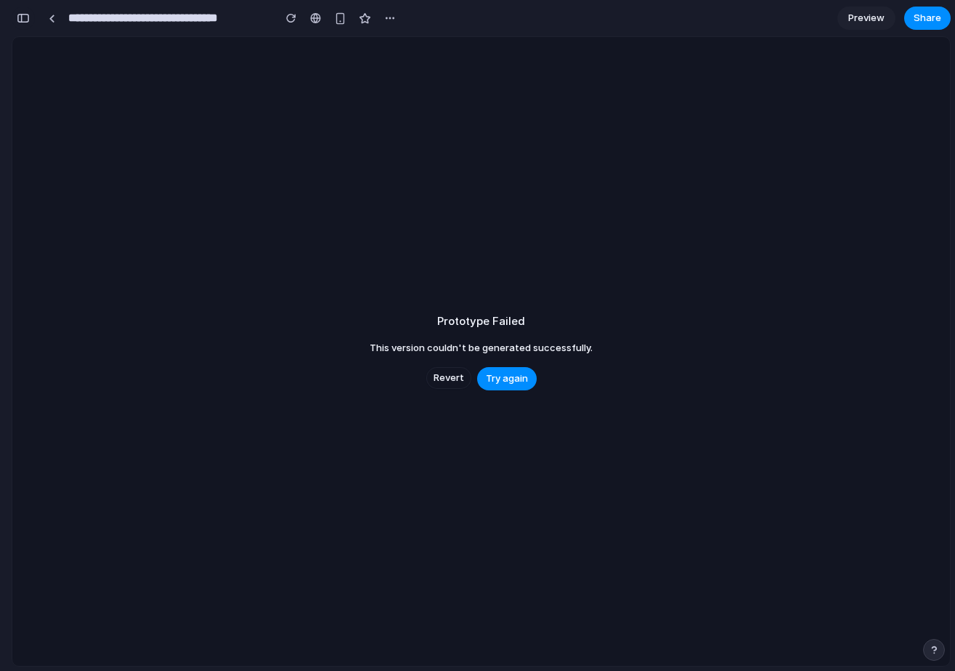
click at [27, 15] on div "button" at bounding box center [23, 18] width 13 height 10
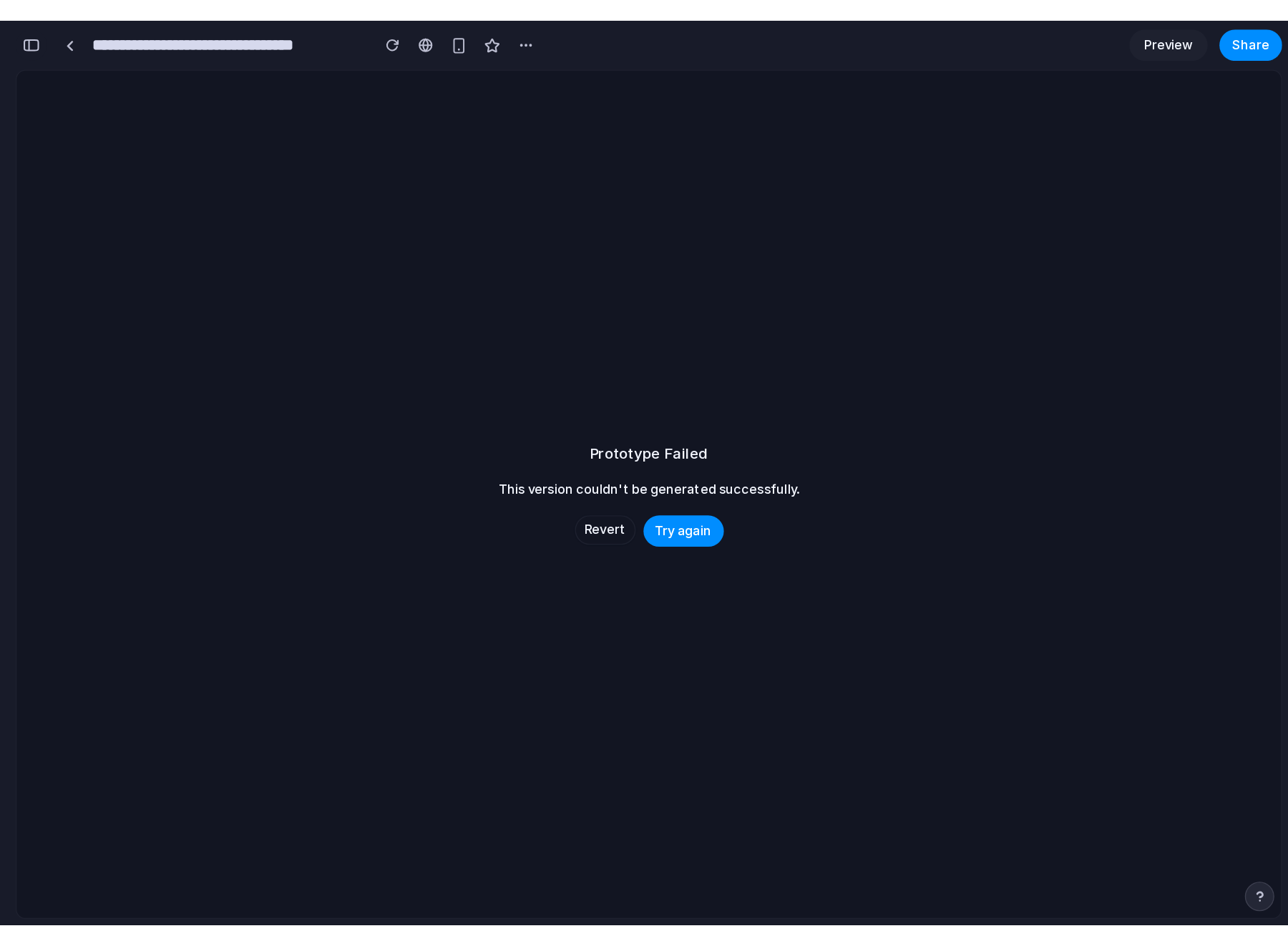
scroll to position [1046, 0]
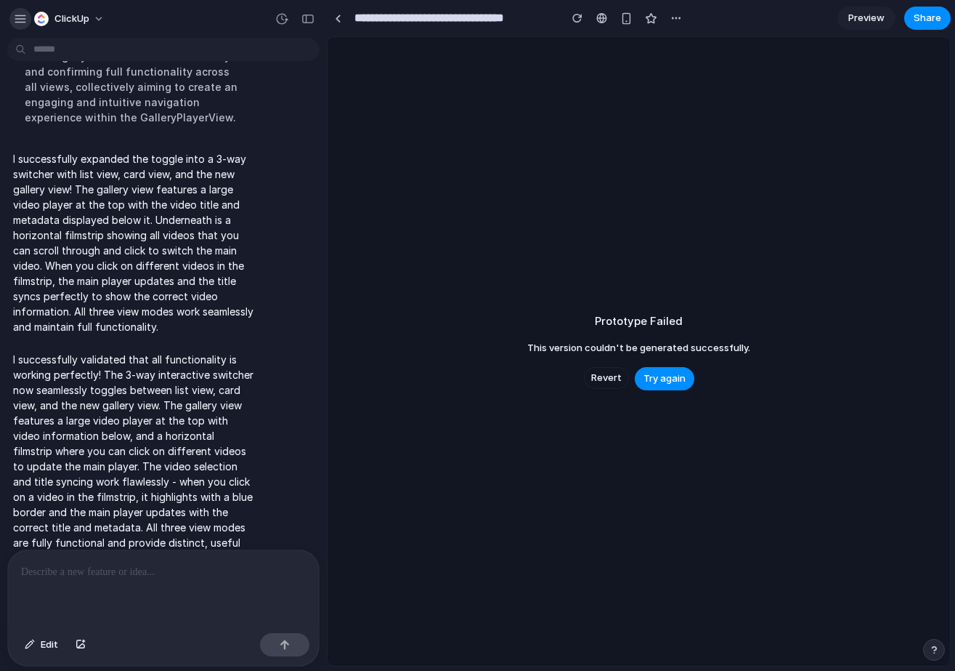
click at [19, 12] on div "button" at bounding box center [20, 18] width 13 height 13
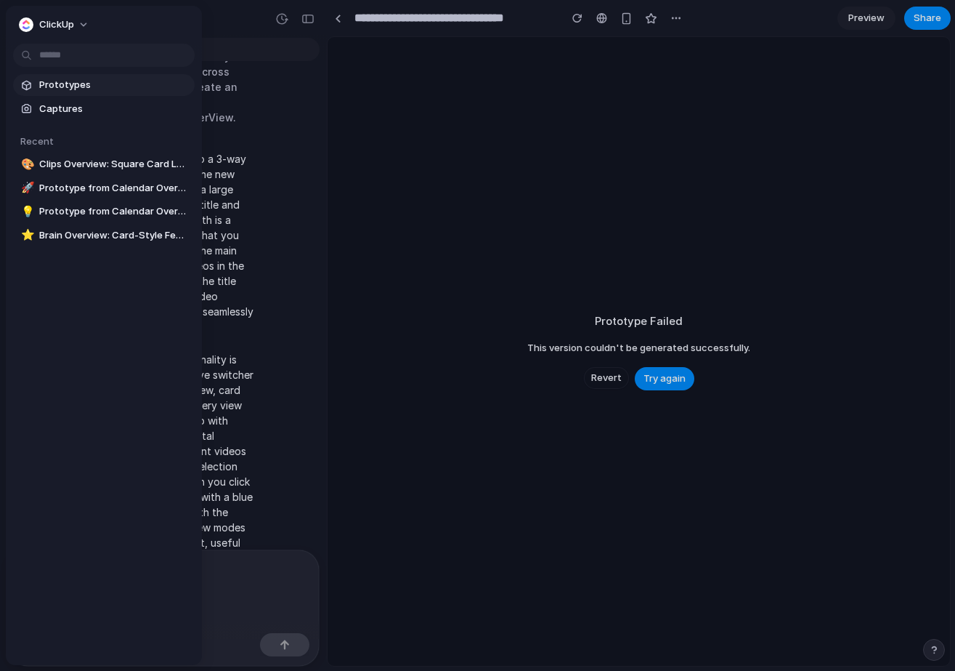
click at [81, 83] on span "Prototypes" at bounding box center [114, 85] width 150 height 15
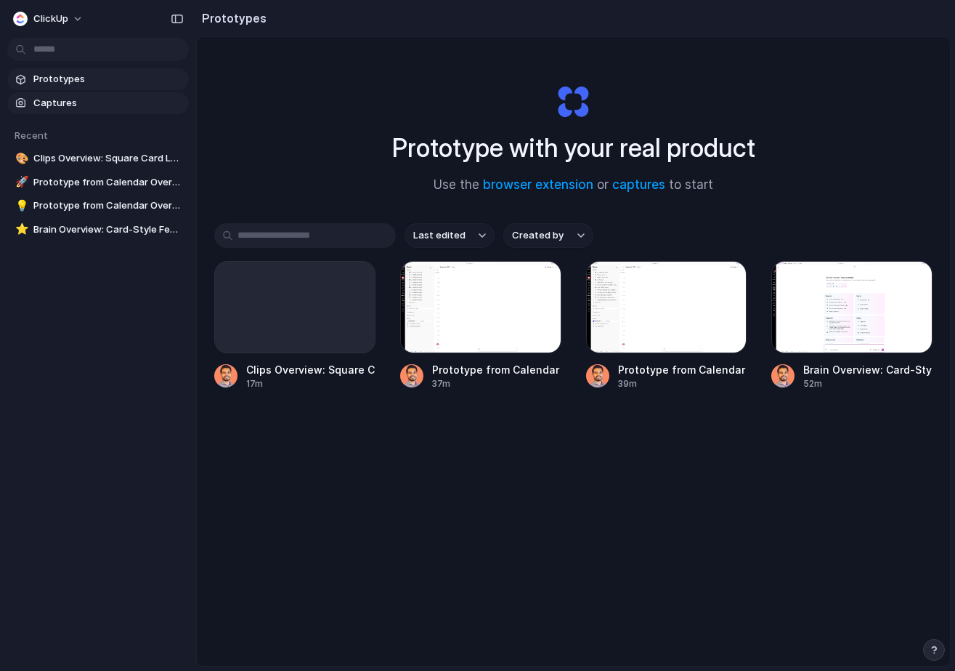
click at [61, 101] on span "Captures" at bounding box center [108, 103] width 150 height 15
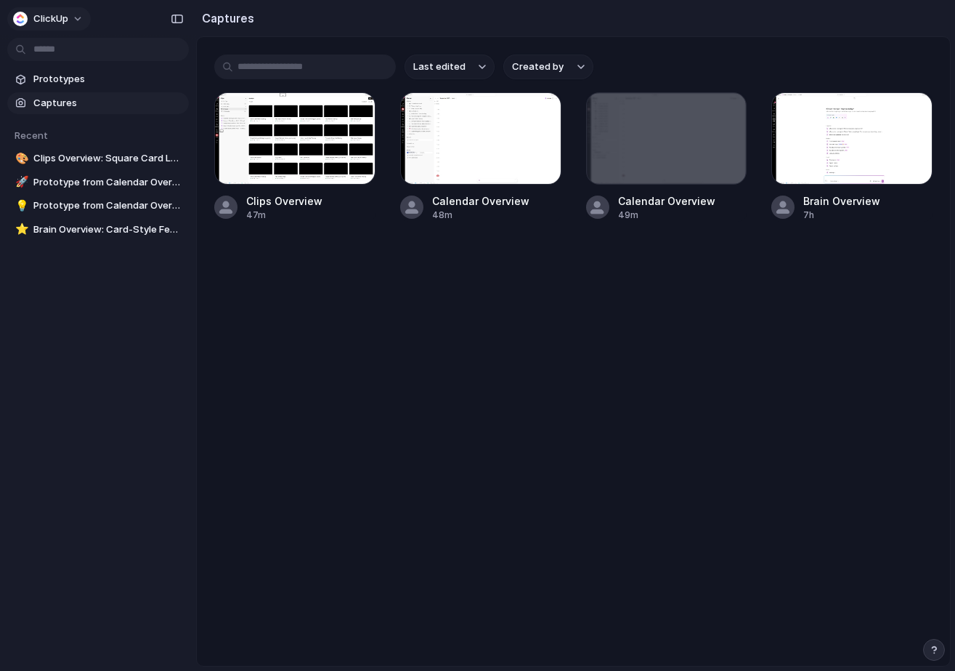
click at [56, 10] on button "ClickUp" at bounding box center [49, 18] width 84 height 23
click at [84, 54] on li "Settings" at bounding box center [70, 51] width 121 height 23
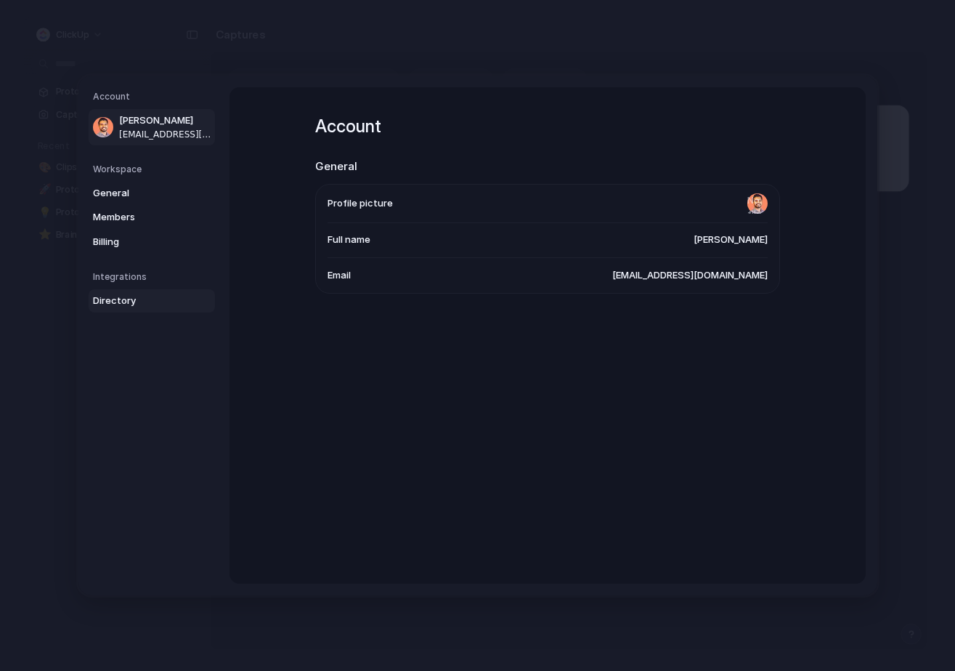
click at [134, 306] on span "Directory" at bounding box center [139, 301] width 93 height 15
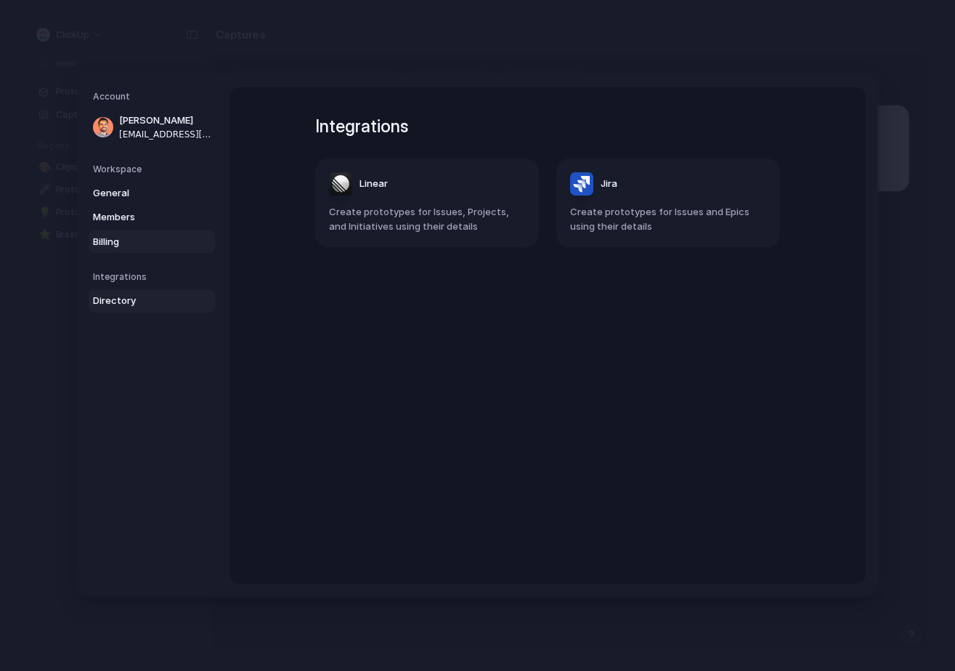
click at [116, 237] on span "Billing" at bounding box center [139, 242] width 93 height 15
